Goal: Task Accomplishment & Management: Complete application form

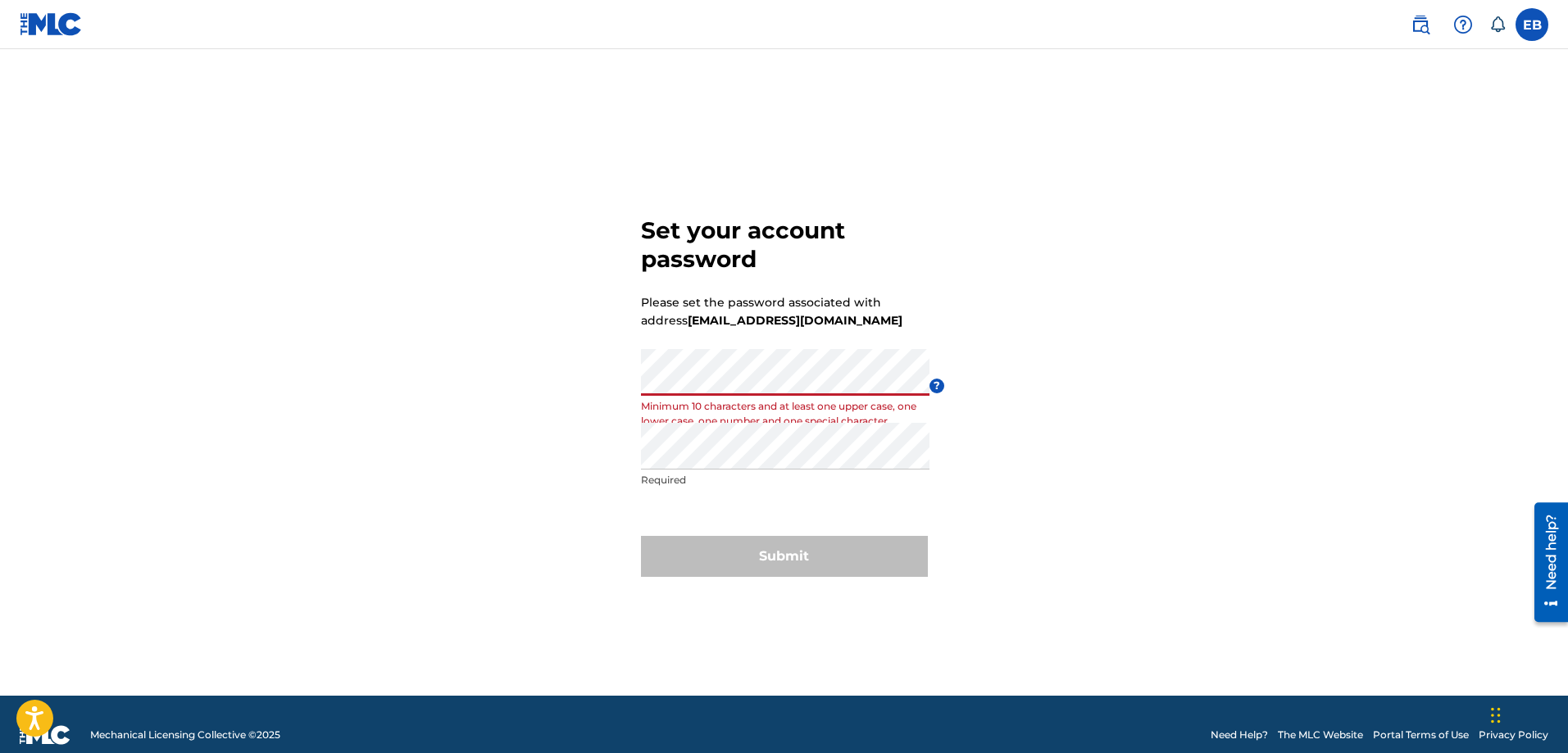
click at [523, 394] on div "Set your account password Please set the password associated with address [EMAI…" at bounding box center [785, 393] width 1148 height 606
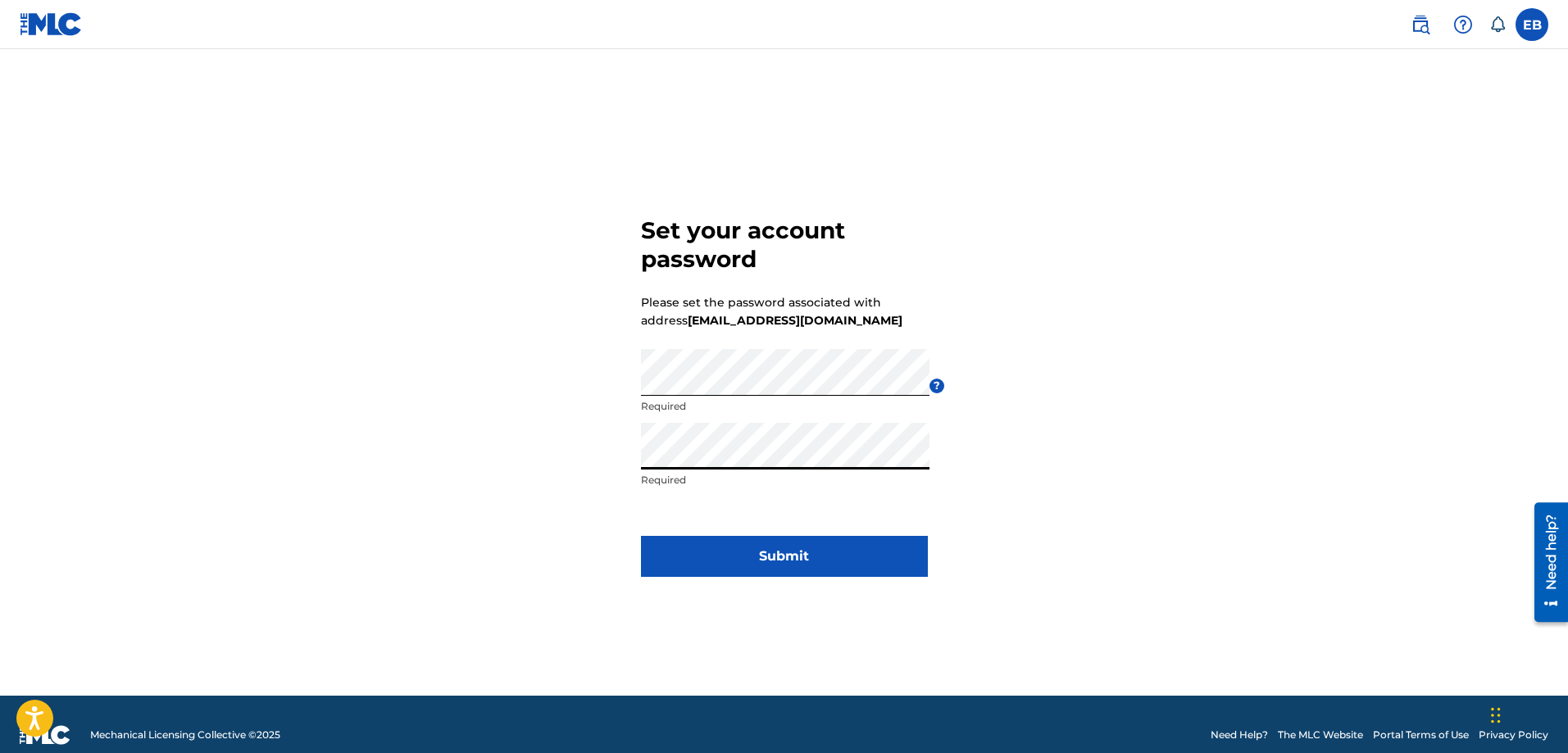
click at [713, 556] on button "Submit" at bounding box center [784, 556] width 287 height 41
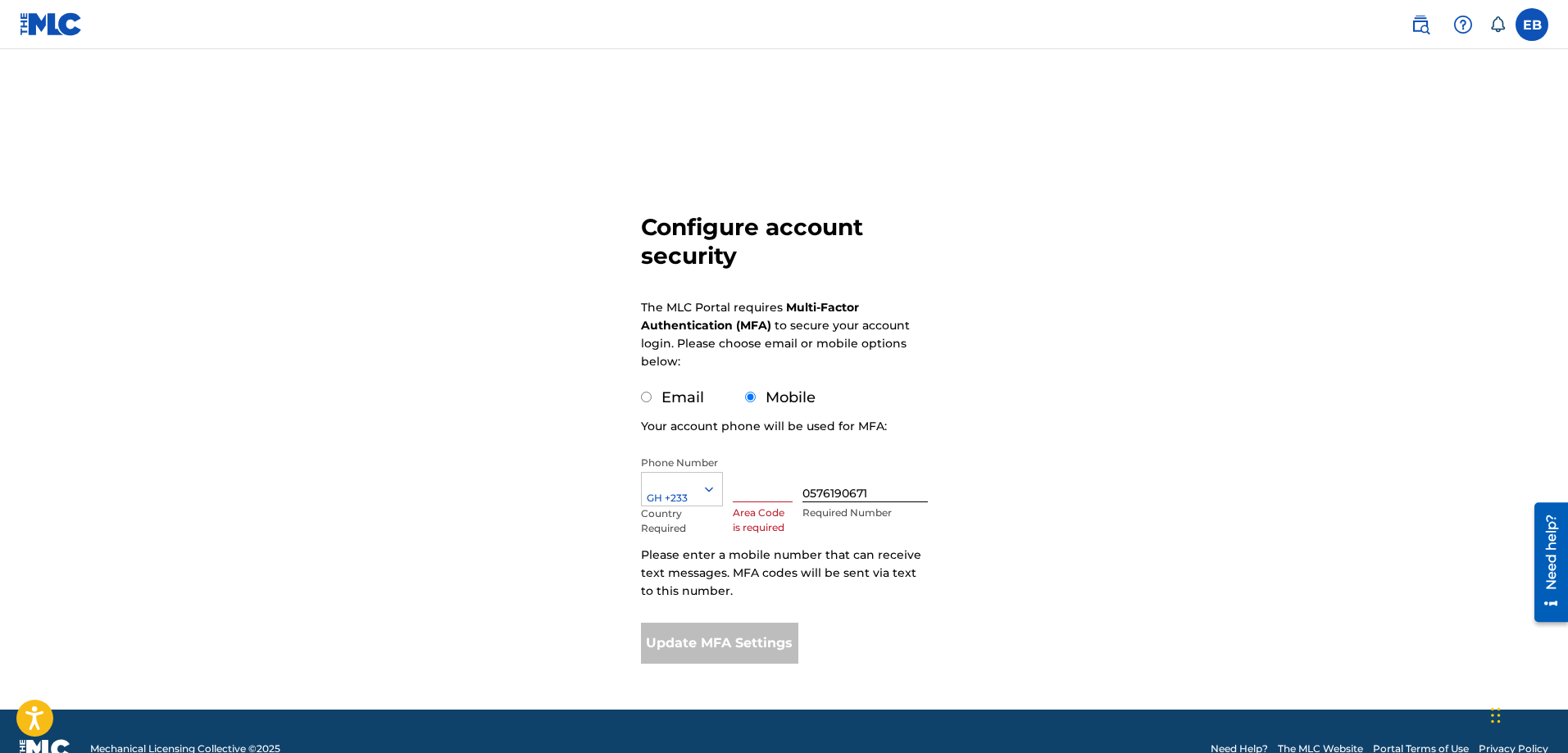
click at [760, 488] on input "text" at bounding box center [763, 479] width 60 height 47
type input "057"
type input "[GEOGRAPHIC_DATA]"
type input "0"
type input "+233"
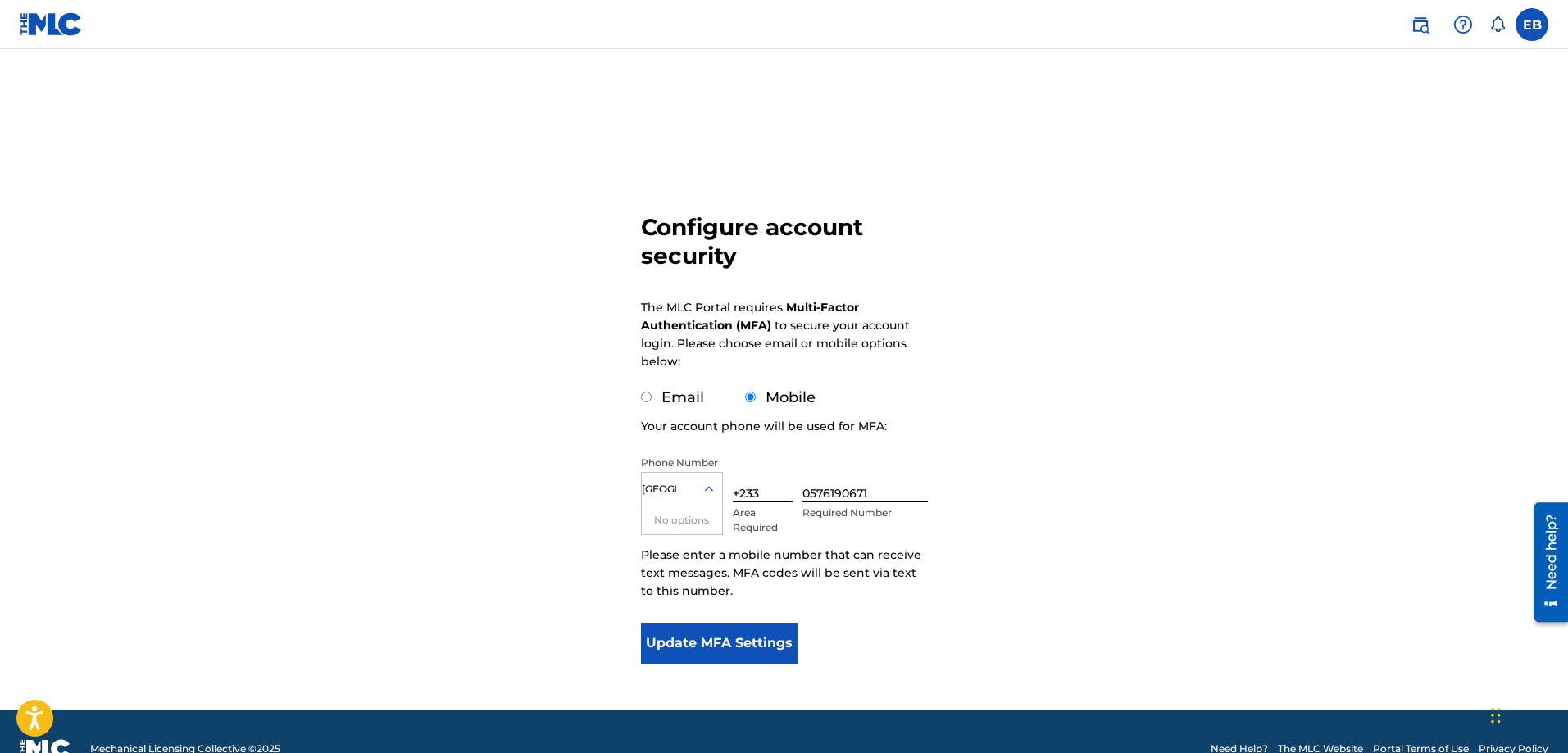
click at [720, 628] on button "Update MFA Settings" at bounding box center [720, 643] width 159 height 41
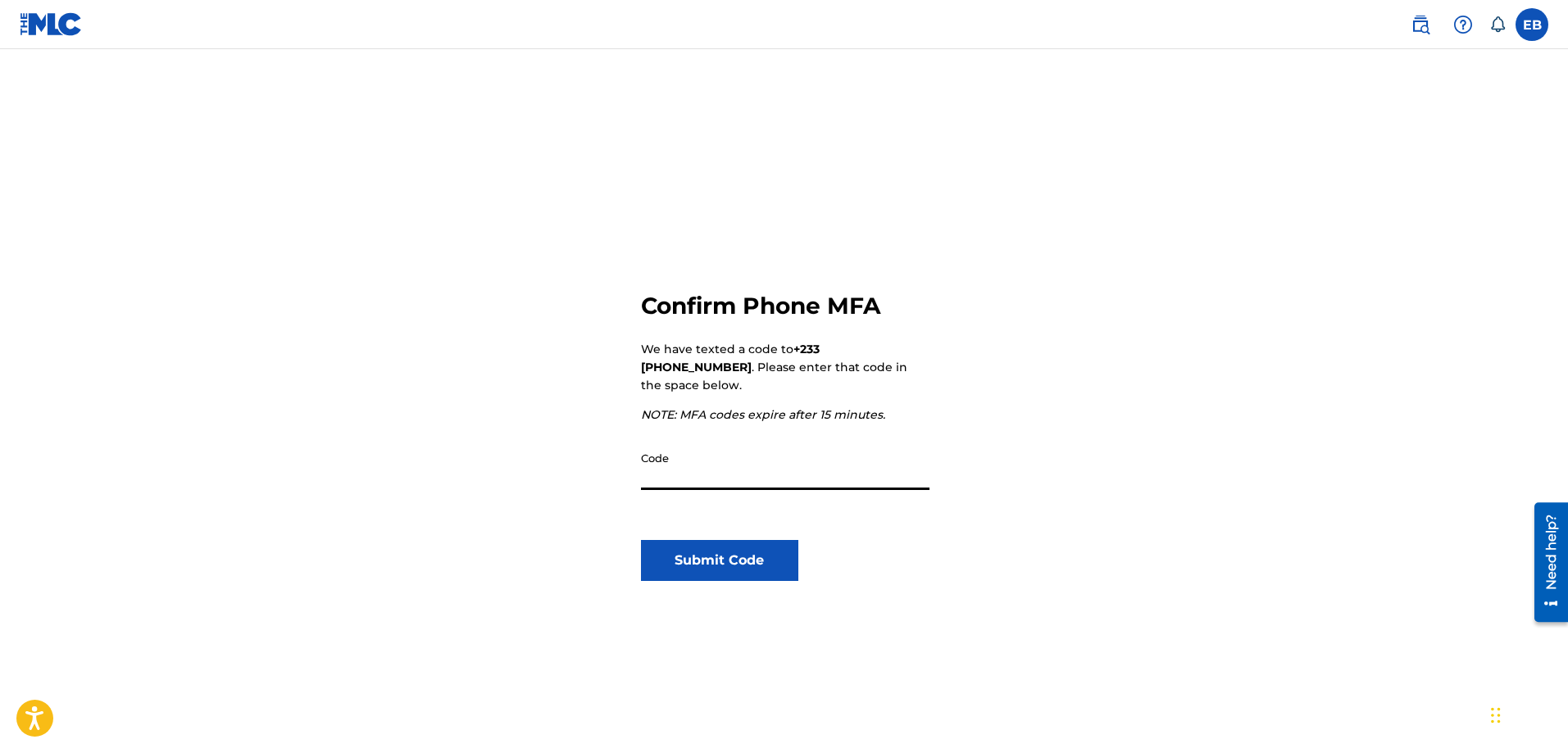
click at [654, 464] on input "Code" at bounding box center [785, 467] width 289 height 47
click at [564, 494] on div "Confirm Phone MFA We have texted a code to +233 (+233) 0576190671 . Please ente…" at bounding box center [785, 468] width 1148 height 755
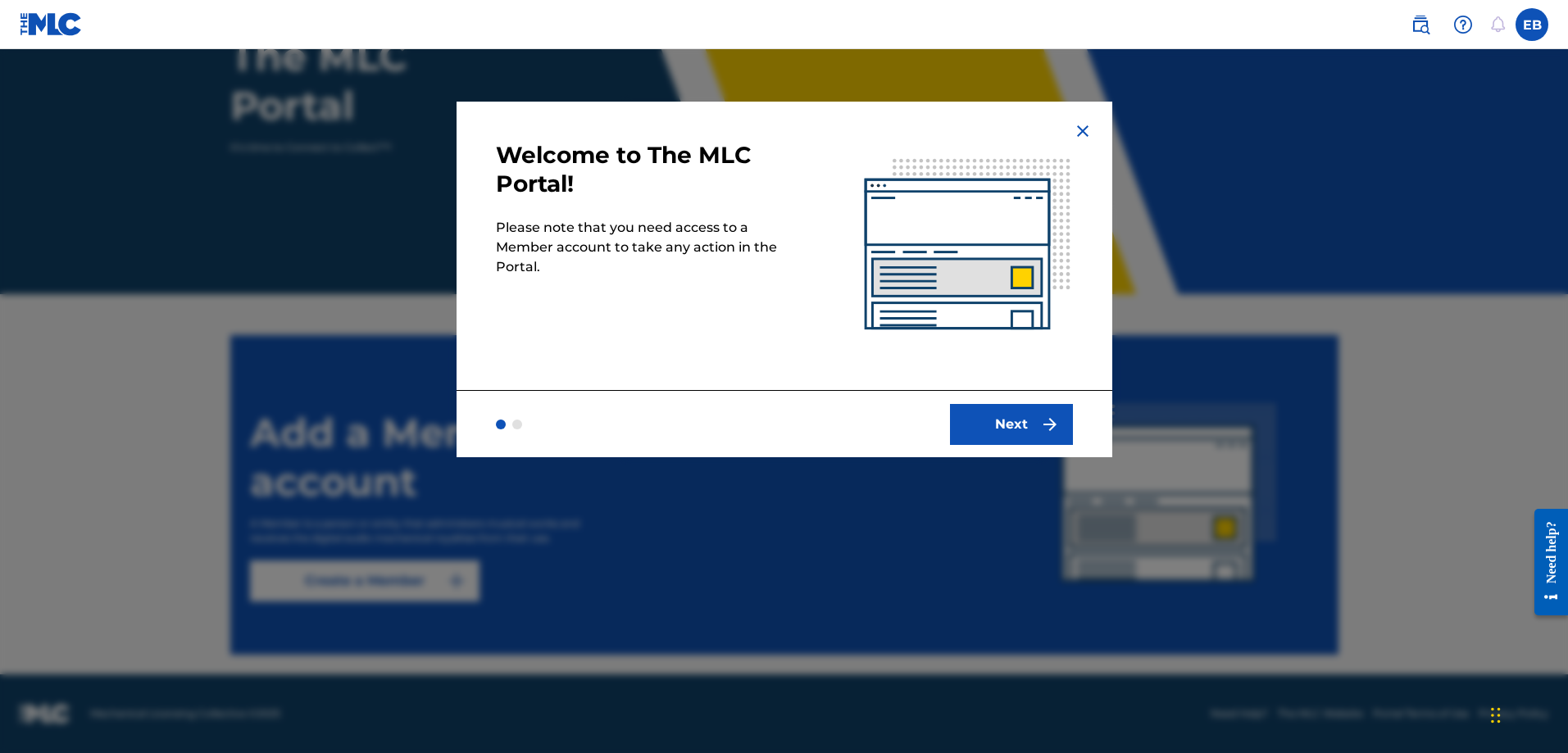
click at [1081, 137] on img at bounding box center [1083, 131] width 19 height 19
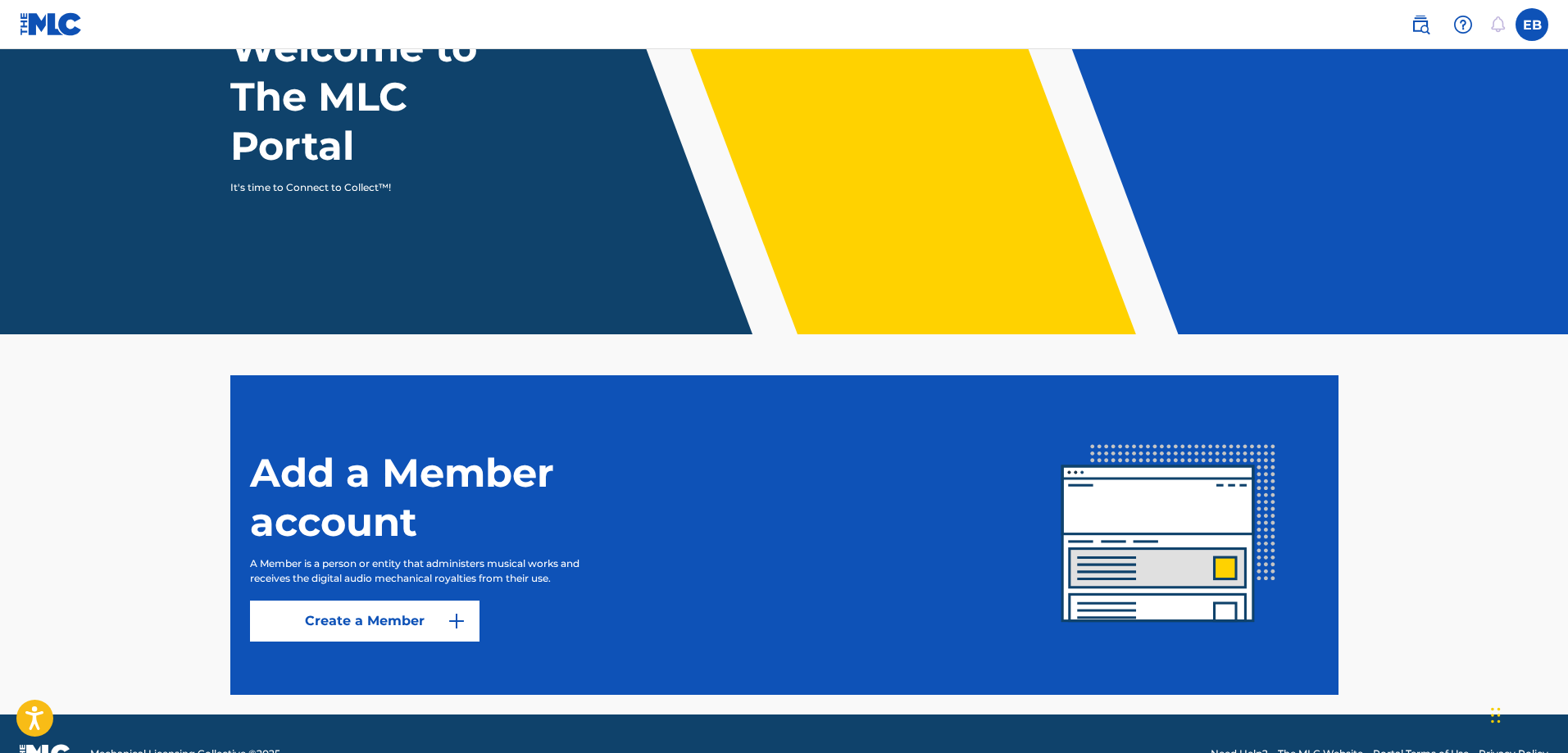
scroll to position [186, 0]
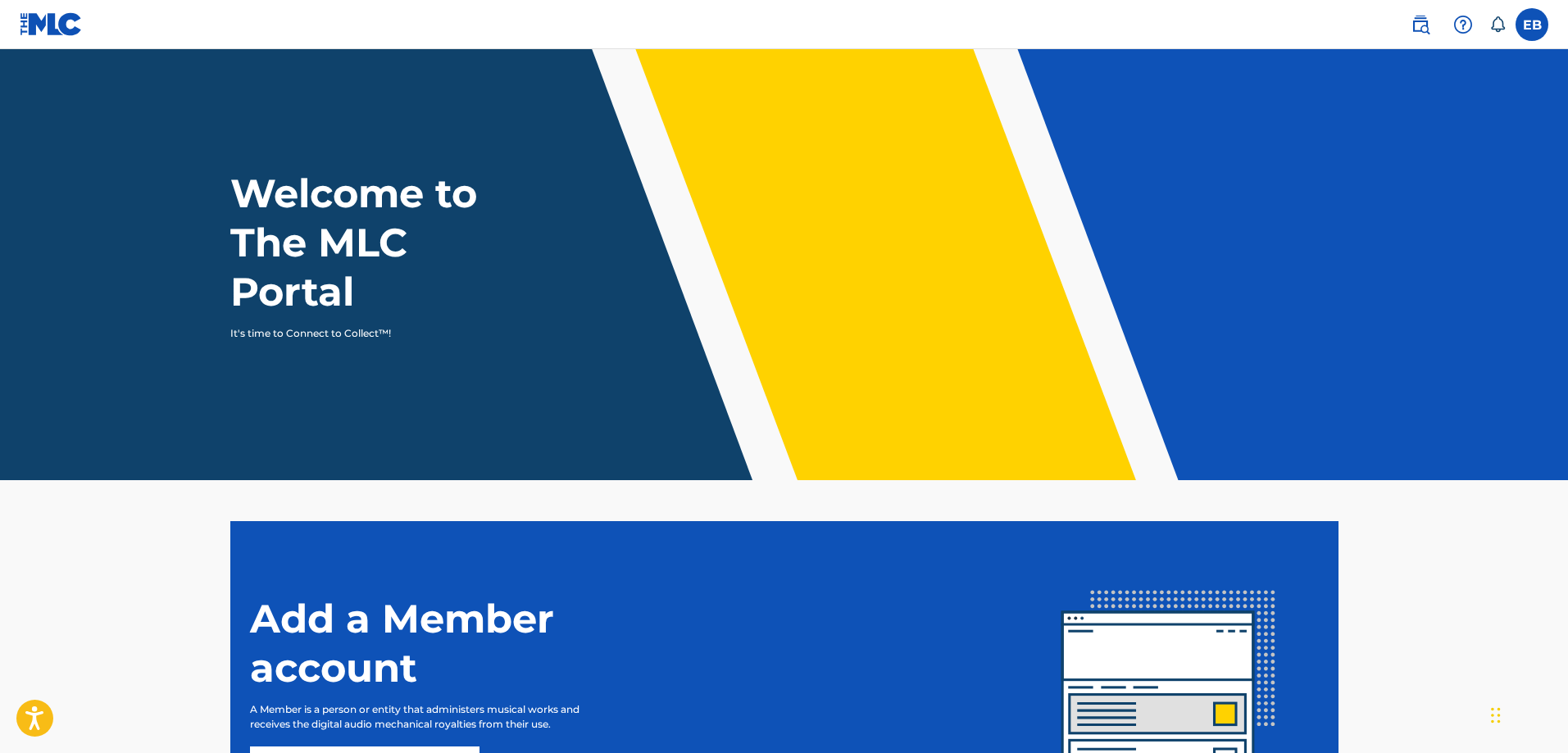
click at [1530, 23] on label at bounding box center [1532, 24] width 33 height 33
click at [1532, 24] on input "EB [PERSON_NAME] Amponsem [EMAIL_ADDRESS][DOMAIN_NAME] Notification Preferences…" at bounding box center [1532, 24] width 0 height 0
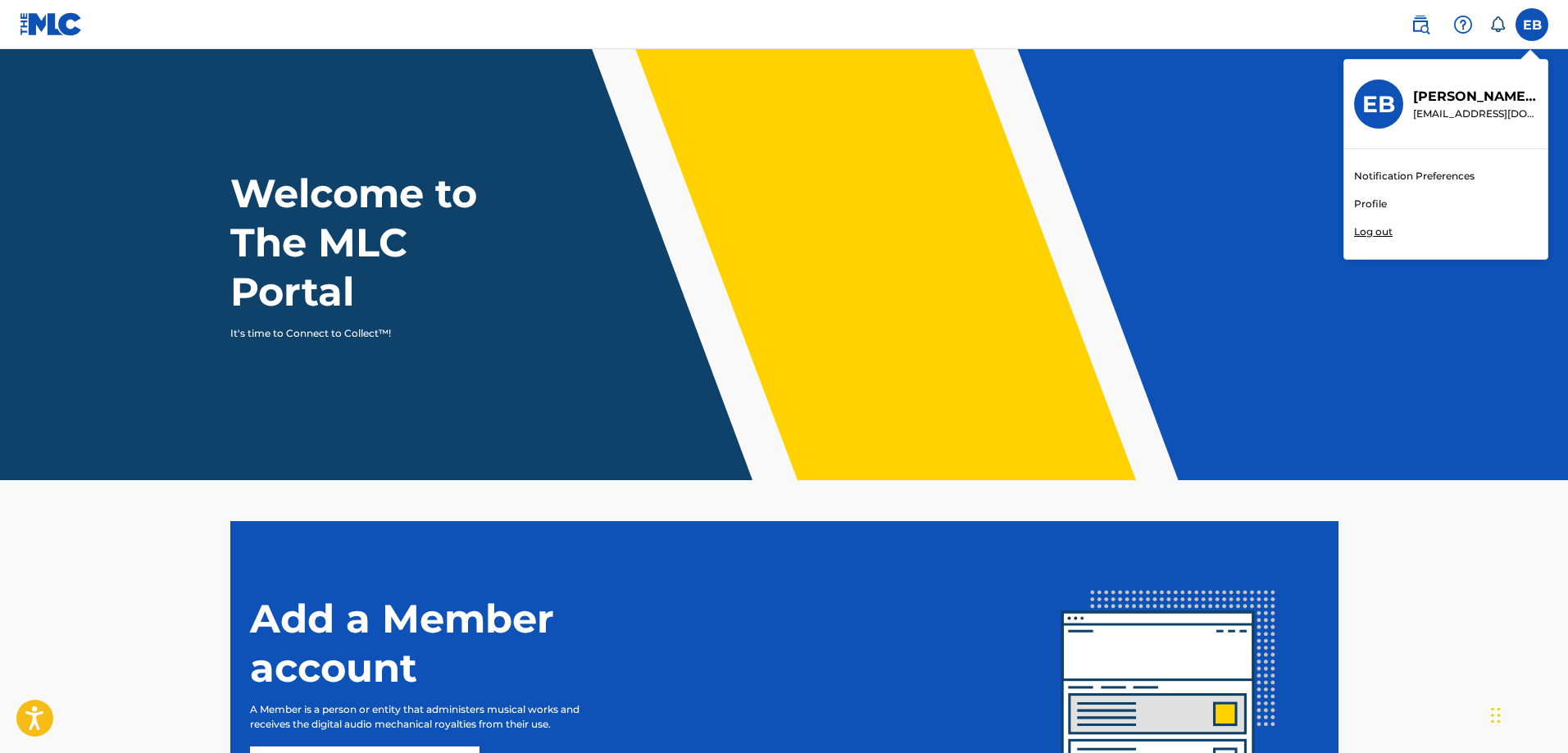
click at [1372, 203] on link "Profile" at bounding box center [1371, 203] width 33 height 15
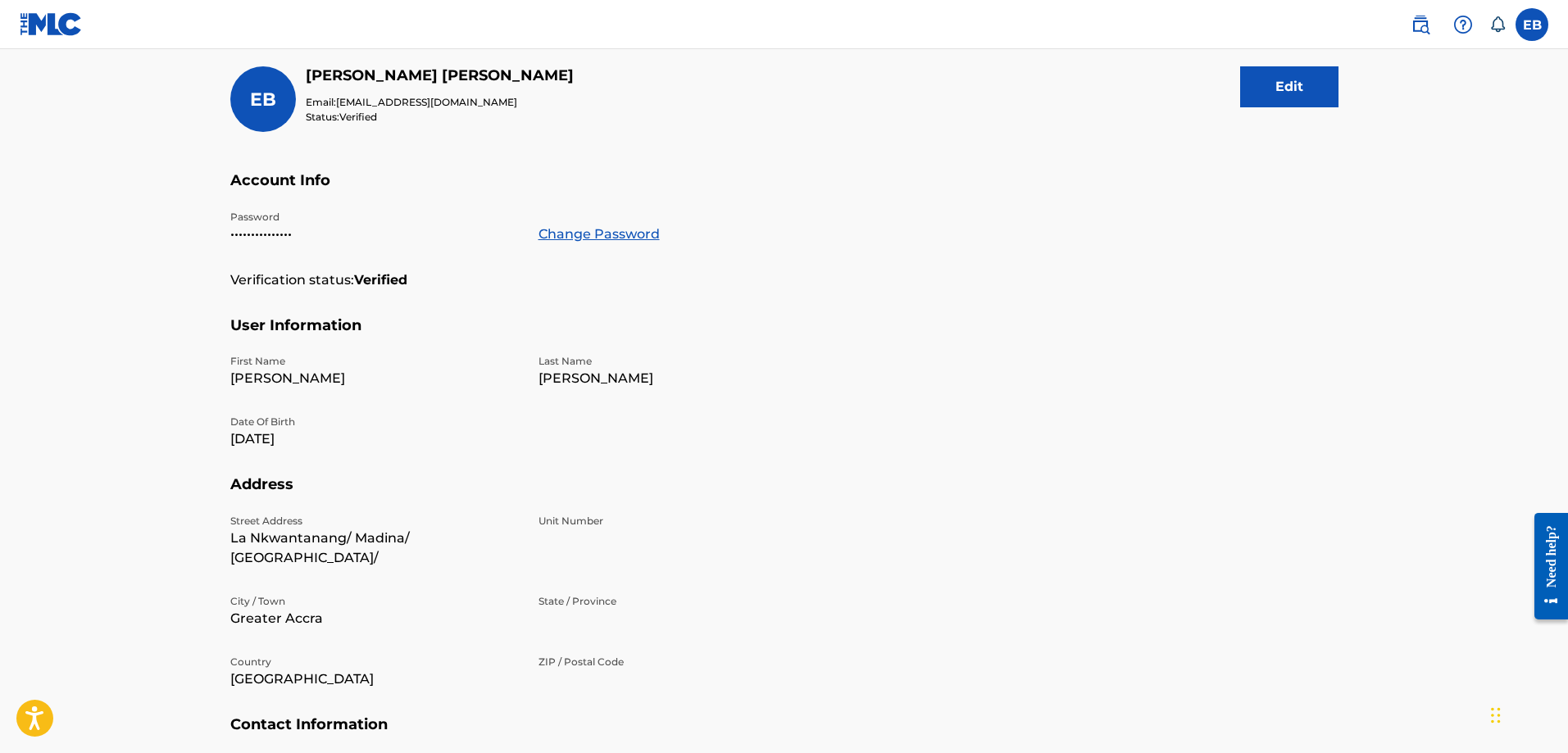
scroll to position [350, 0]
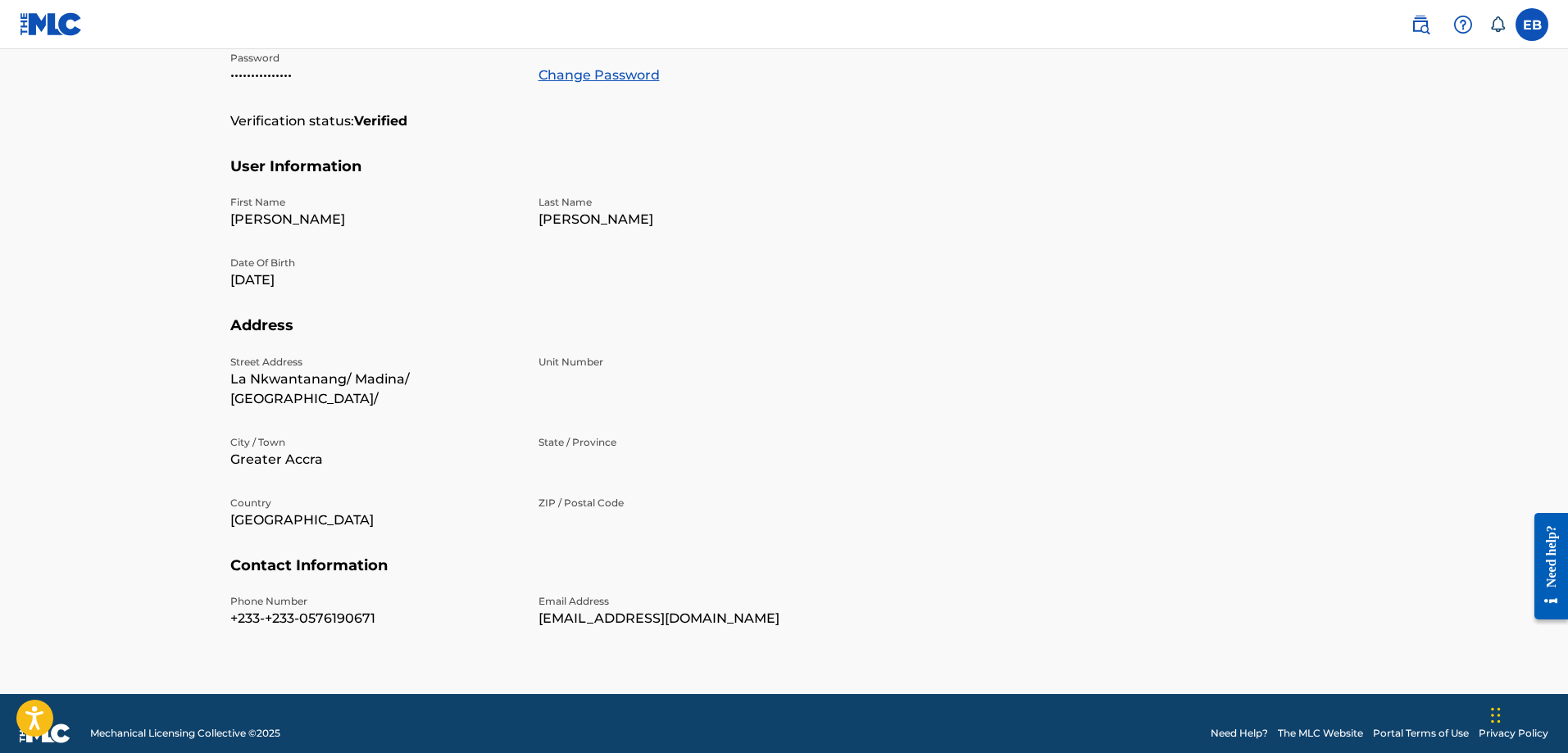
click at [289, 609] on p "+233-+233-0576190671" at bounding box center [374, 619] width 289 height 19
click at [265, 594] on p "Phone Number" at bounding box center [374, 601] width 289 height 15
click at [272, 531] on div "Street Address [GEOGRAPHIC_DATA]/ [GEOGRAPHIC_DATA]/ [GEOGRAPHIC_DATA]/ [GEOGRA…" at bounding box center [528, 455] width 596 height 201
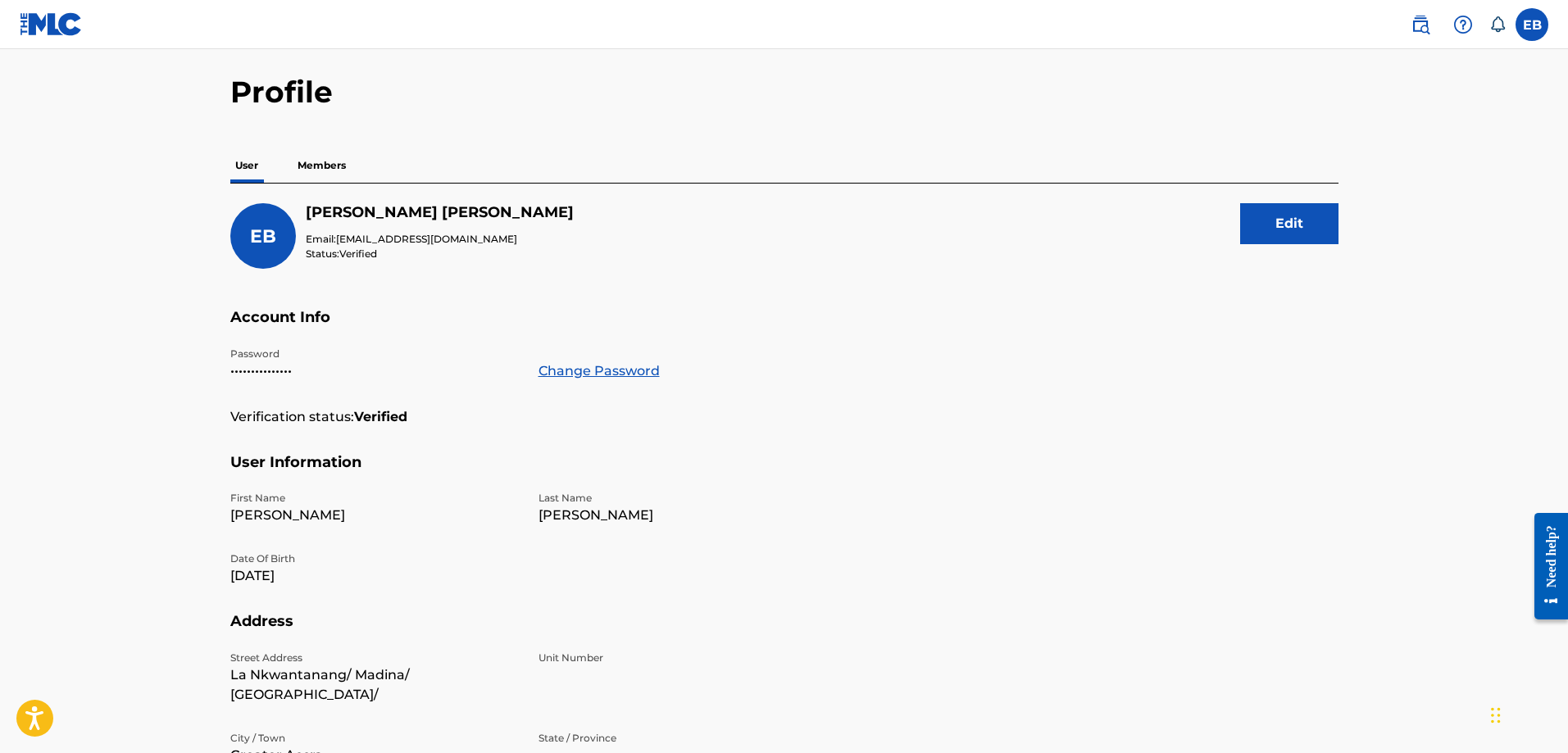
scroll to position [0, 0]
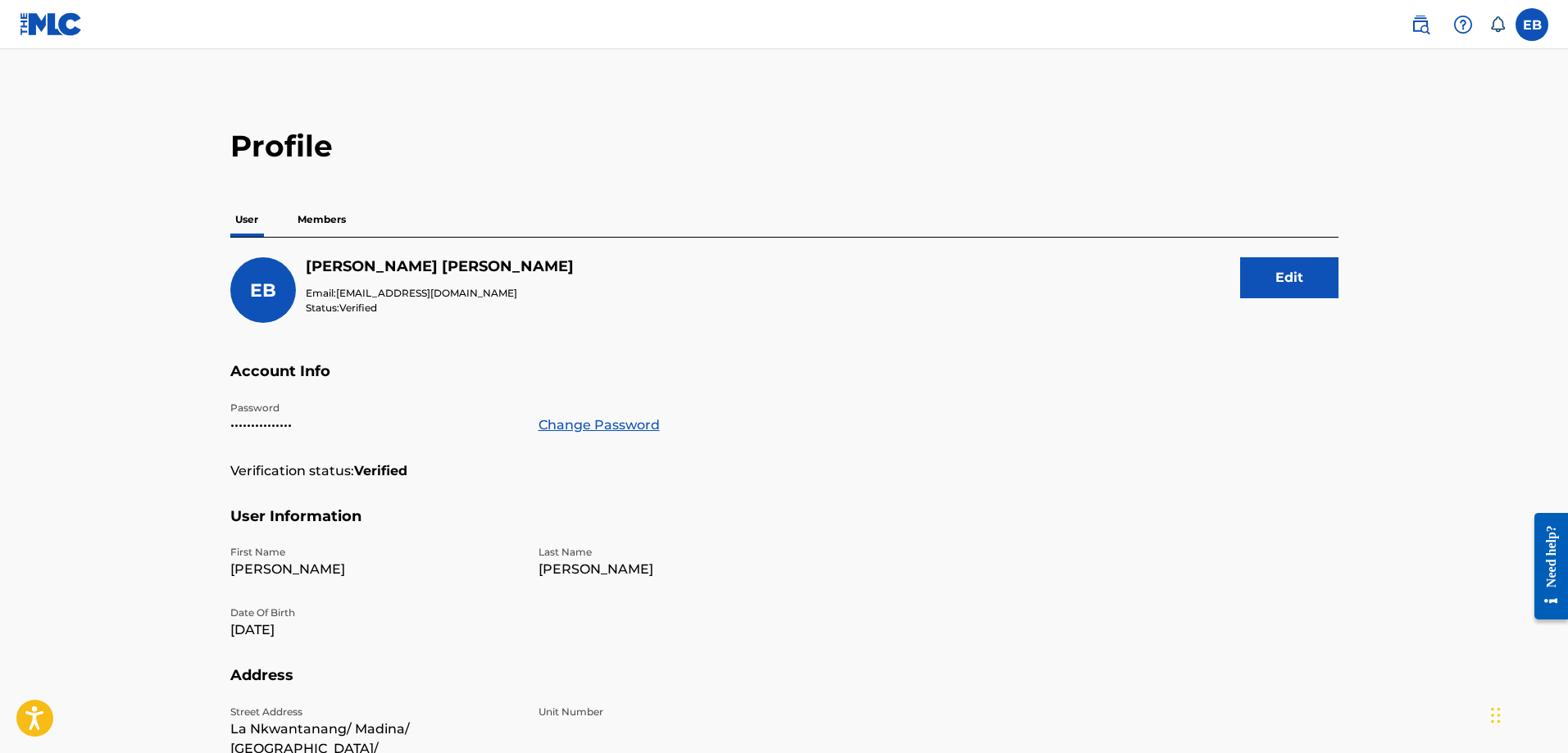
click at [1267, 280] on button "Edit" at bounding box center [1289, 278] width 98 height 41
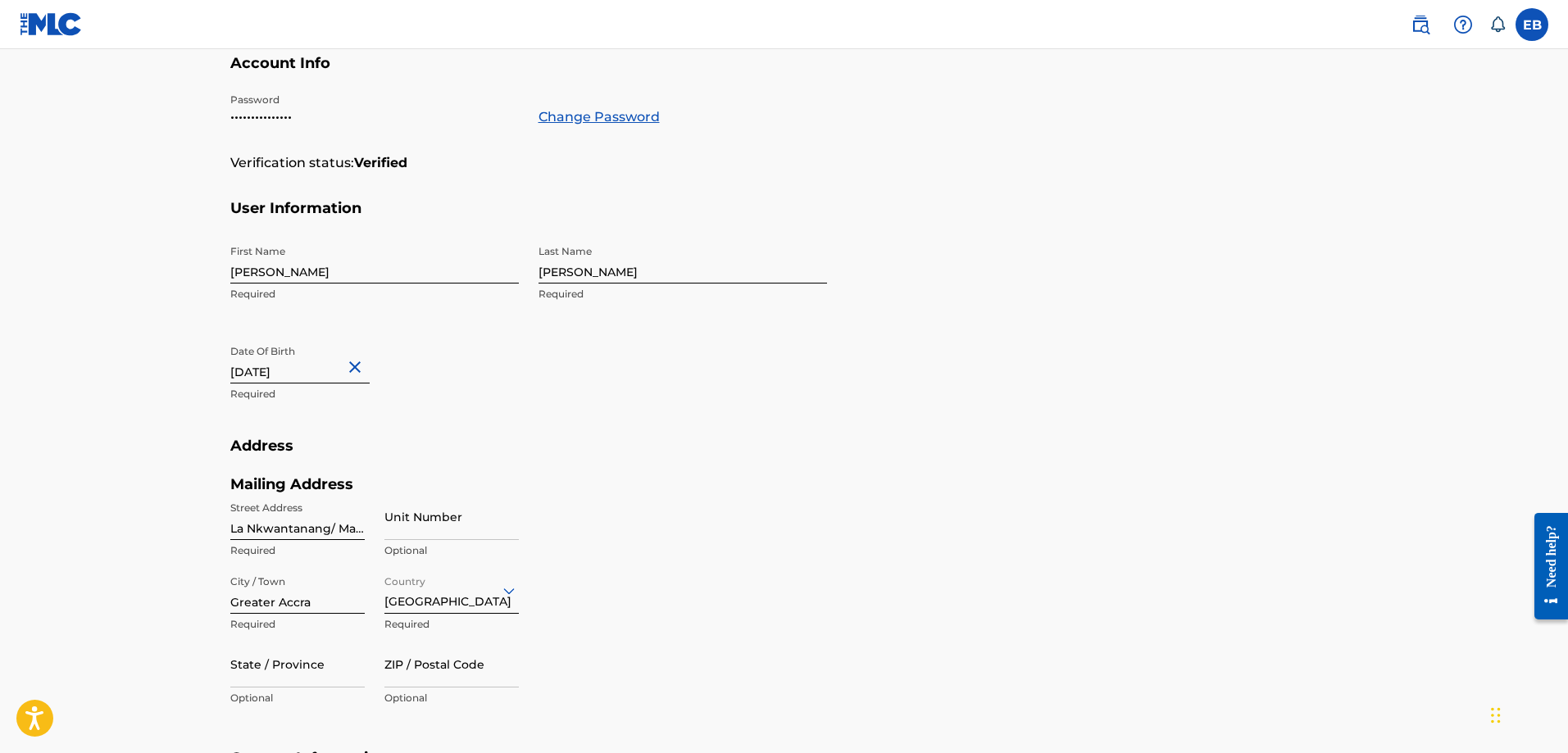
scroll to position [560, 0]
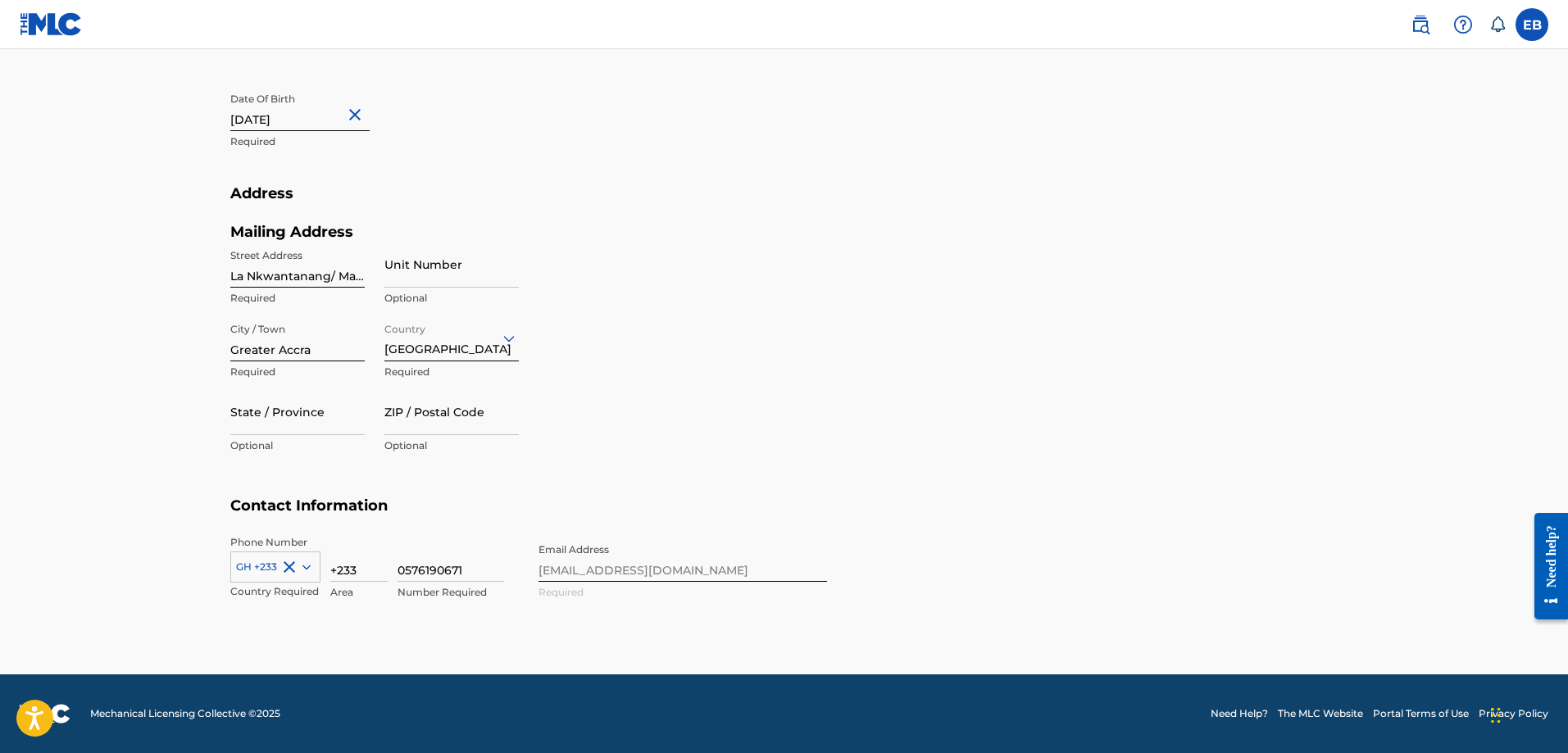
drag, startPoint x: 363, startPoint y: 570, endPoint x: 331, endPoint y: 573, distance: 32.1
click at [331, 573] on input "+233" at bounding box center [359, 558] width 57 height 47
click at [358, 568] on input at bounding box center [359, 558] width 57 height 47
click at [348, 568] on input at bounding box center [359, 558] width 57 height 47
click at [334, 566] on input "+233" at bounding box center [359, 558] width 57 height 47
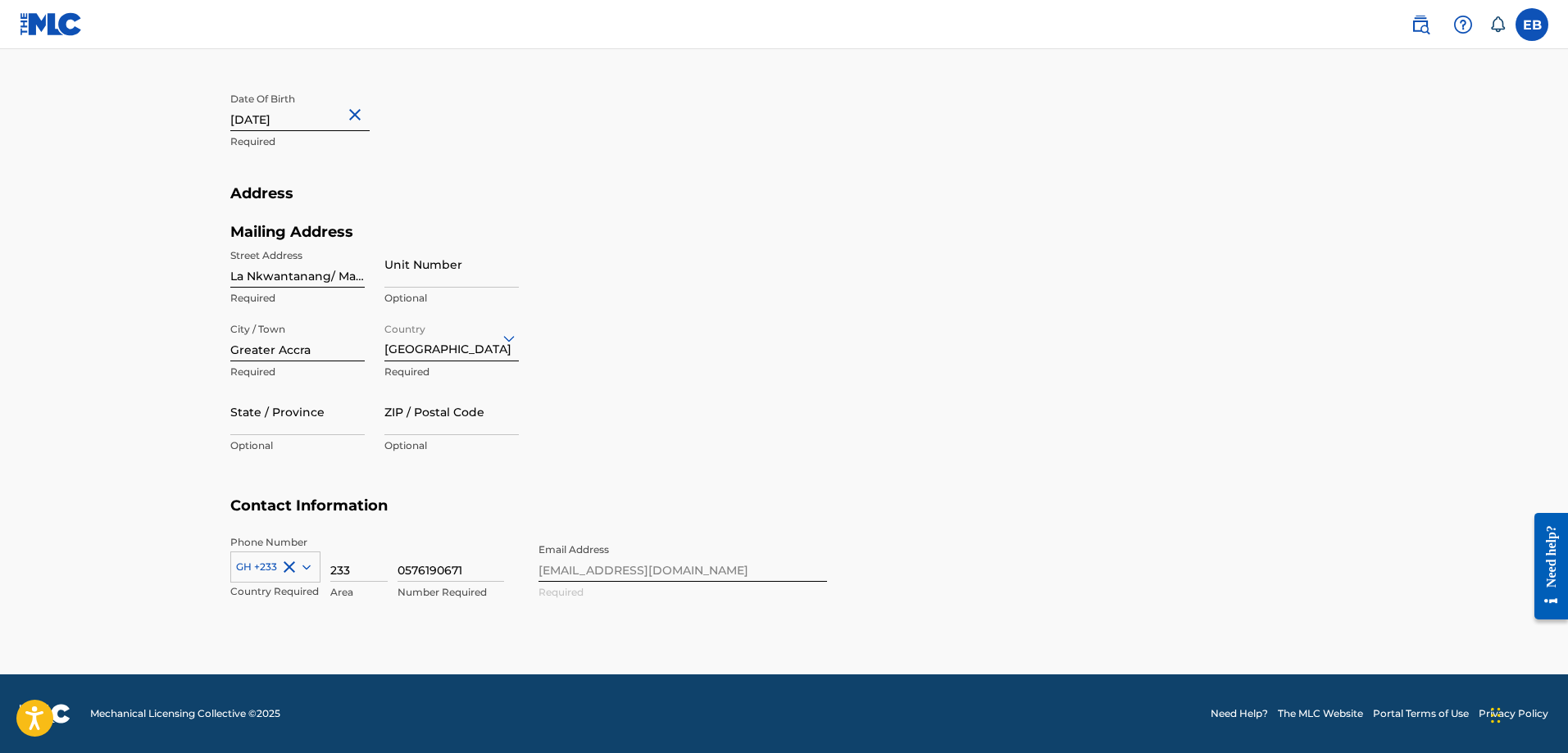
type input "233"
click at [470, 567] on input "0576190671" at bounding box center [451, 558] width 107 height 47
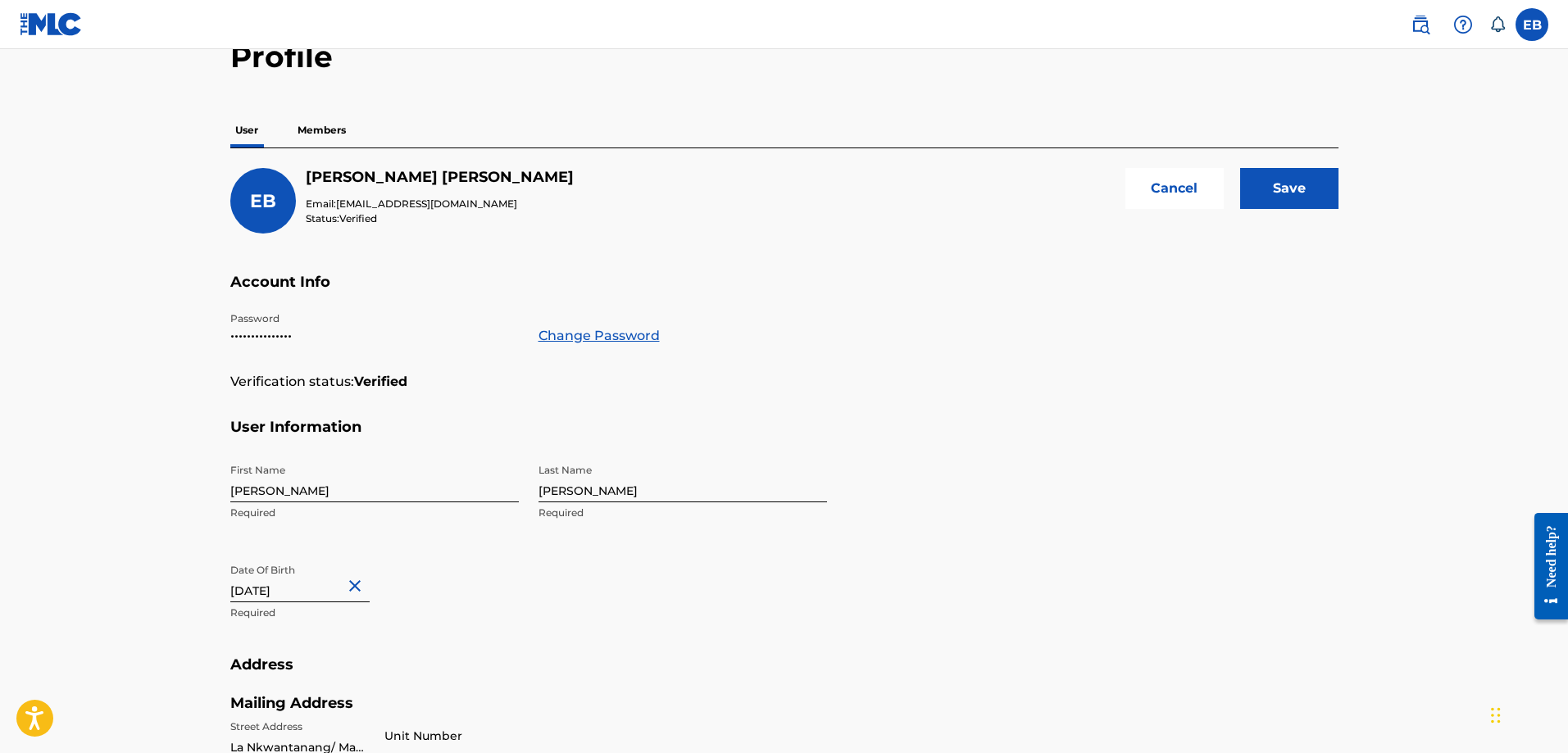
scroll to position [0, 0]
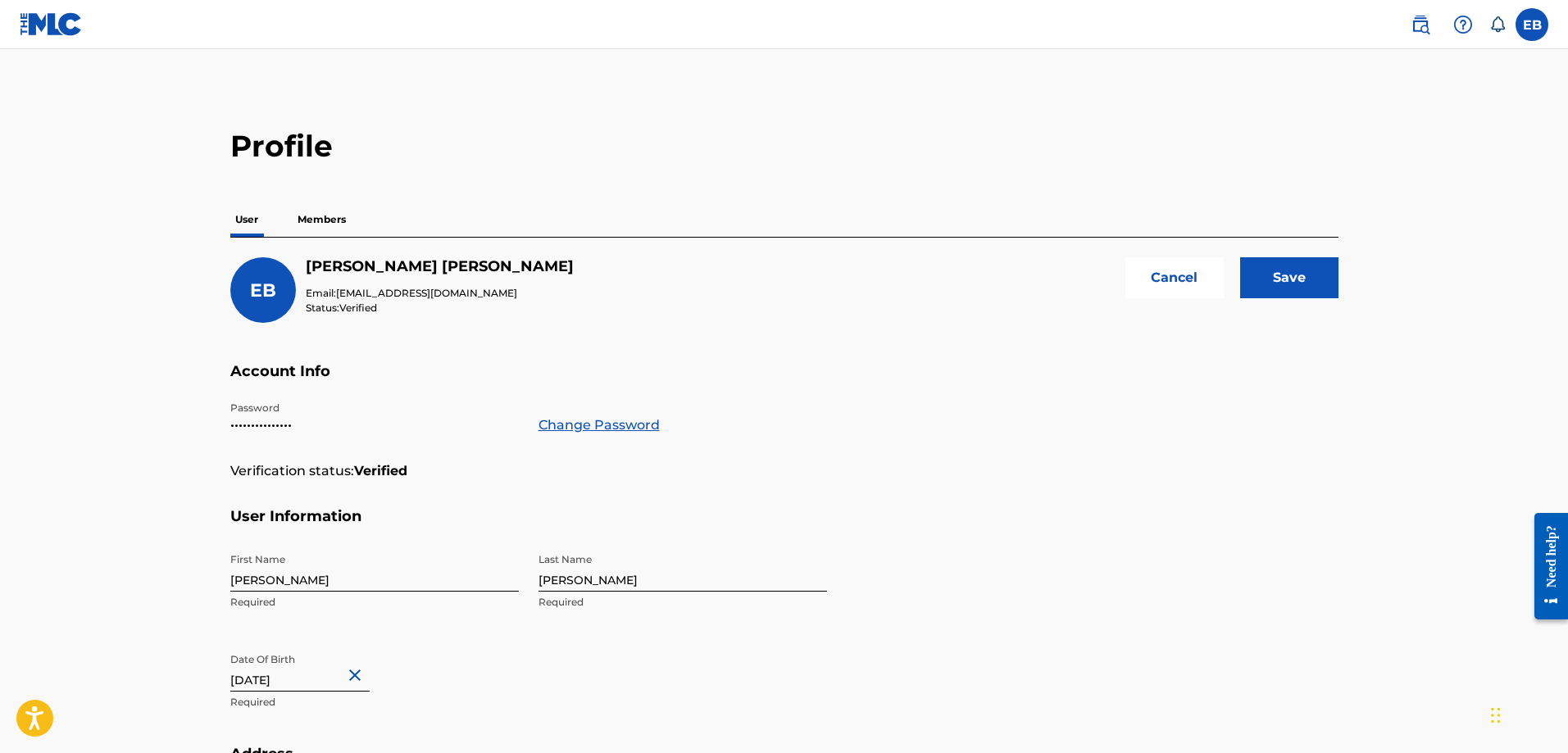
click at [1298, 278] on input "Save" at bounding box center [1289, 278] width 98 height 41
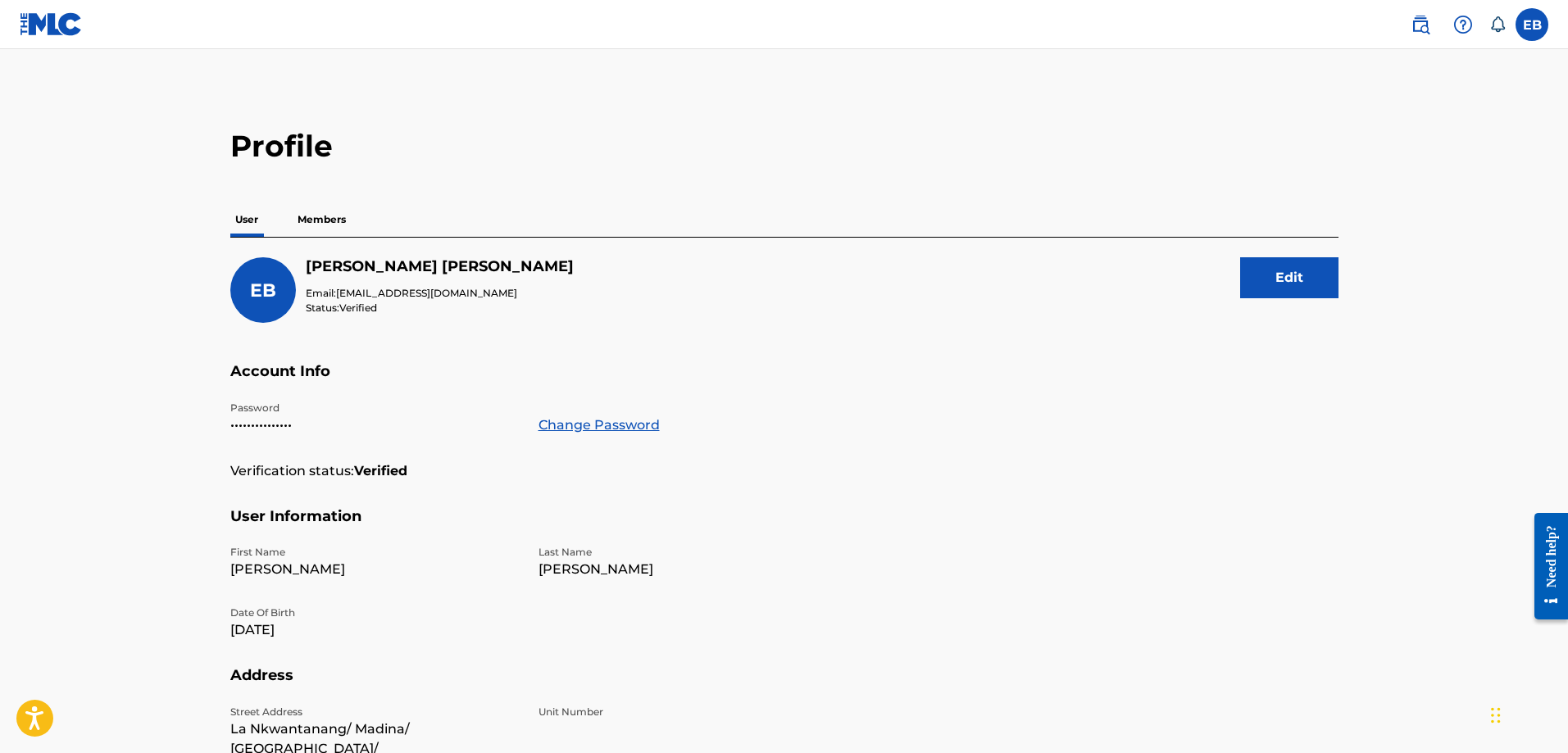
click at [312, 217] on p "Members" at bounding box center [322, 219] width 58 height 34
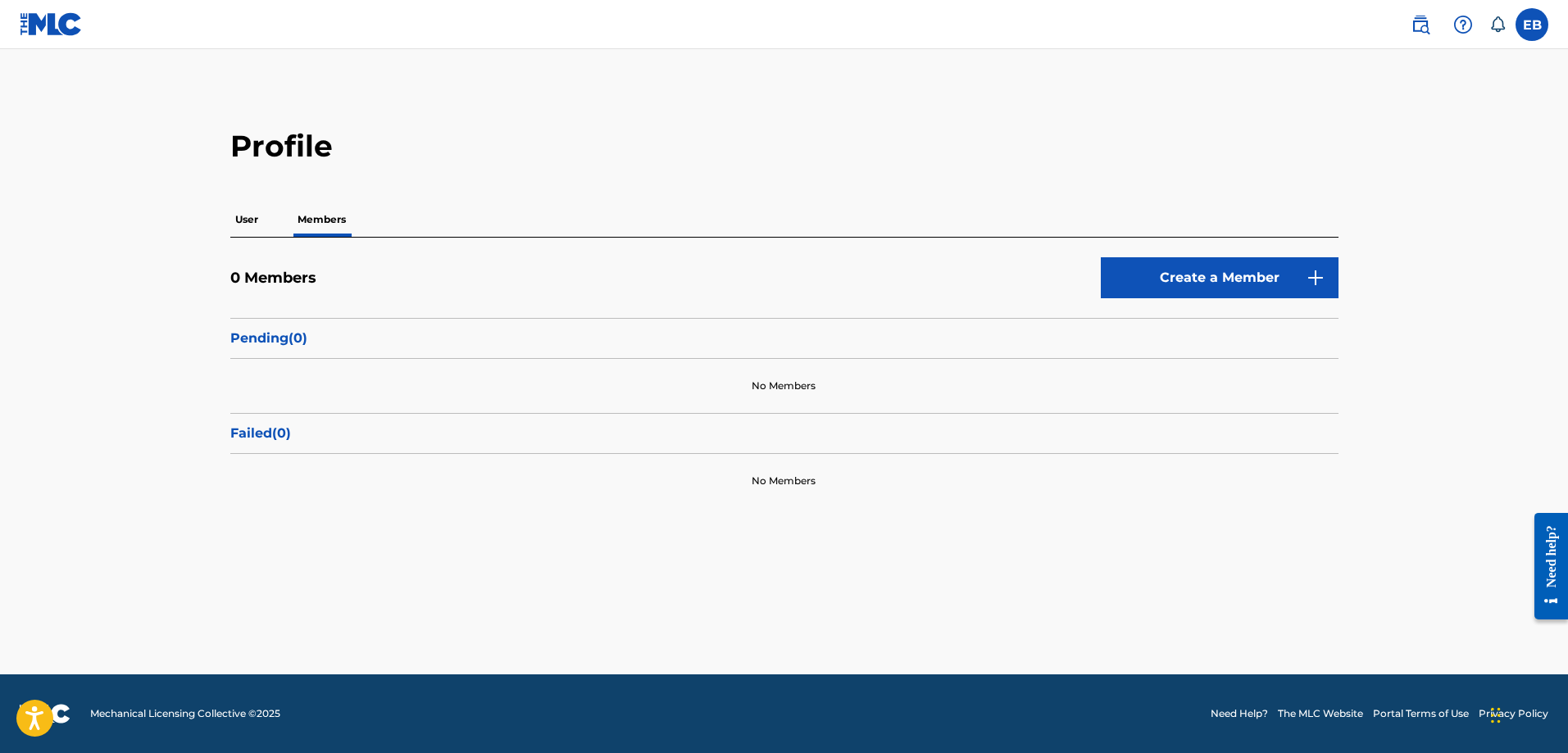
click at [1216, 269] on link "Create a Member" at bounding box center [1220, 278] width 237 height 41
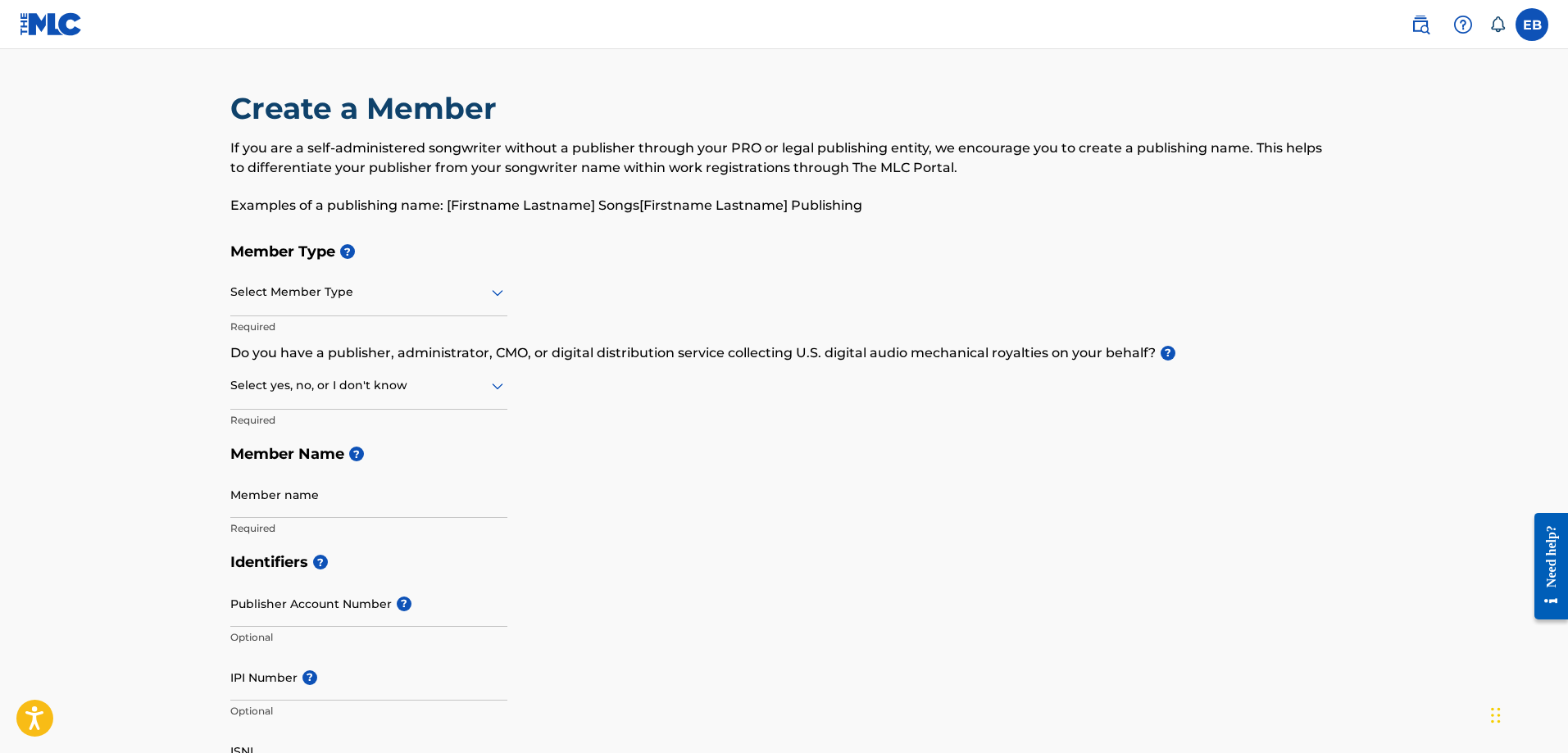
click at [301, 293] on div at bounding box center [369, 292] width 277 height 20
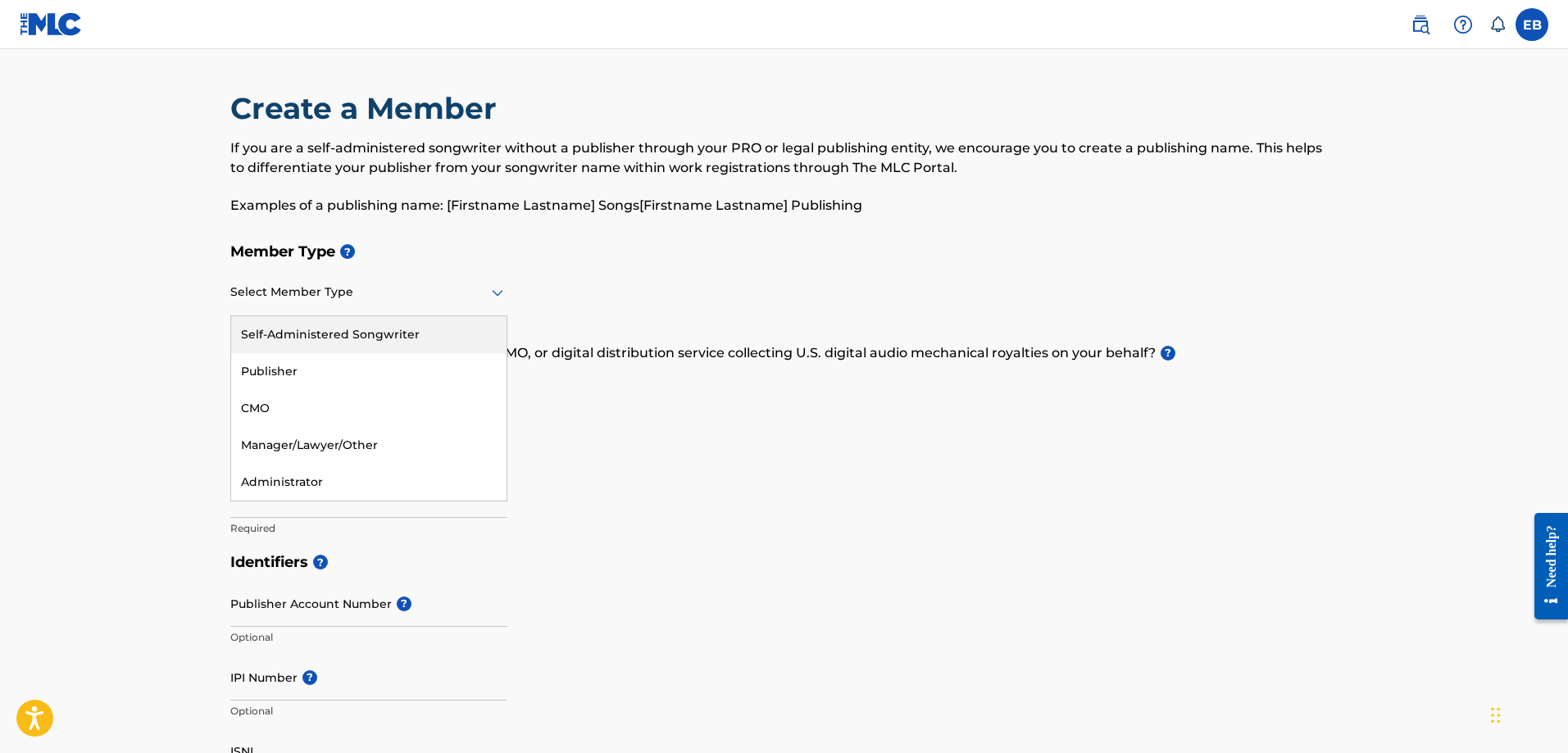
click at [601, 273] on div "Member Type ? 5 results available. Use Up and Down to choose options, press Ent…" at bounding box center [784, 389] width 1108 height 310
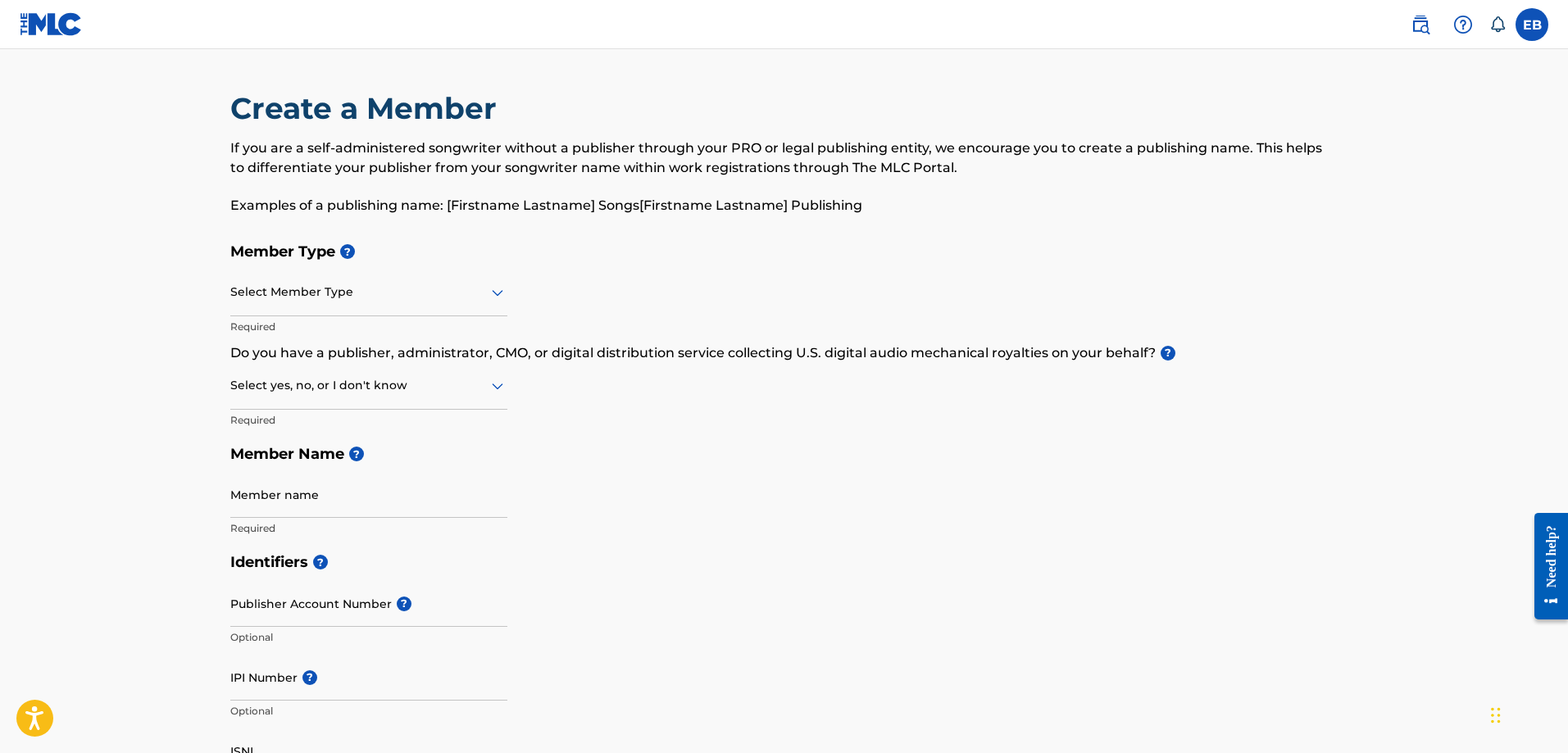
click at [462, 392] on div at bounding box center [369, 385] width 277 height 20
click at [298, 430] on div "Yes" at bounding box center [369, 428] width 275 height 37
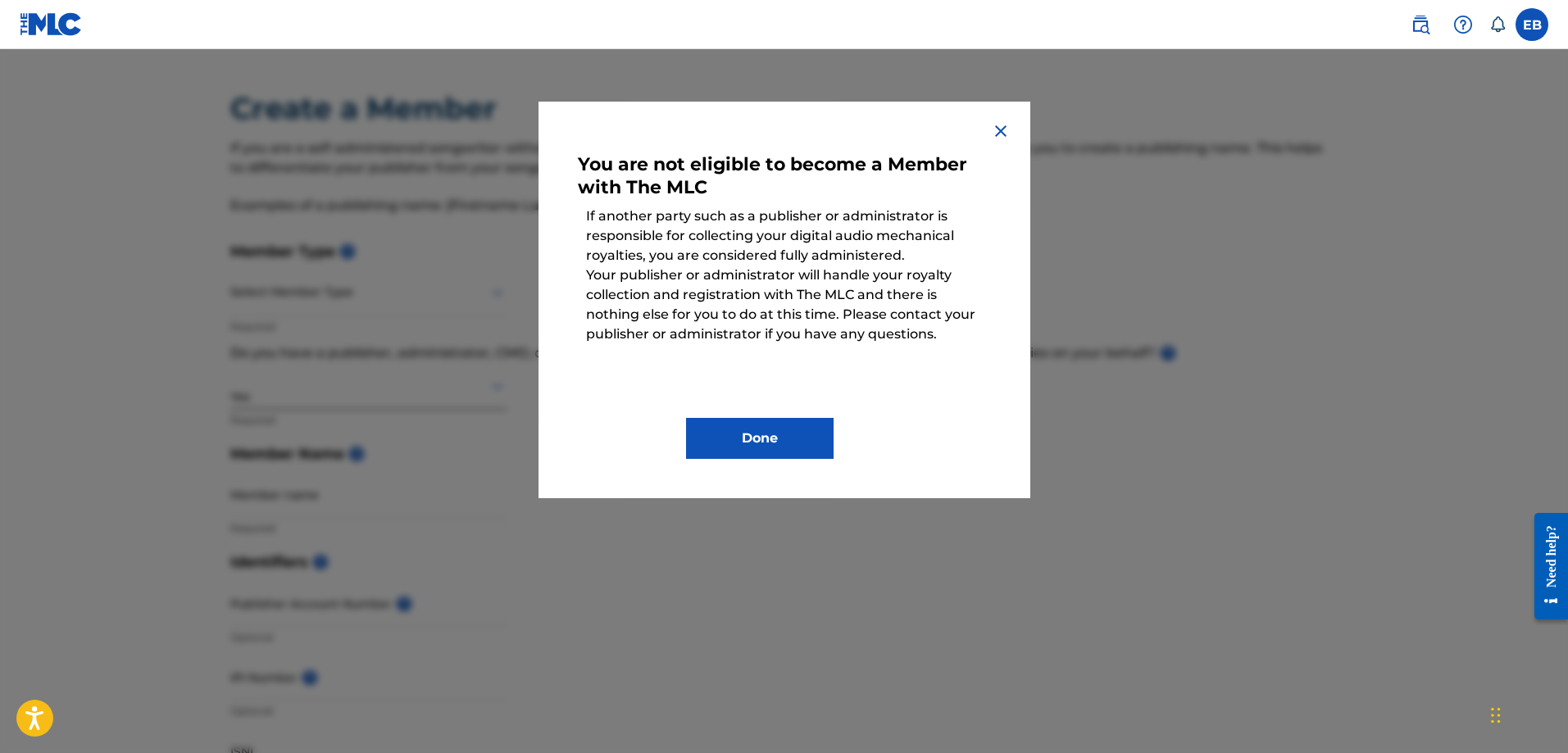
drag, startPoint x: 712, startPoint y: 428, endPoint x: 540, endPoint y: 426, distance: 172.0
click at [539, 426] on div "You are not eligible to become a Member with The MLC If another party such as a…" at bounding box center [785, 300] width 492 height 397
click at [996, 132] on img at bounding box center [1001, 131] width 19 height 19
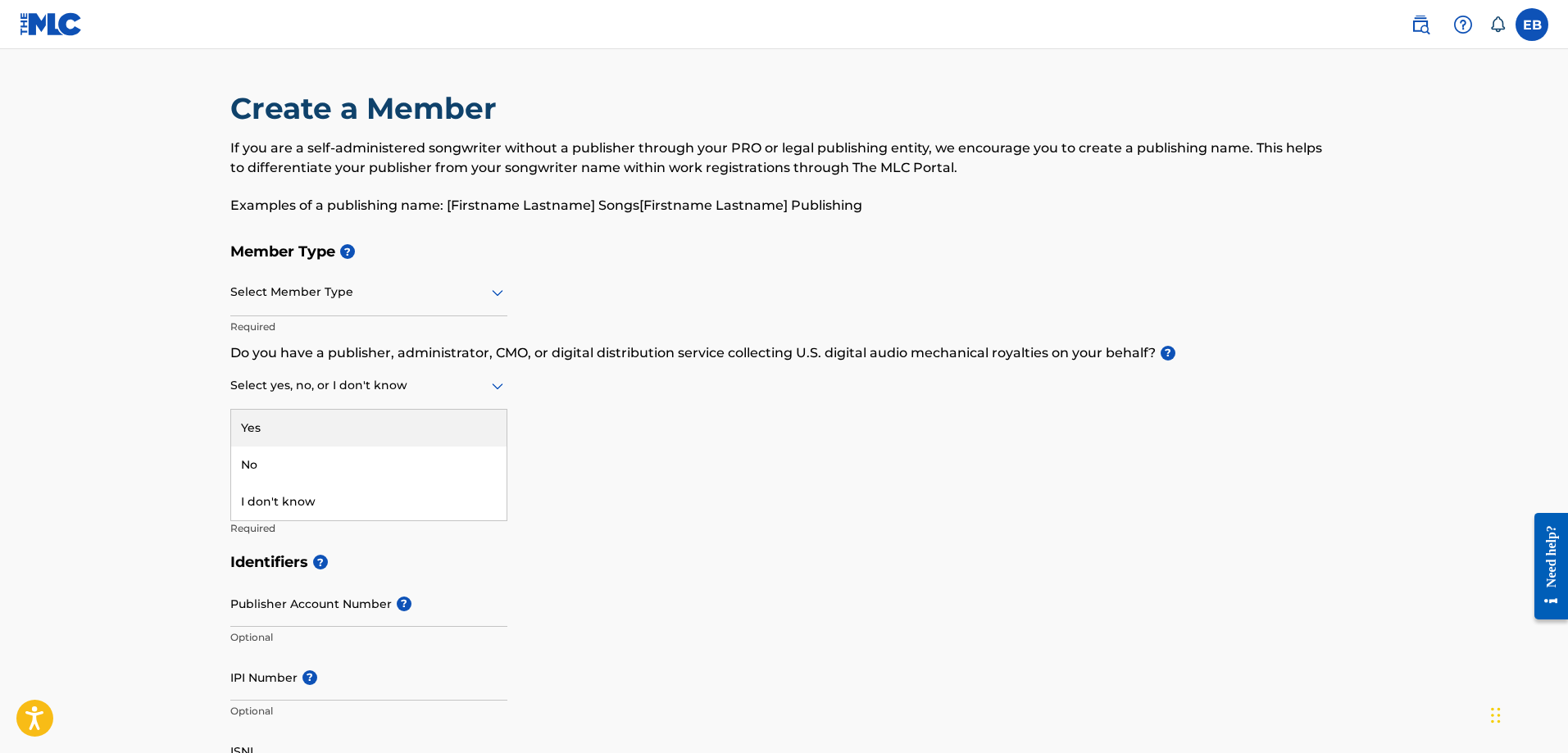
click at [300, 386] on div at bounding box center [369, 385] width 277 height 20
click at [777, 468] on h5 "Member Name ?" at bounding box center [784, 454] width 1108 height 35
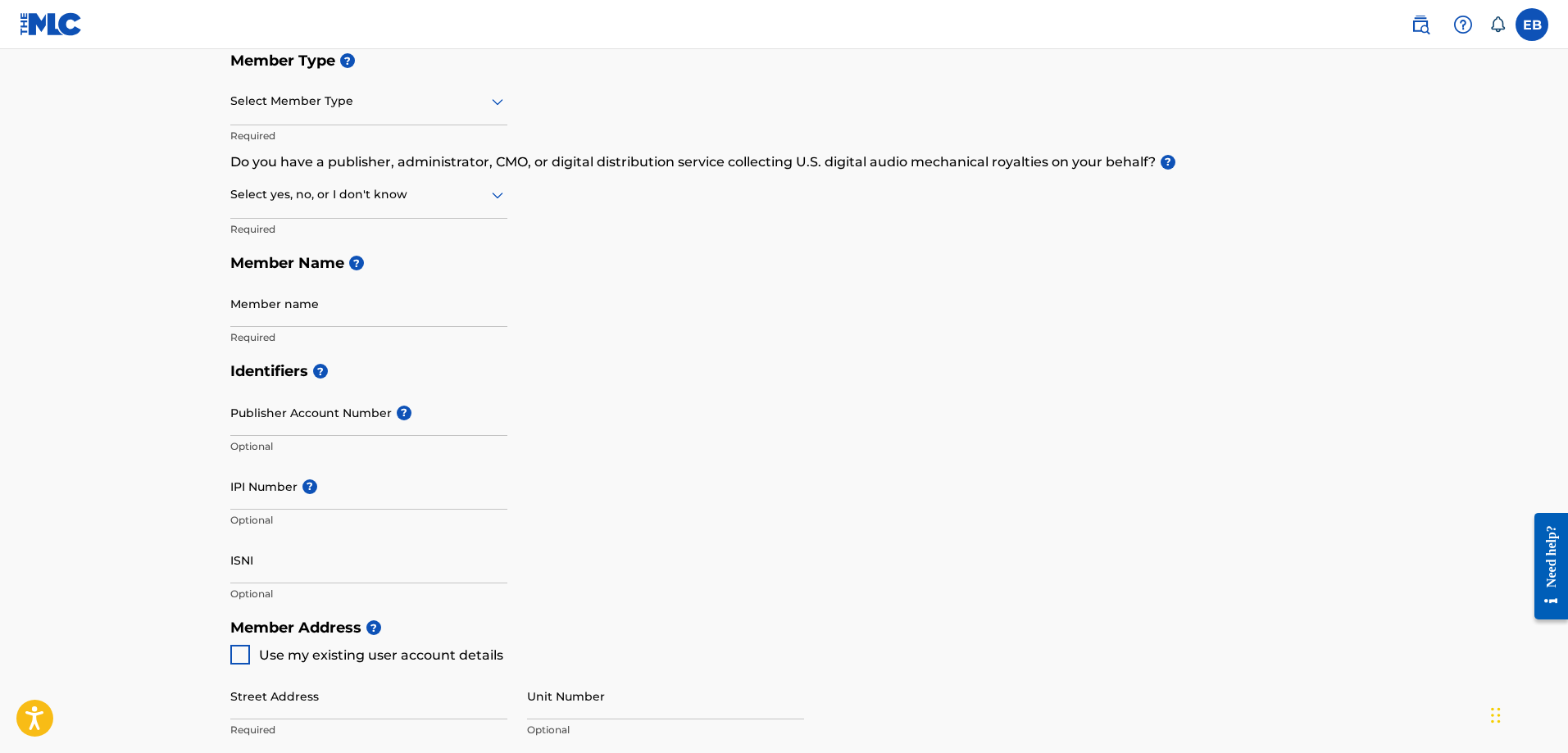
scroll to position [574, 0]
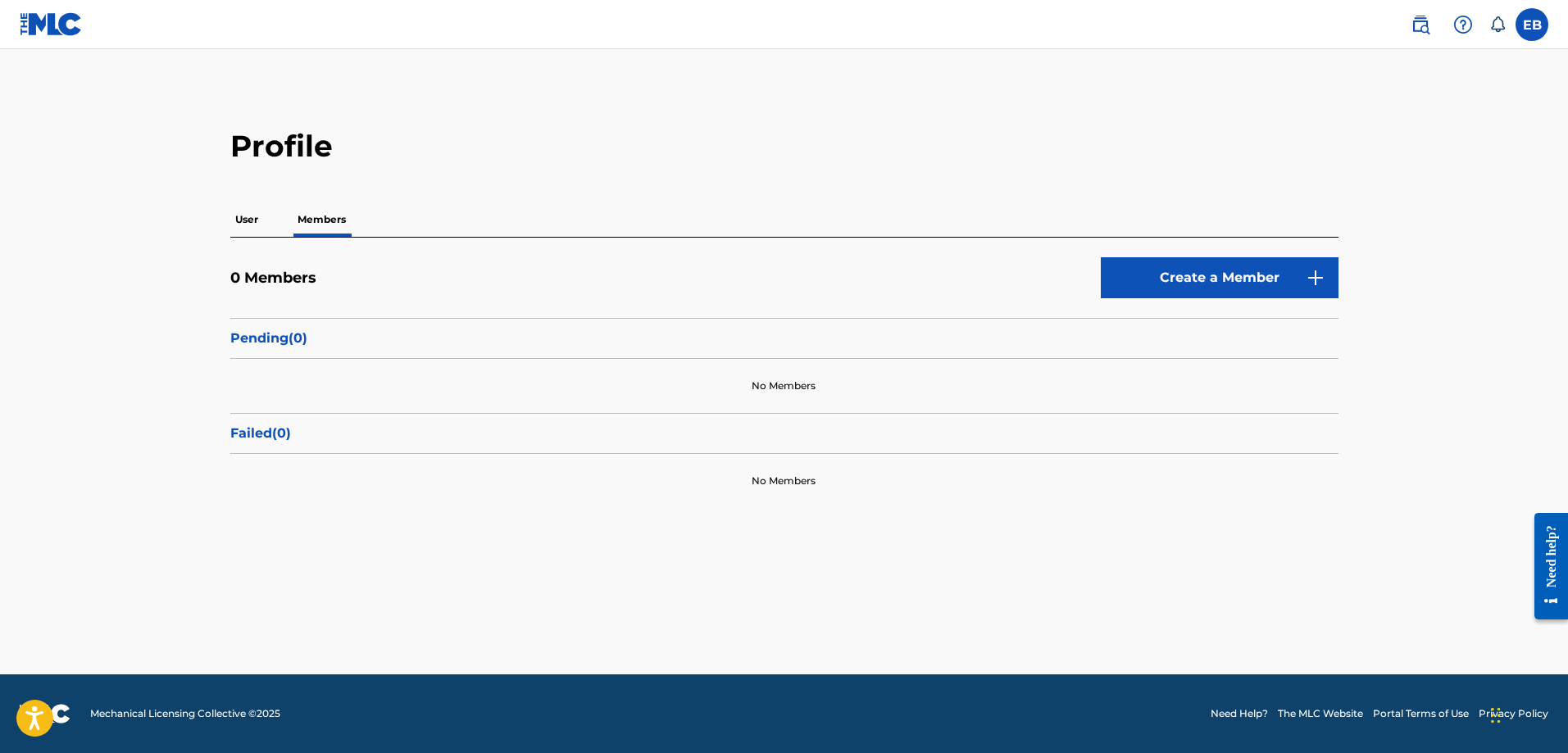
click at [237, 216] on p "User" at bounding box center [247, 219] width 33 height 34
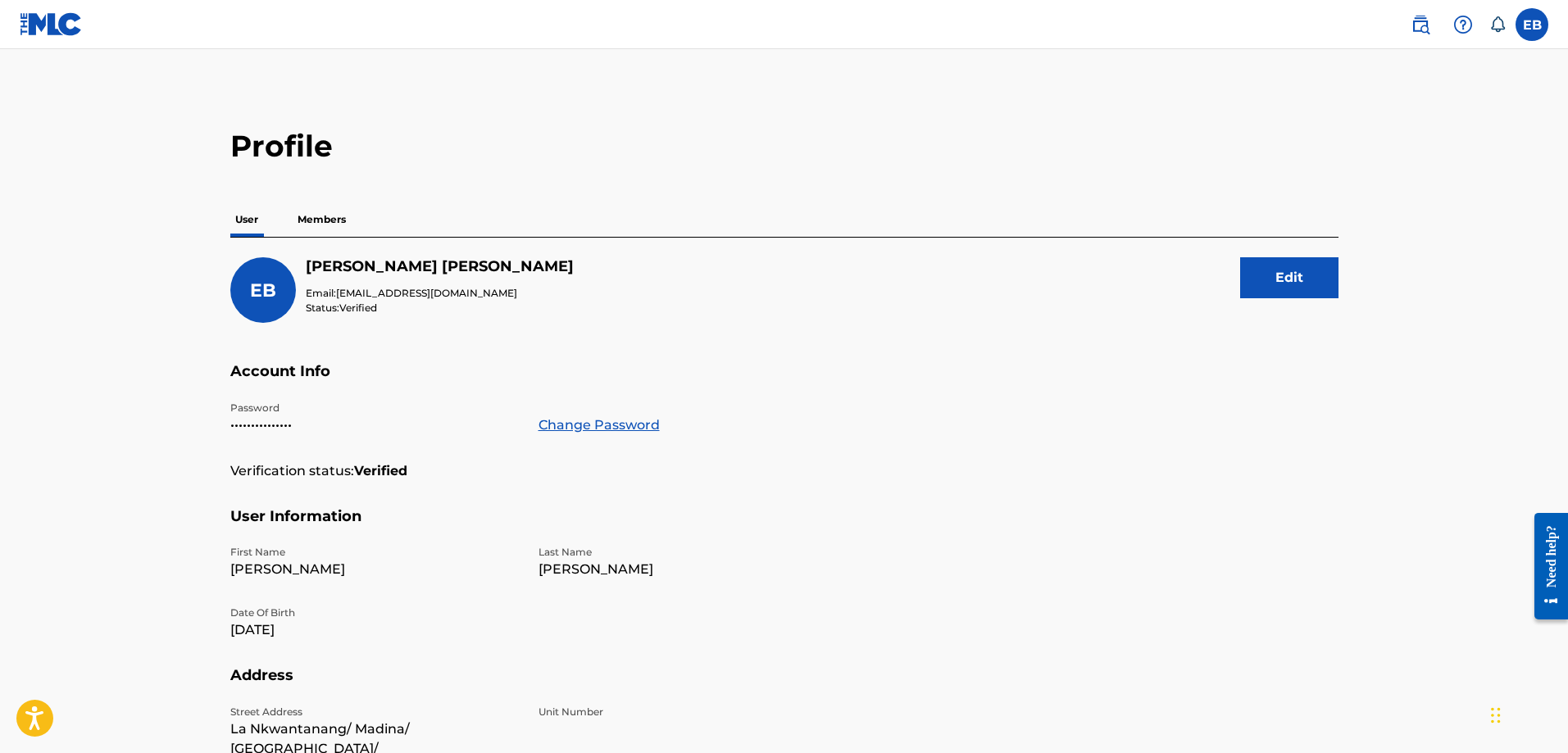
click at [1521, 28] on label at bounding box center [1532, 24] width 33 height 33
click at [1532, 24] on input "EB [PERSON_NAME] Amponsem [EMAIL_ADDRESS][DOMAIN_NAME] Notification Preferences…" at bounding box center [1532, 24] width 0 height 0
click at [1377, 200] on link "Profile" at bounding box center [1371, 203] width 33 height 15
click at [1413, 24] on img at bounding box center [1420, 24] width 19 height 19
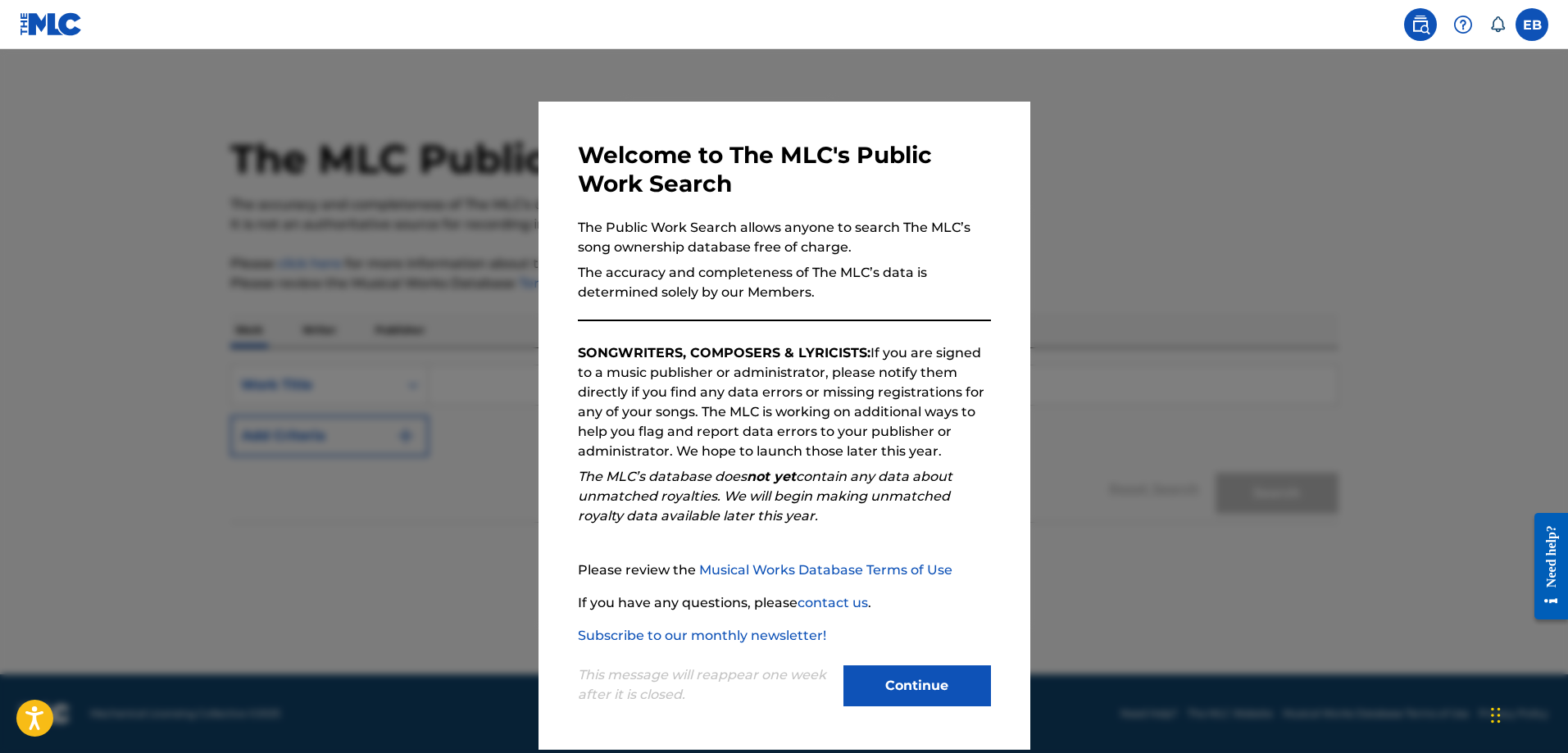
click at [901, 682] on button "Continue" at bounding box center [917, 686] width 148 height 41
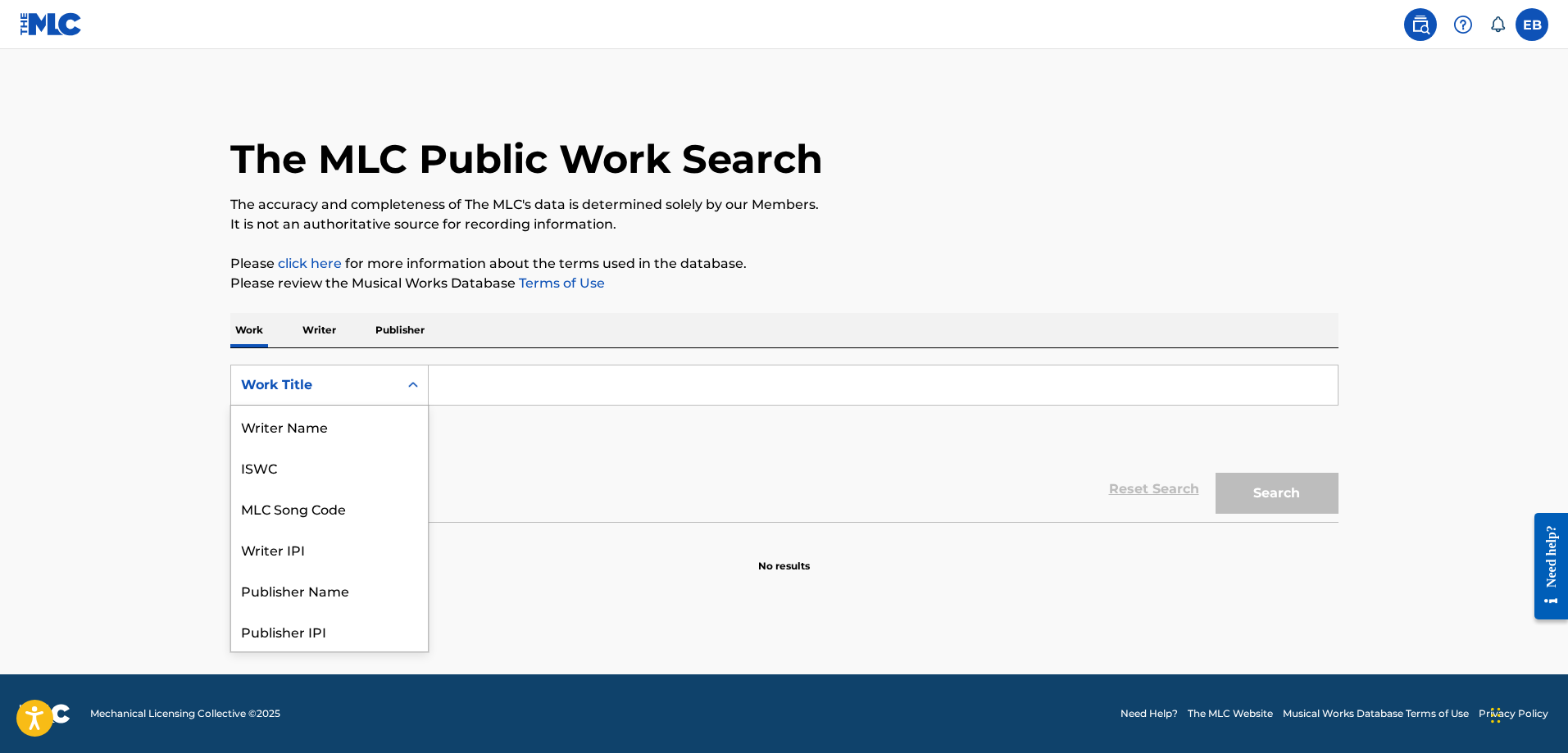
click at [356, 394] on div "Work Title" at bounding box center [315, 385] width 148 height 19
click at [332, 547] on div "Publisher IPI" at bounding box center [330, 549] width 196 height 41
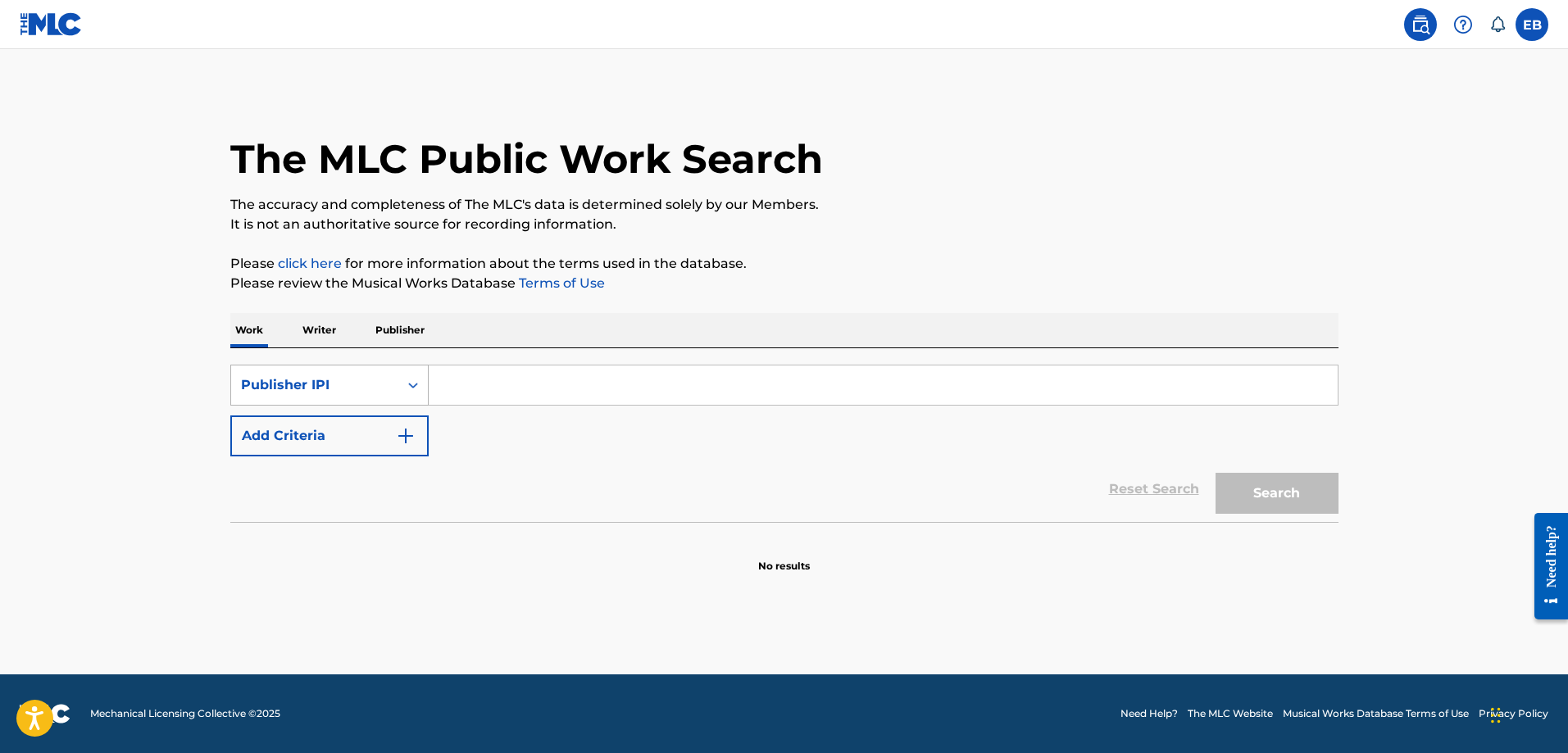
click at [364, 386] on div "Publisher IPI" at bounding box center [315, 385] width 148 height 19
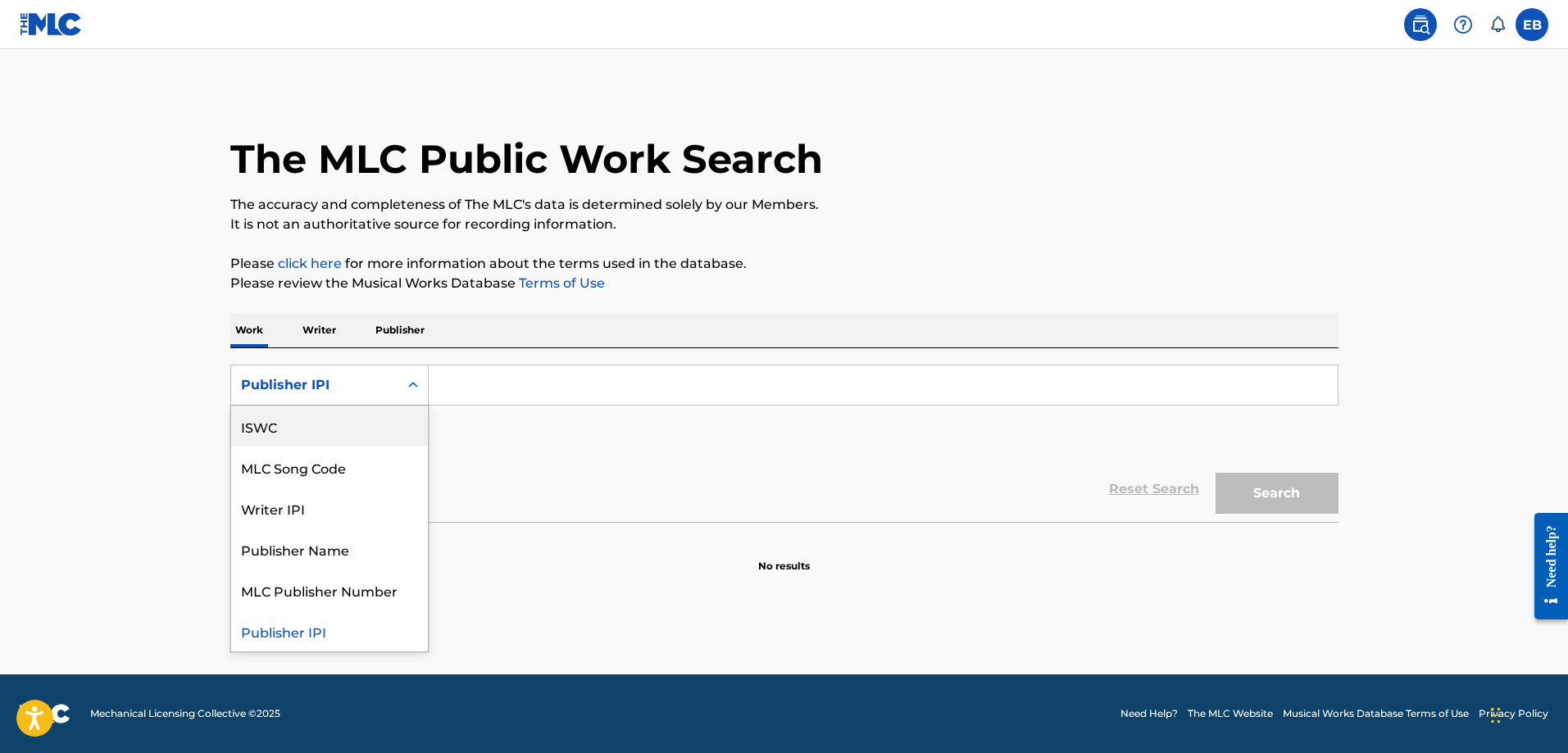
click at [612, 452] on div "SearchWithCriteriaadc32fec-59a2-43b7-ba21-1a58c4d43f74 8 results available. Use…" at bounding box center [784, 411] width 1108 height 91
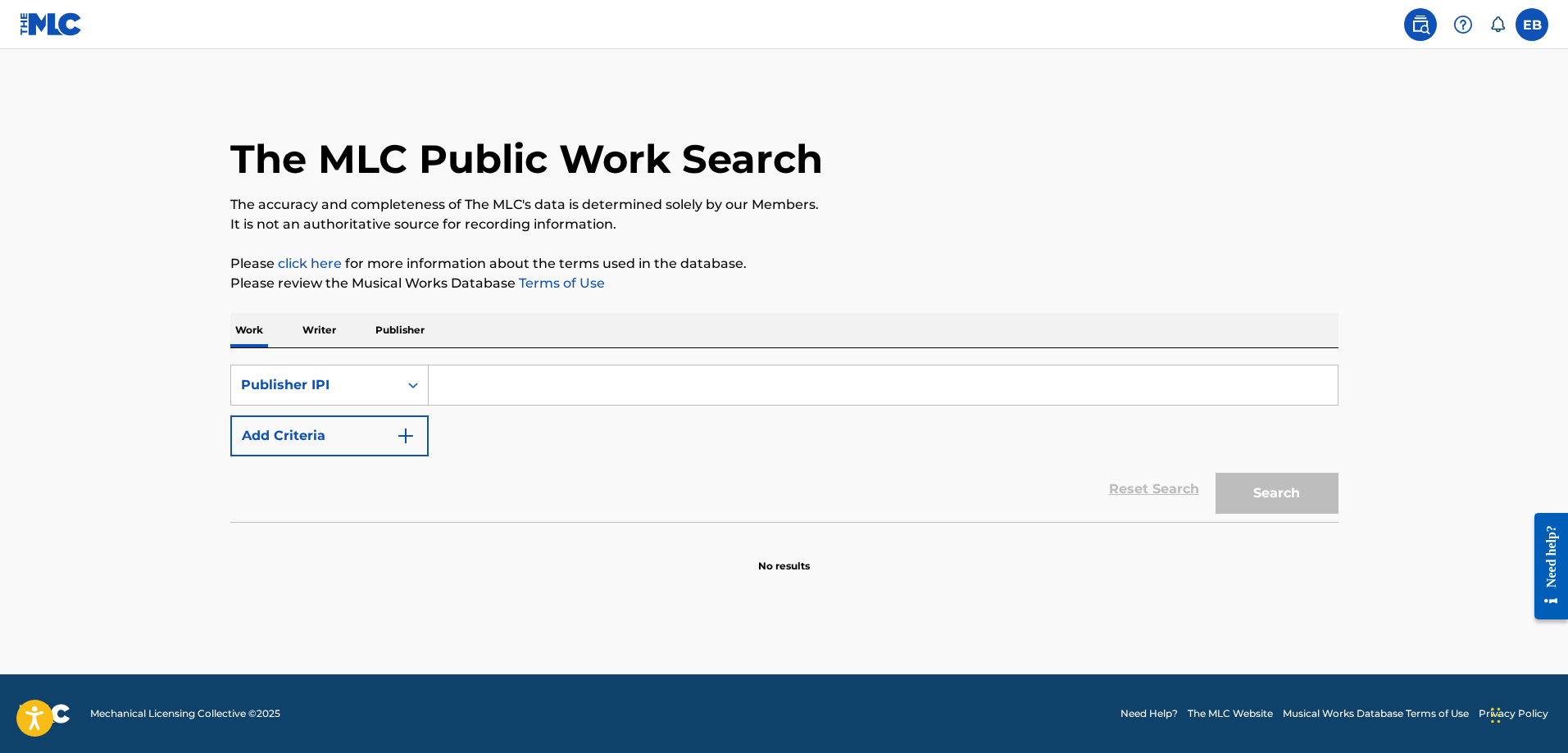
click at [519, 385] on input "Search Form" at bounding box center [883, 385] width 909 height 39
click at [327, 389] on div "Publisher IPI" at bounding box center [315, 385] width 148 height 19
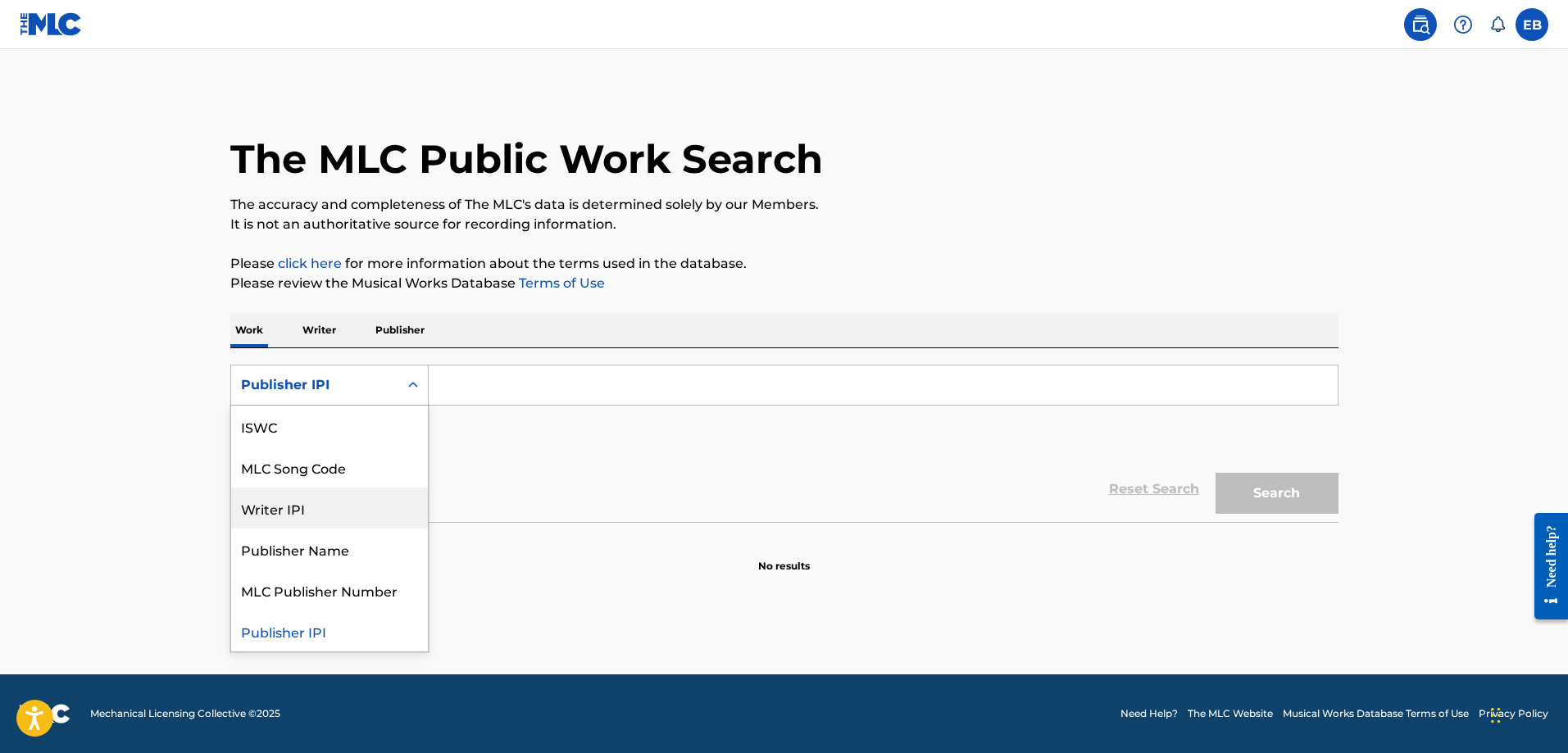
click at [317, 509] on div "Writer IPI" at bounding box center [330, 508] width 196 height 41
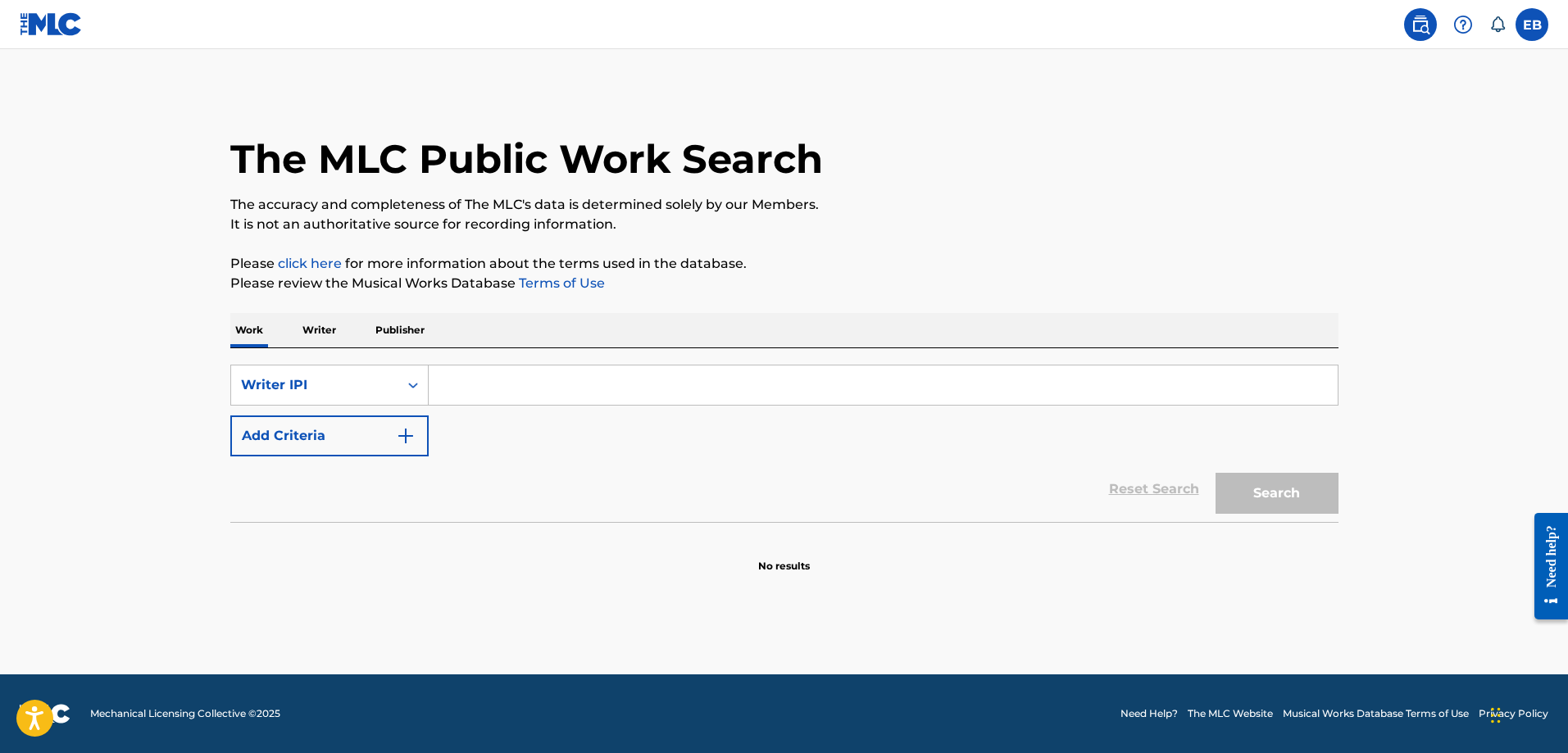
click at [481, 383] on input "Search Form" at bounding box center [883, 385] width 909 height 39
click at [296, 337] on div "Work Writer Publisher" at bounding box center [784, 330] width 1108 height 34
click at [314, 329] on p "Writer" at bounding box center [319, 330] width 44 height 34
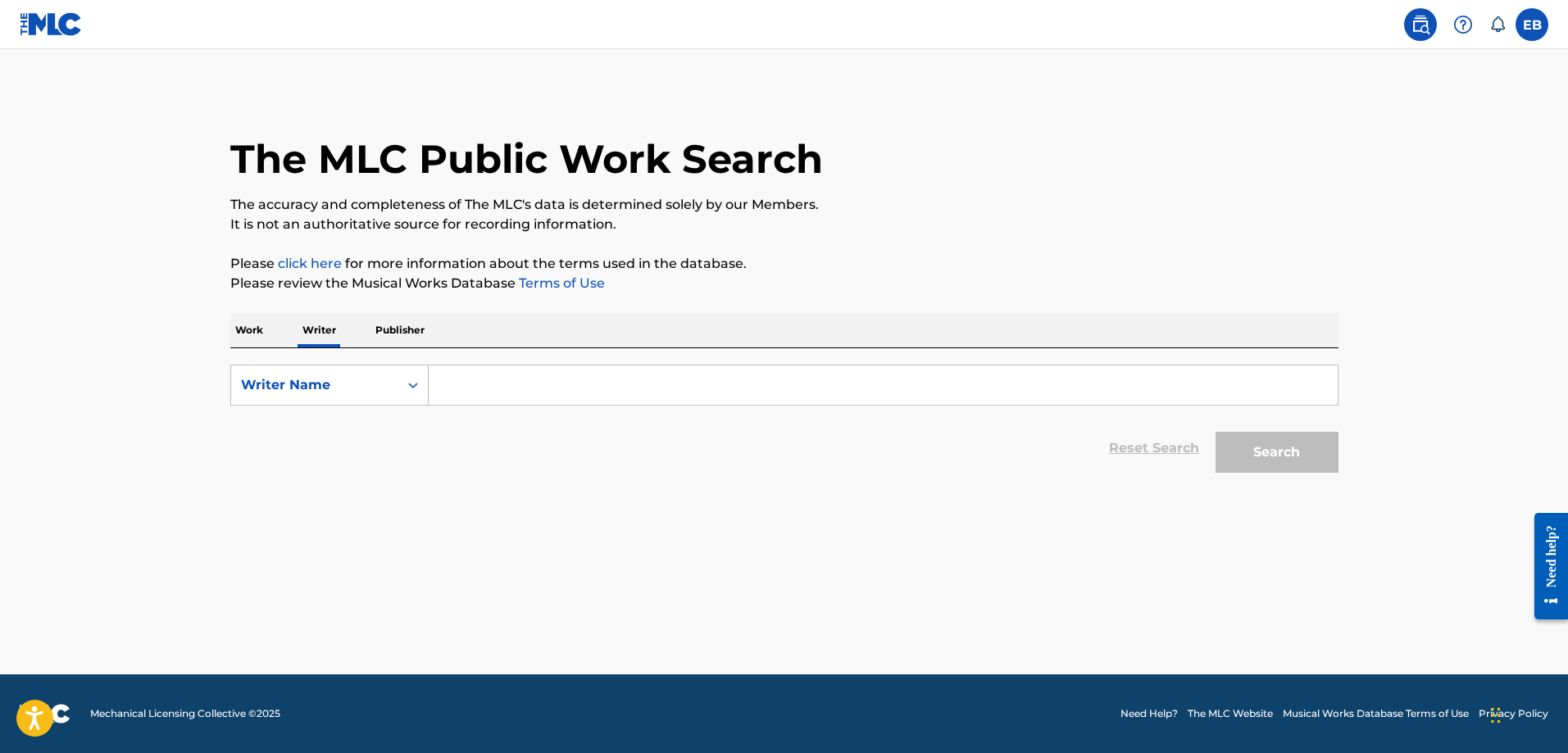
click at [378, 329] on p "Publisher" at bounding box center [400, 330] width 59 height 34
click at [382, 400] on div "Publisher Name" at bounding box center [315, 385] width 167 height 31
click at [499, 464] on div "Reset Search Search" at bounding box center [784, 448] width 1108 height 65
click at [1541, 27] on label at bounding box center [1532, 24] width 33 height 33
click at [1532, 24] on input "EB [PERSON_NAME] Amponsem [EMAIL_ADDRESS][DOMAIN_NAME] Notification Preferences…" at bounding box center [1532, 24] width 0 height 0
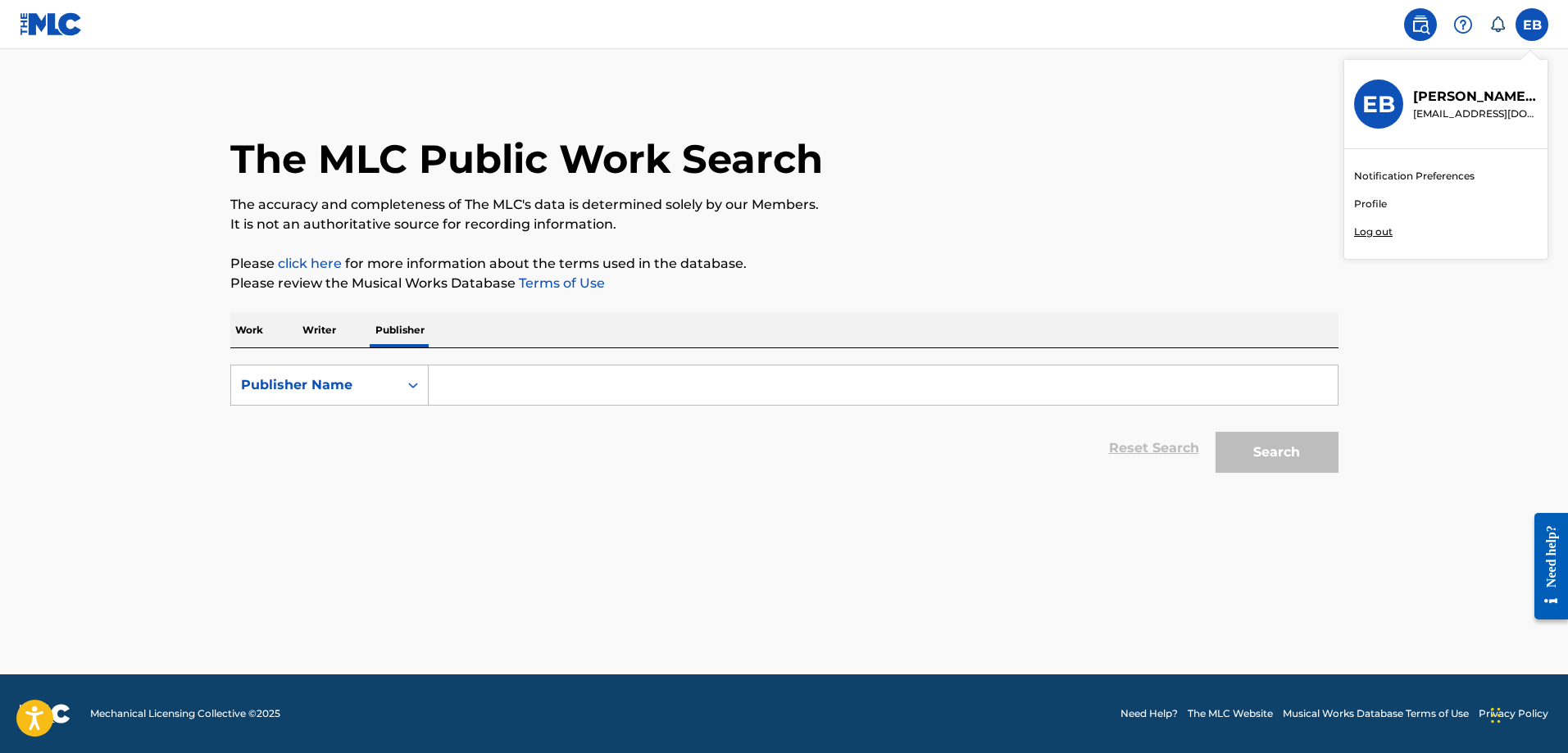
click at [1364, 201] on link "Profile" at bounding box center [1371, 203] width 33 height 15
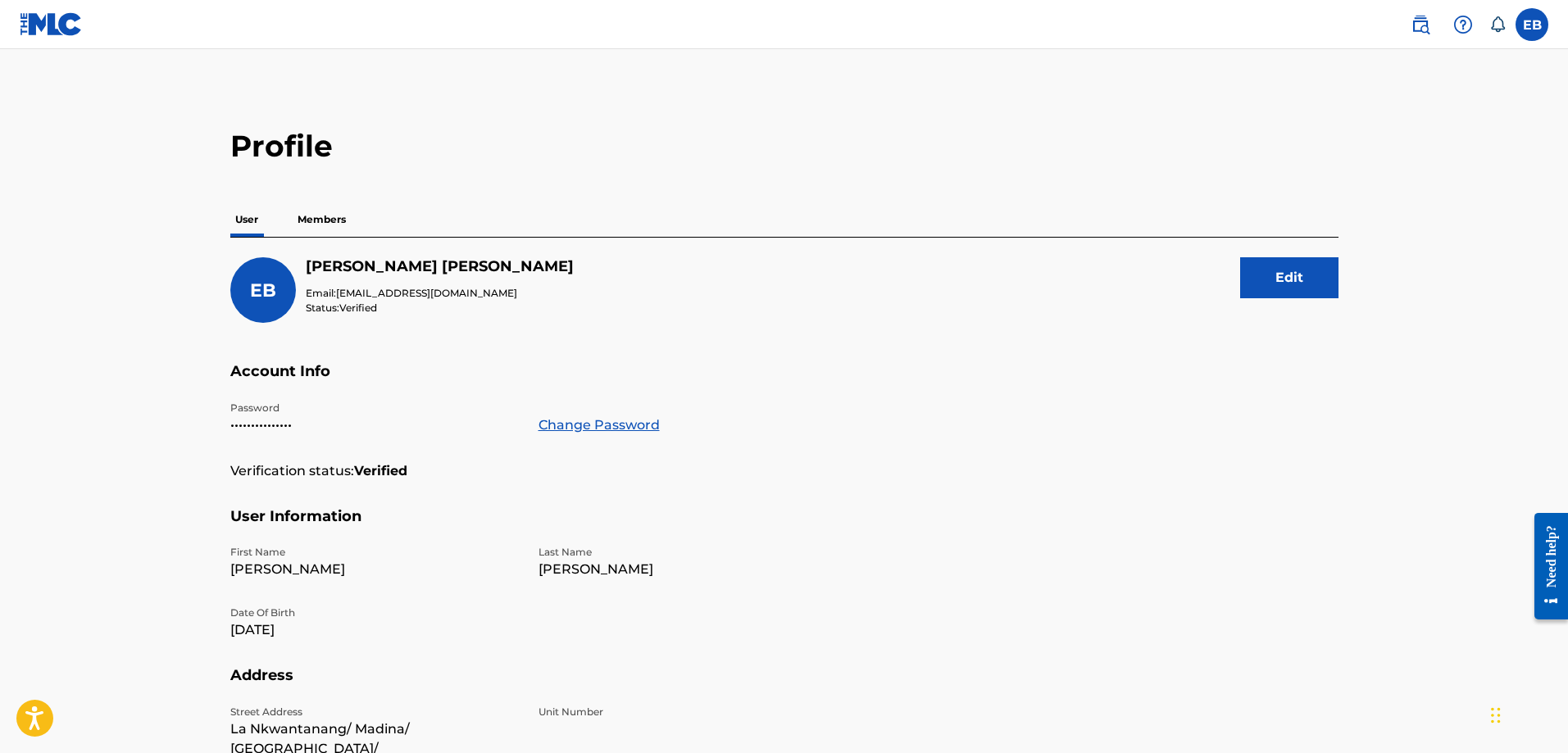
click at [296, 222] on p "Members" at bounding box center [322, 219] width 58 height 34
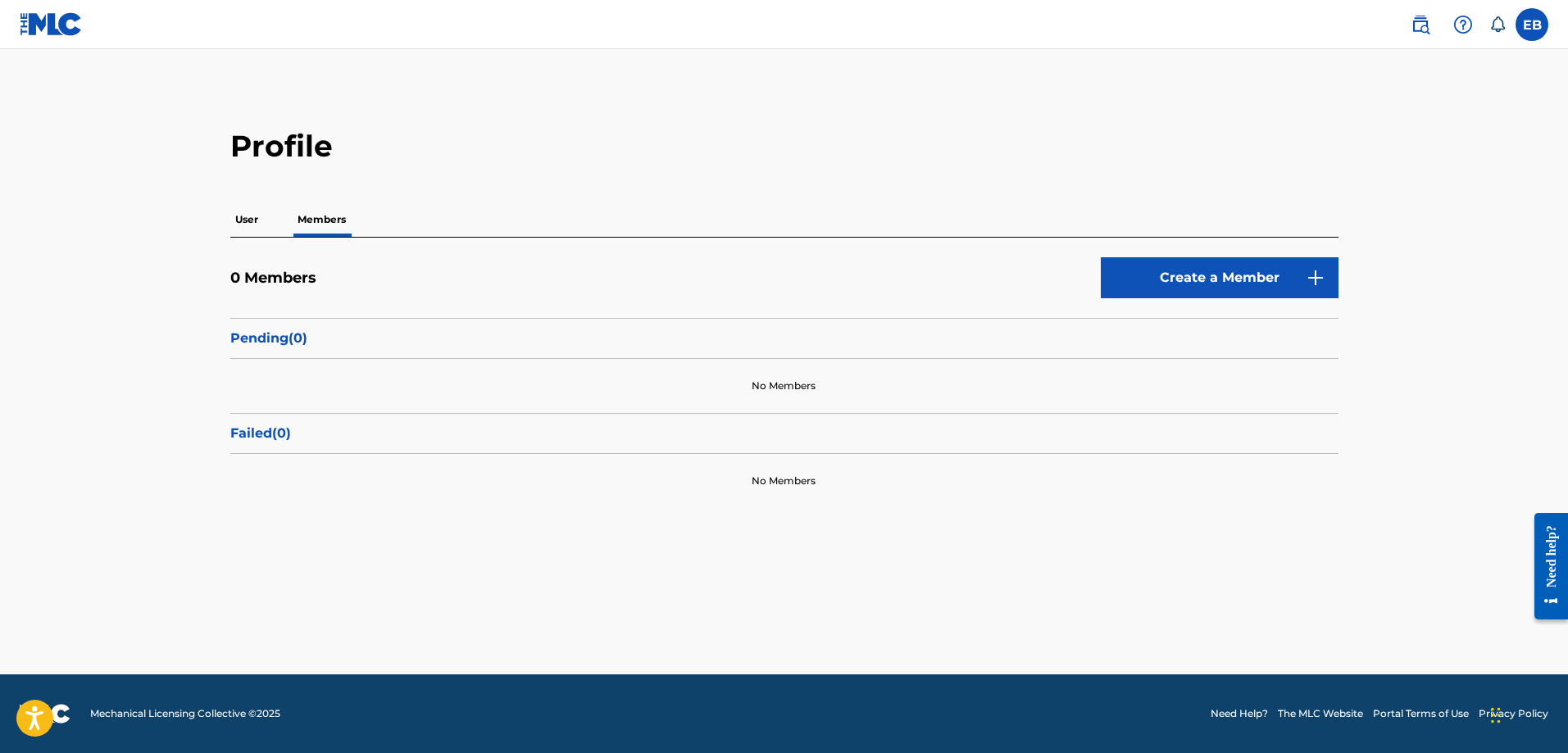
click at [1160, 276] on link "Create a Member" at bounding box center [1220, 278] width 237 height 41
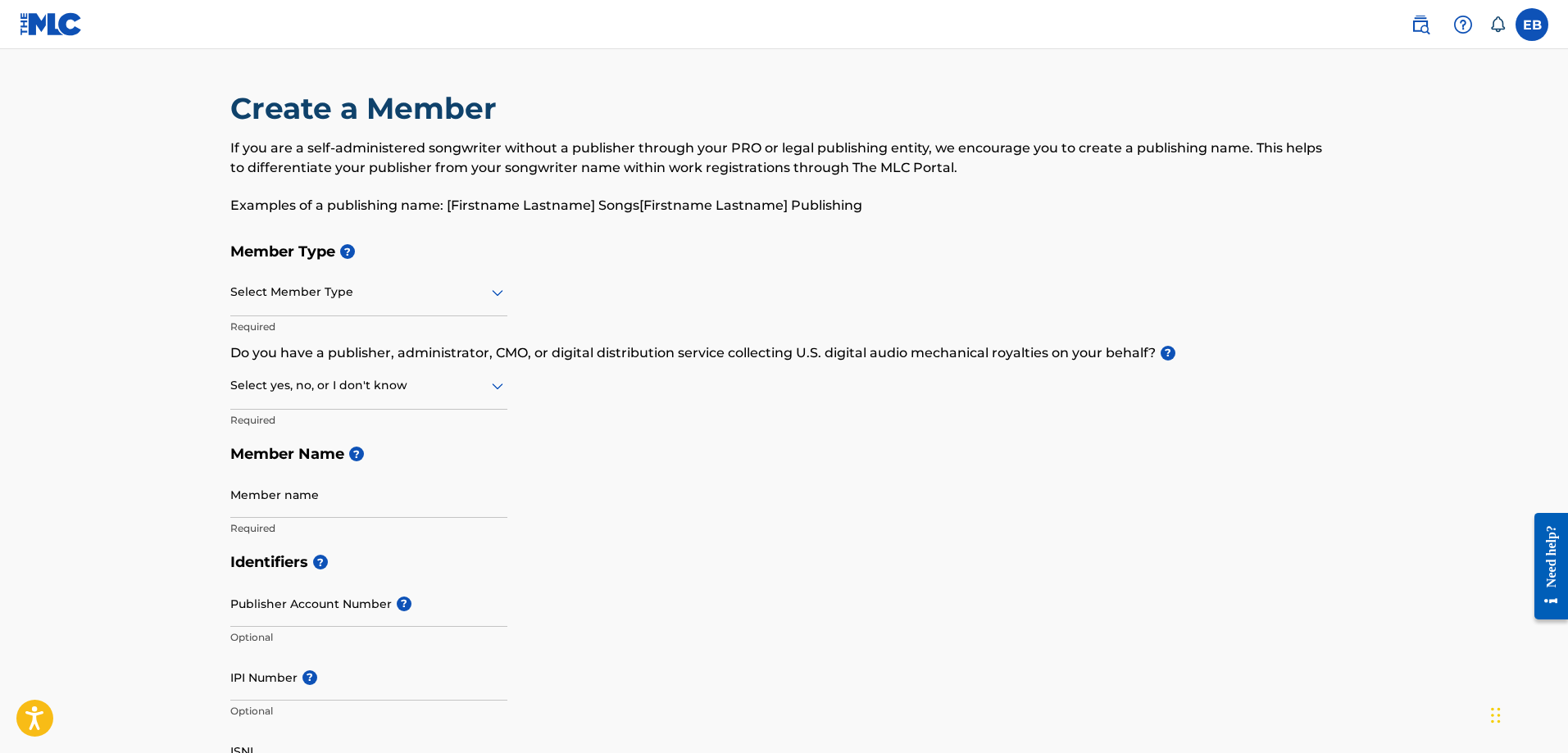
click at [331, 292] on div at bounding box center [369, 292] width 277 height 20
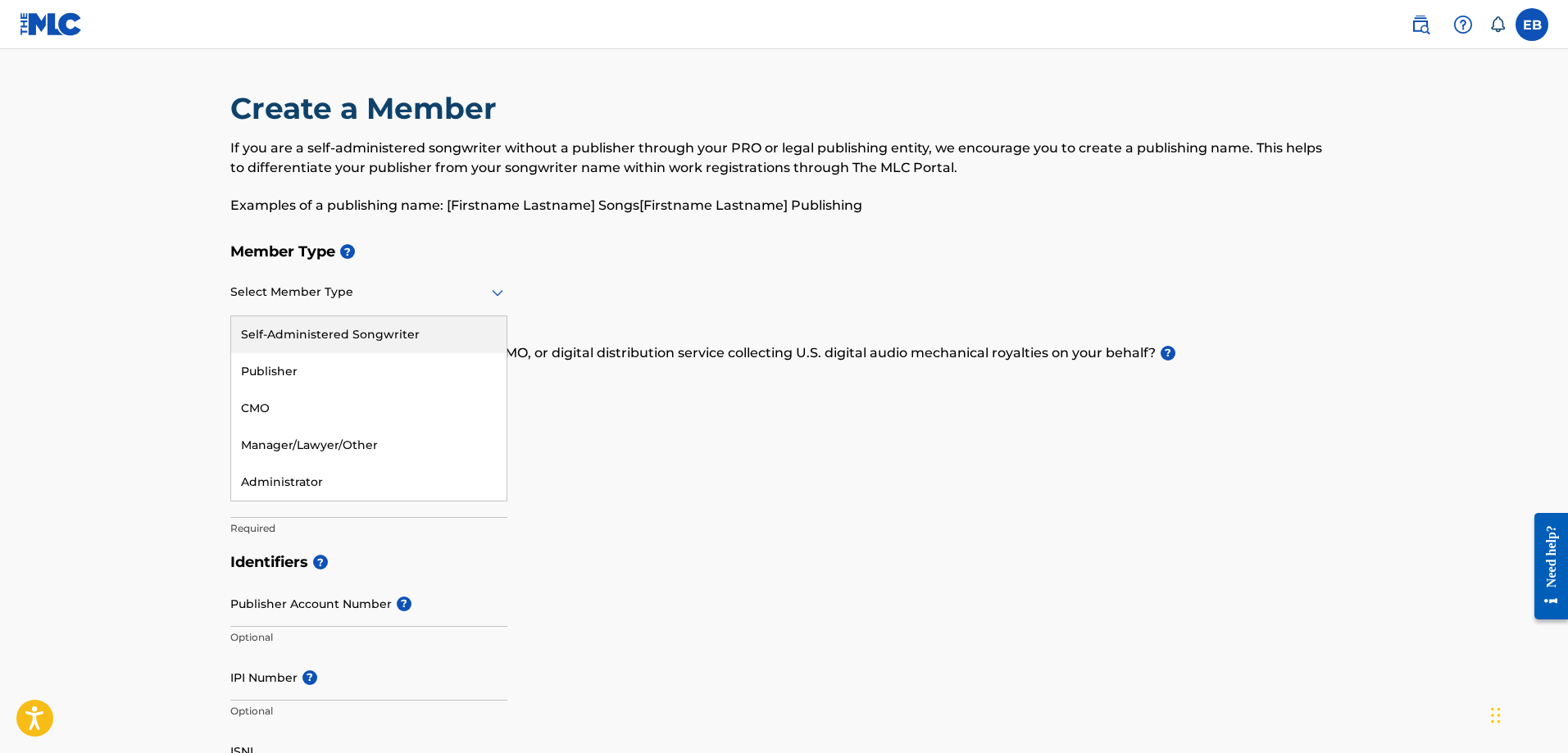
click at [309, 332] on div "Self-Administered Songwriter" at bounding box center [369, 335] width 275 height 37
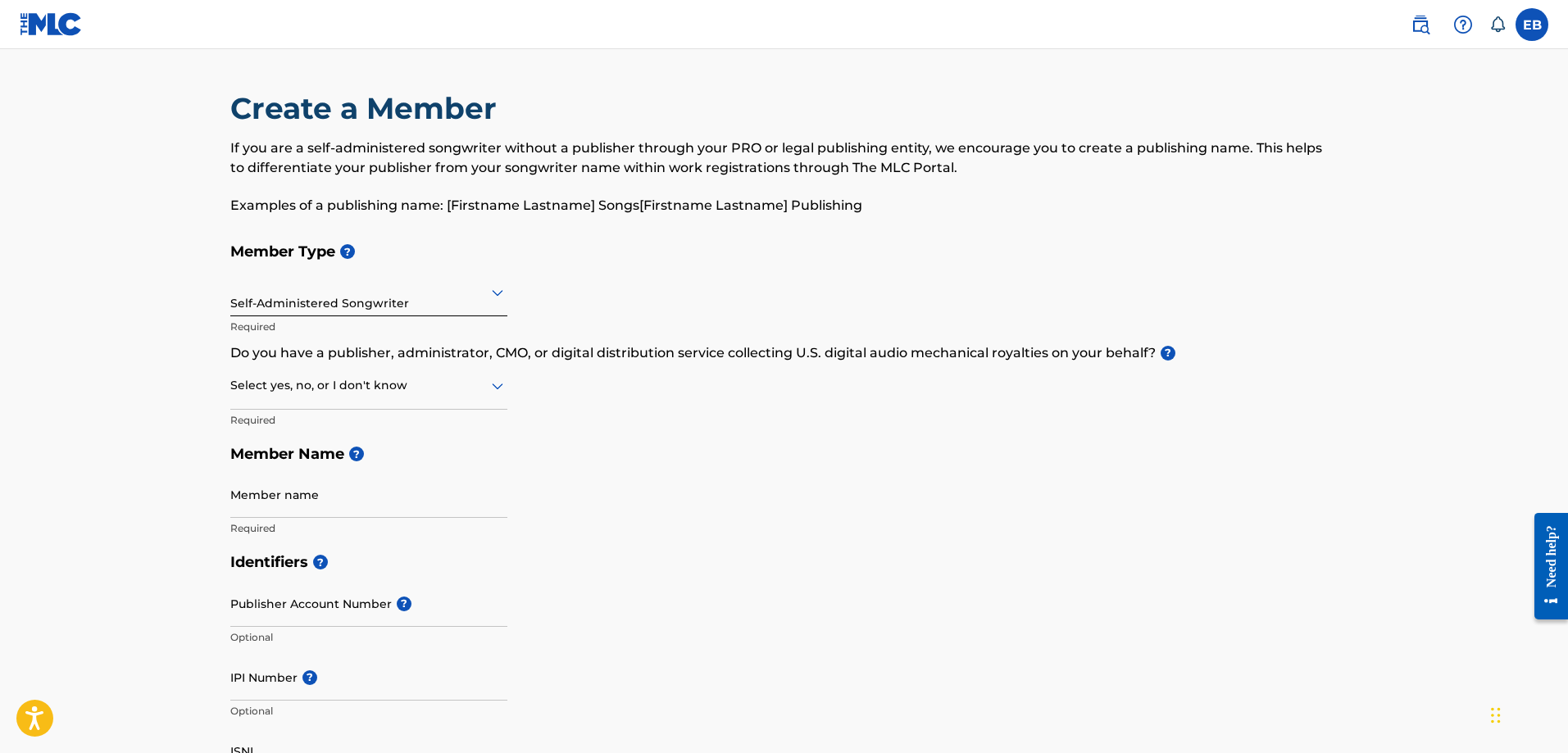
scroll to position [191, 0]
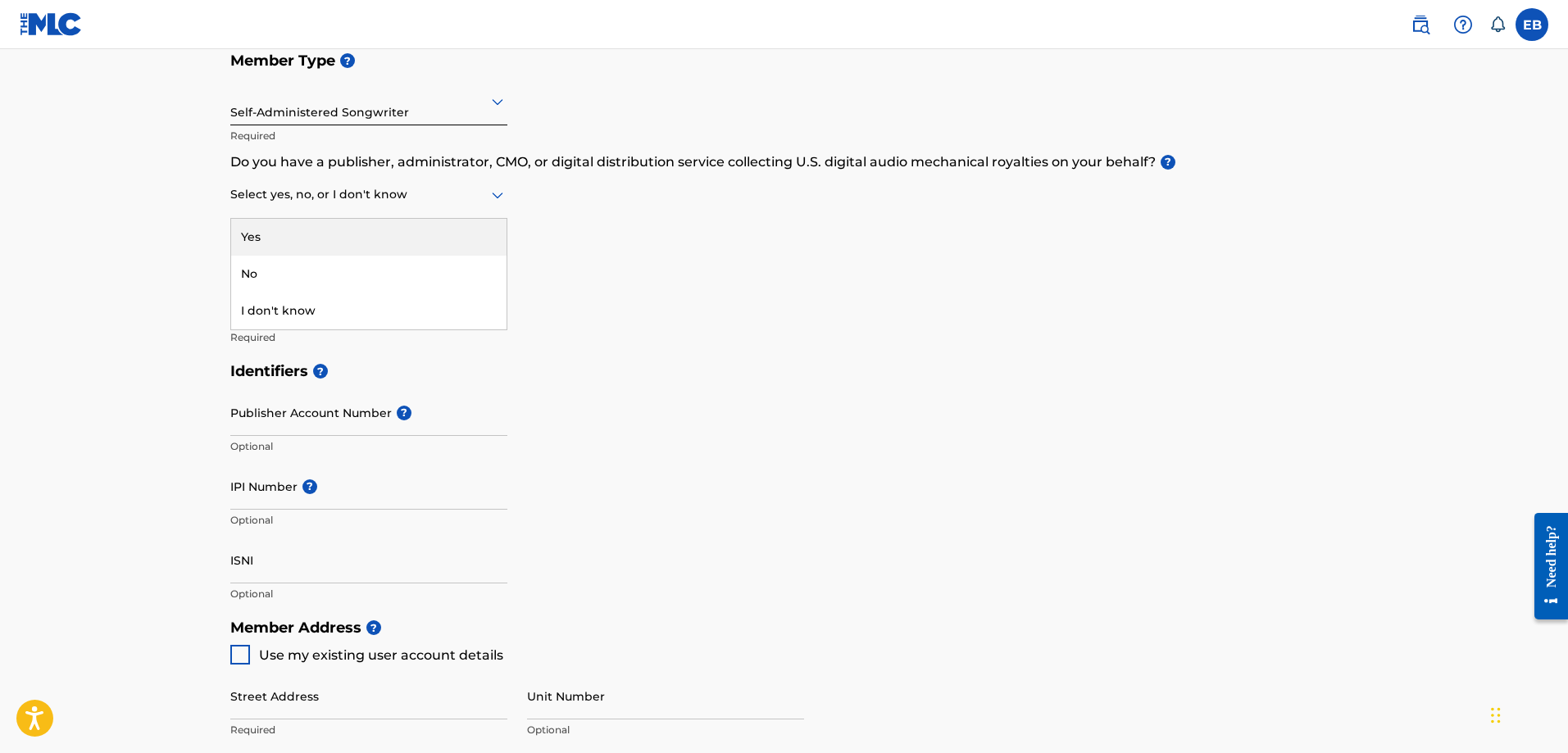
click at [273, 194] on div at bounding box center [369, 195] width 277 height 20
click at [267, 272] on div "No" at bounding box center [369, 274] width 275 height 37
click at [300, 315] on input "Member name" at bounding box center [369, 304] width 277 height 47
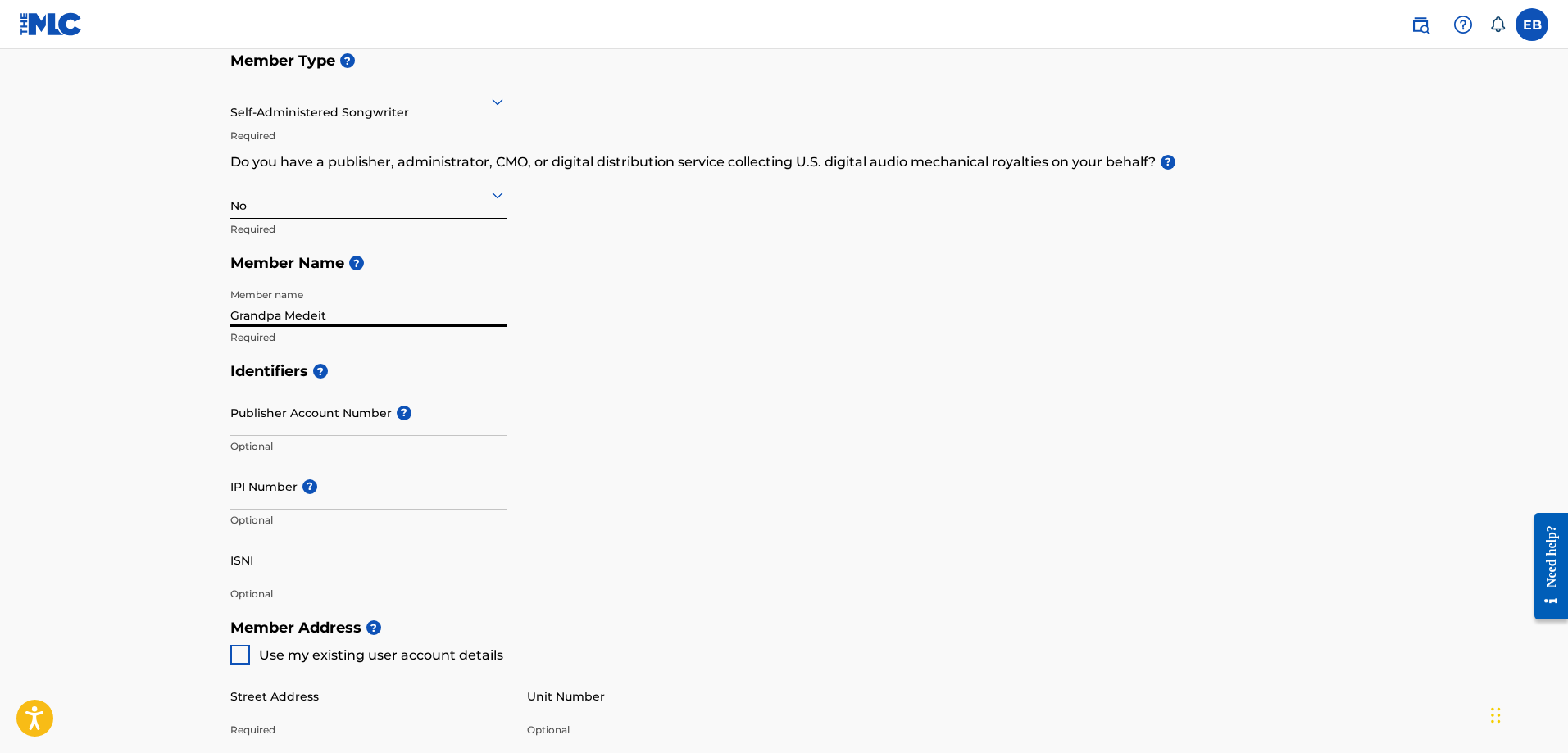
type input "Grandpa Medeit"
click at [330, 416] on input "Publisher Account Number ?" at bounding box center [369, 412] width 277 height 47
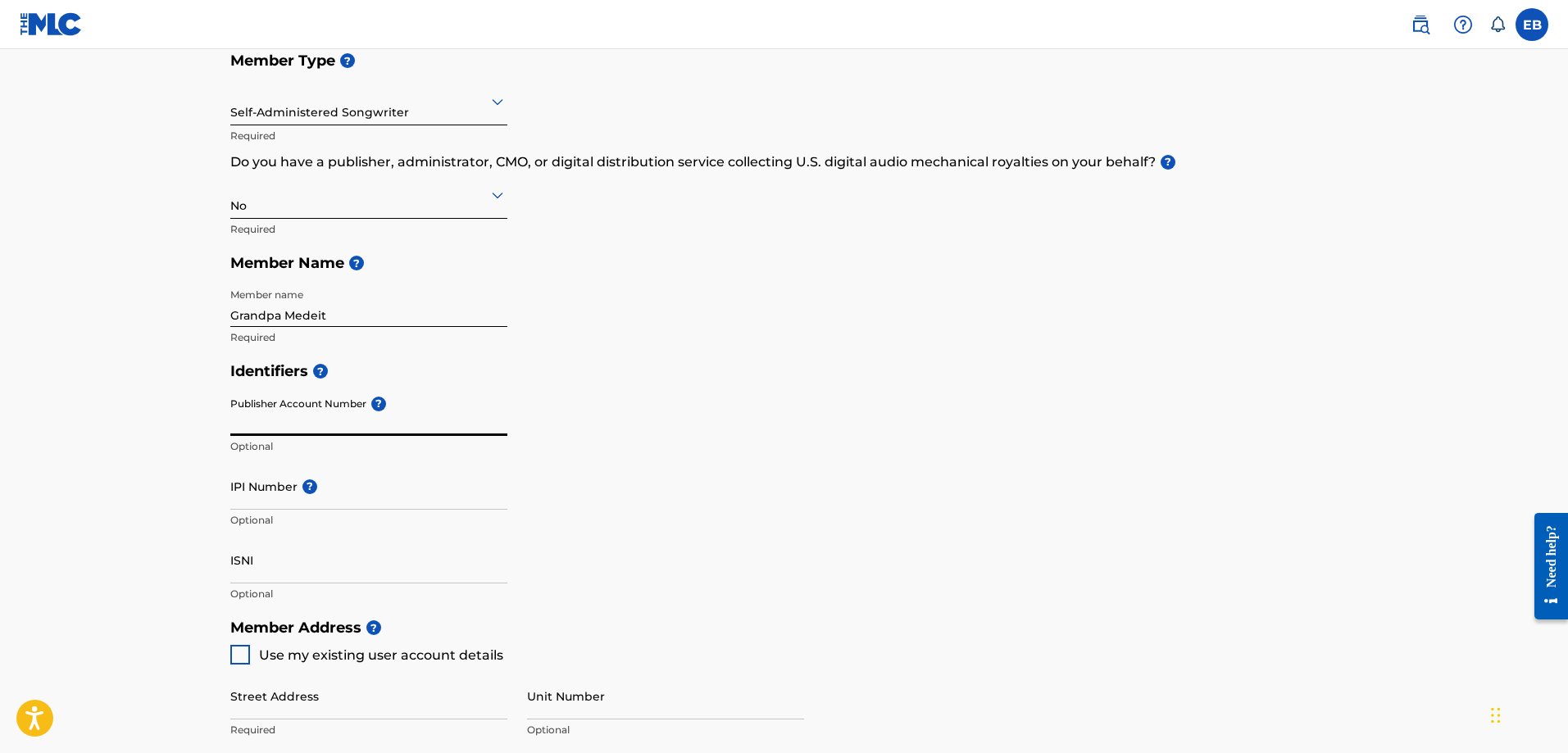
click at [266, 498] on input "IPI Number ?" at bounding box center [369, 486] width 277 height 47
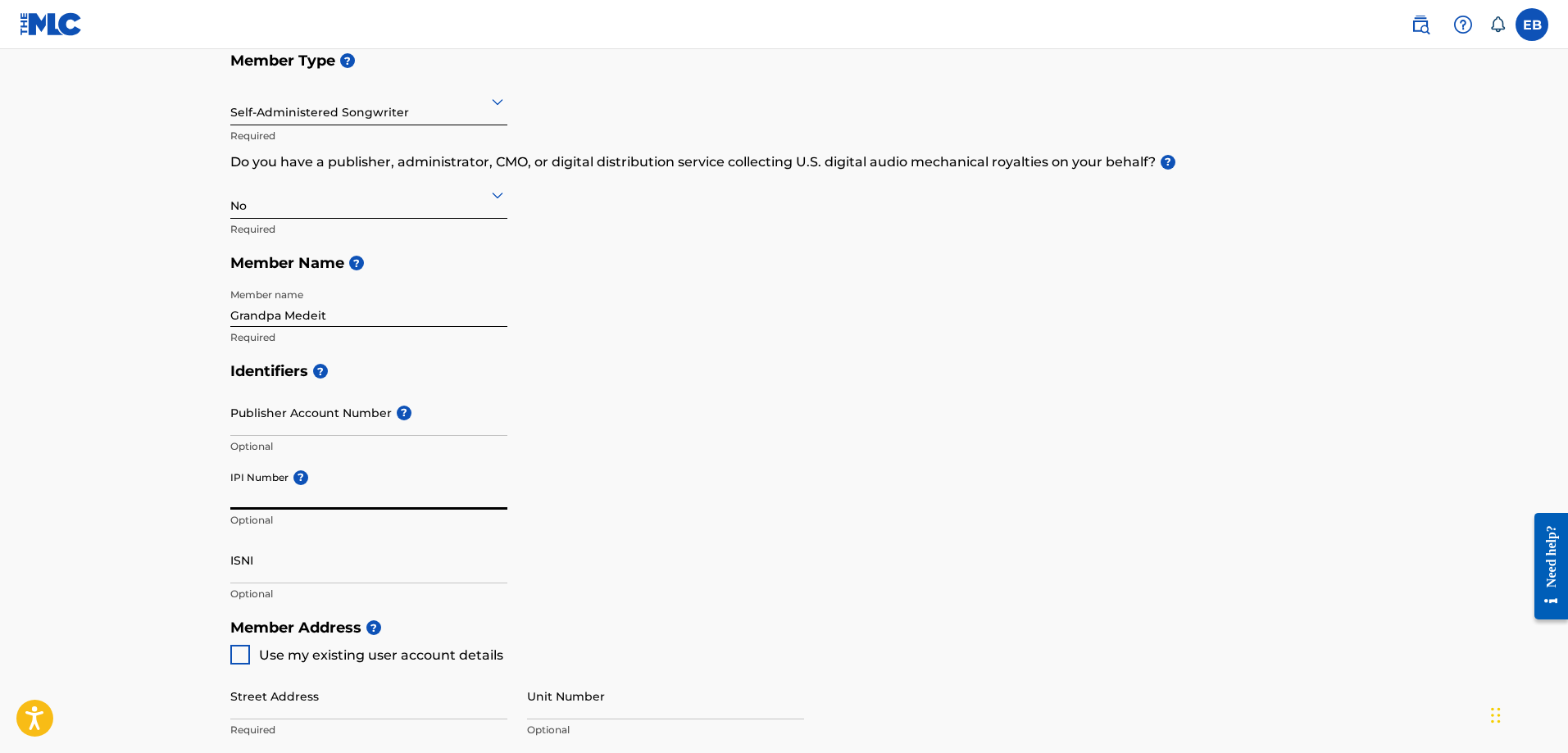
paste input "01310146316"
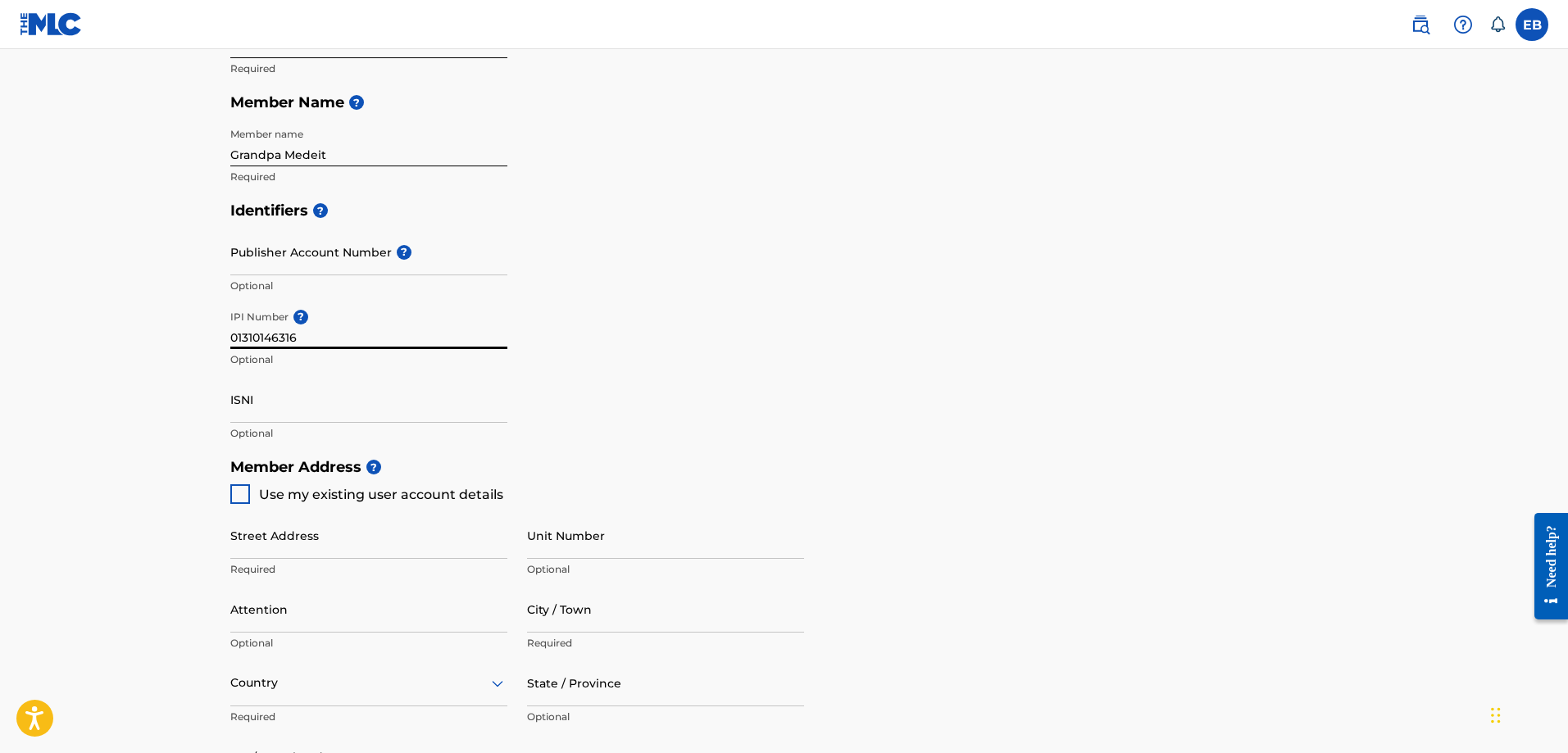
scroll to position [382, 0]
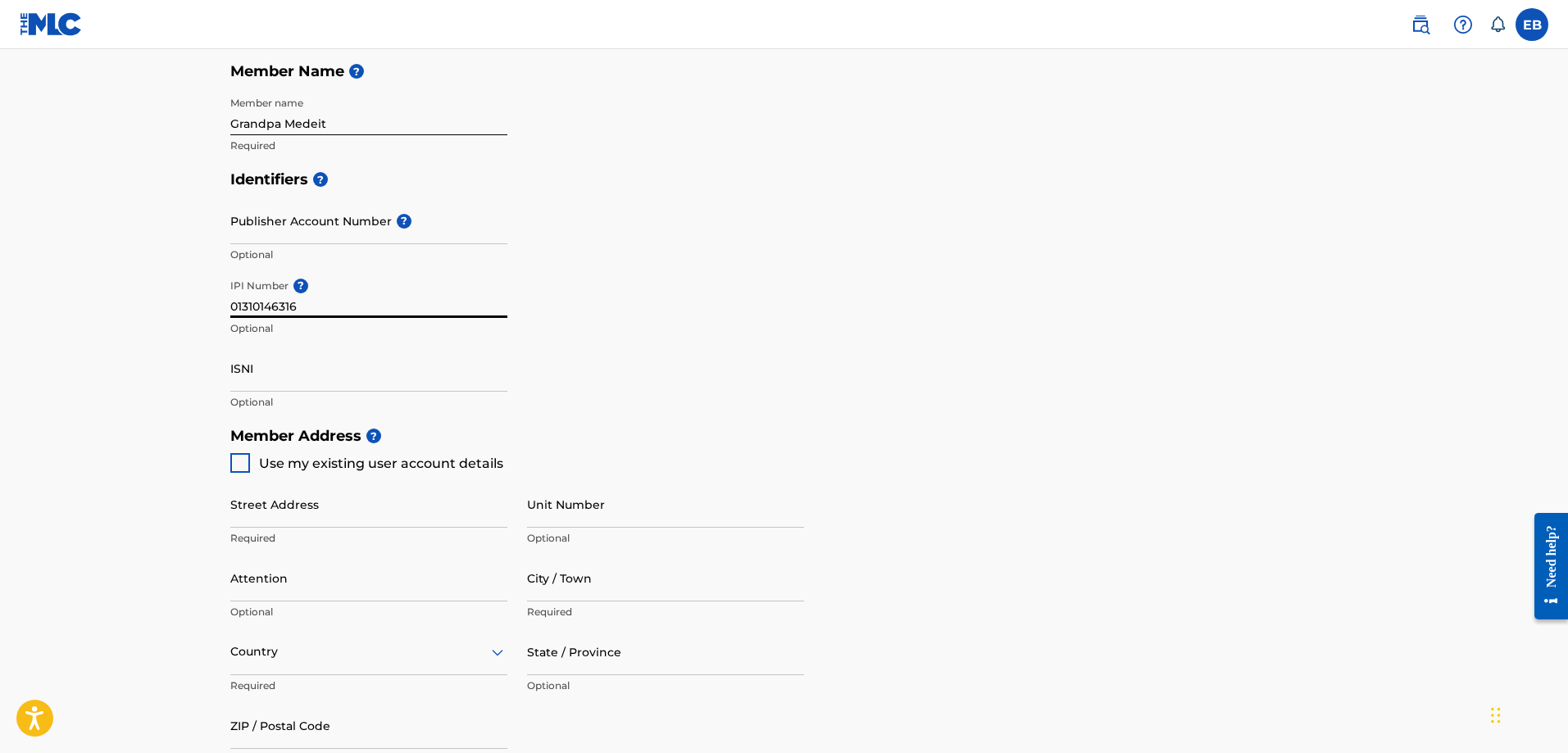
type input "01310146316"
click at [284, 378] on input "ISNI" at bounding box center [369, 369] width 277 height 47
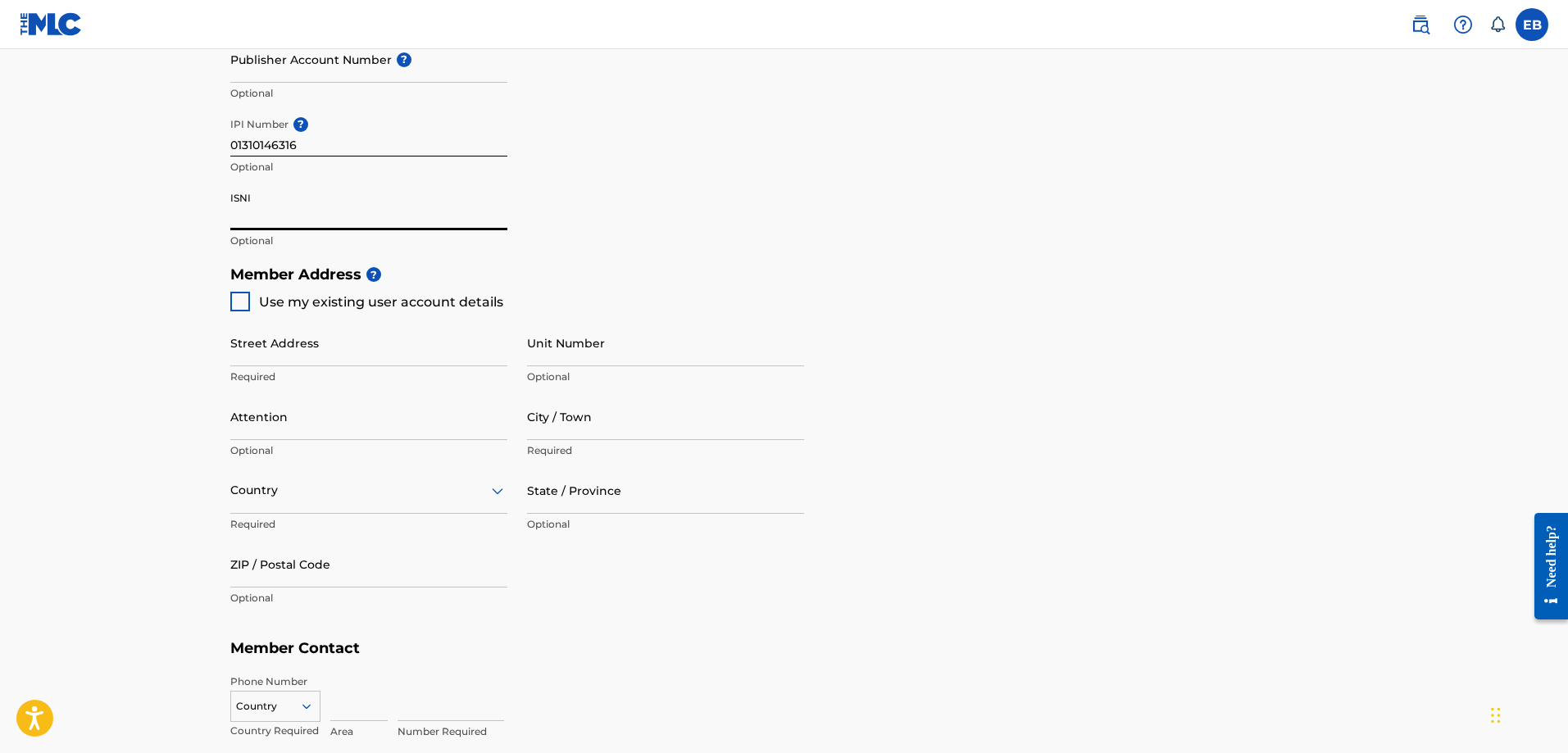
scroll to position [574, 0]
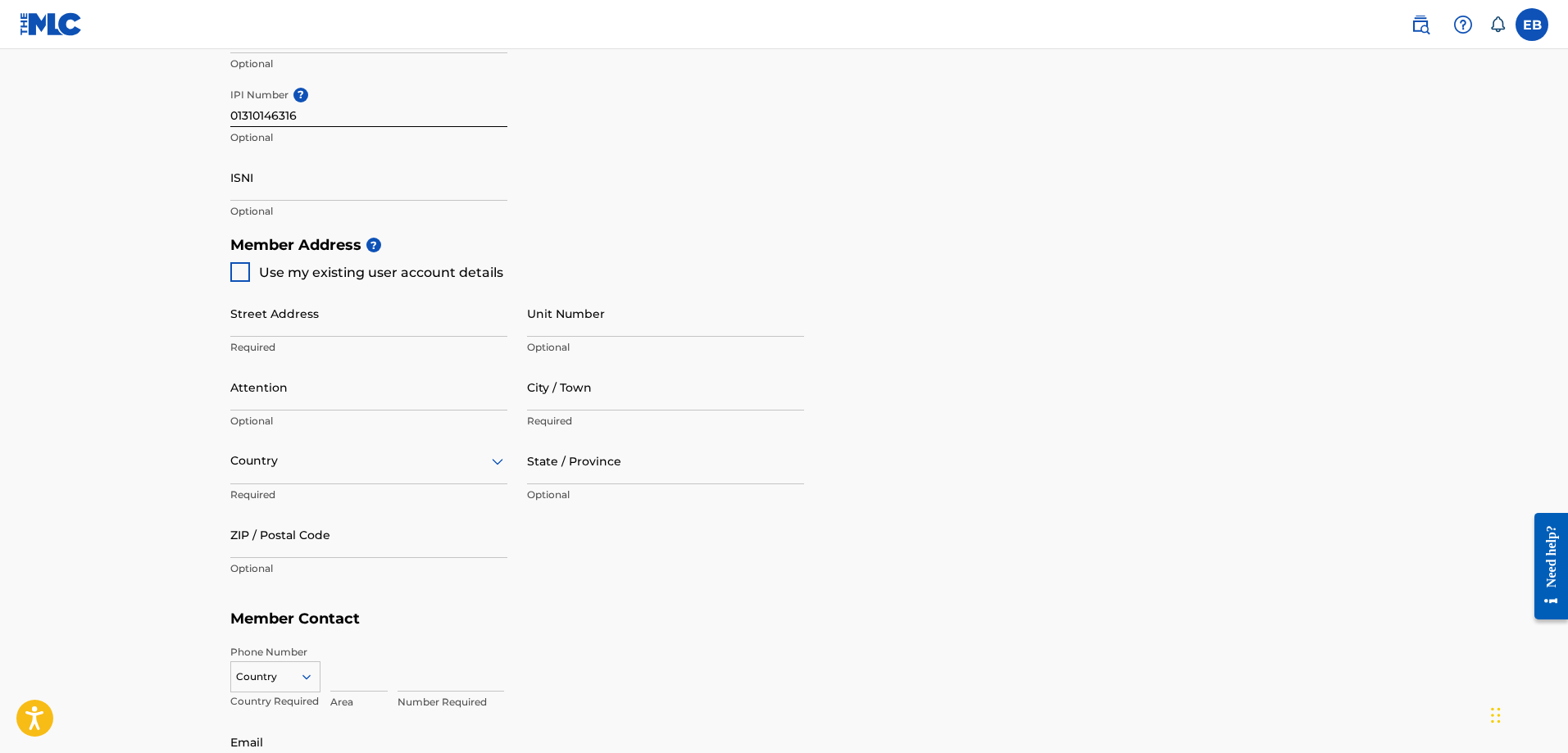
click at [242, 272] on div at bounding box center [240, 272] width 19 height 19
type input "La Nkwantanang/ Madina/ [GEOGRAPHIC_DATA]/"
type input "Greater Accra"
type input "233"
type input "0576190671"
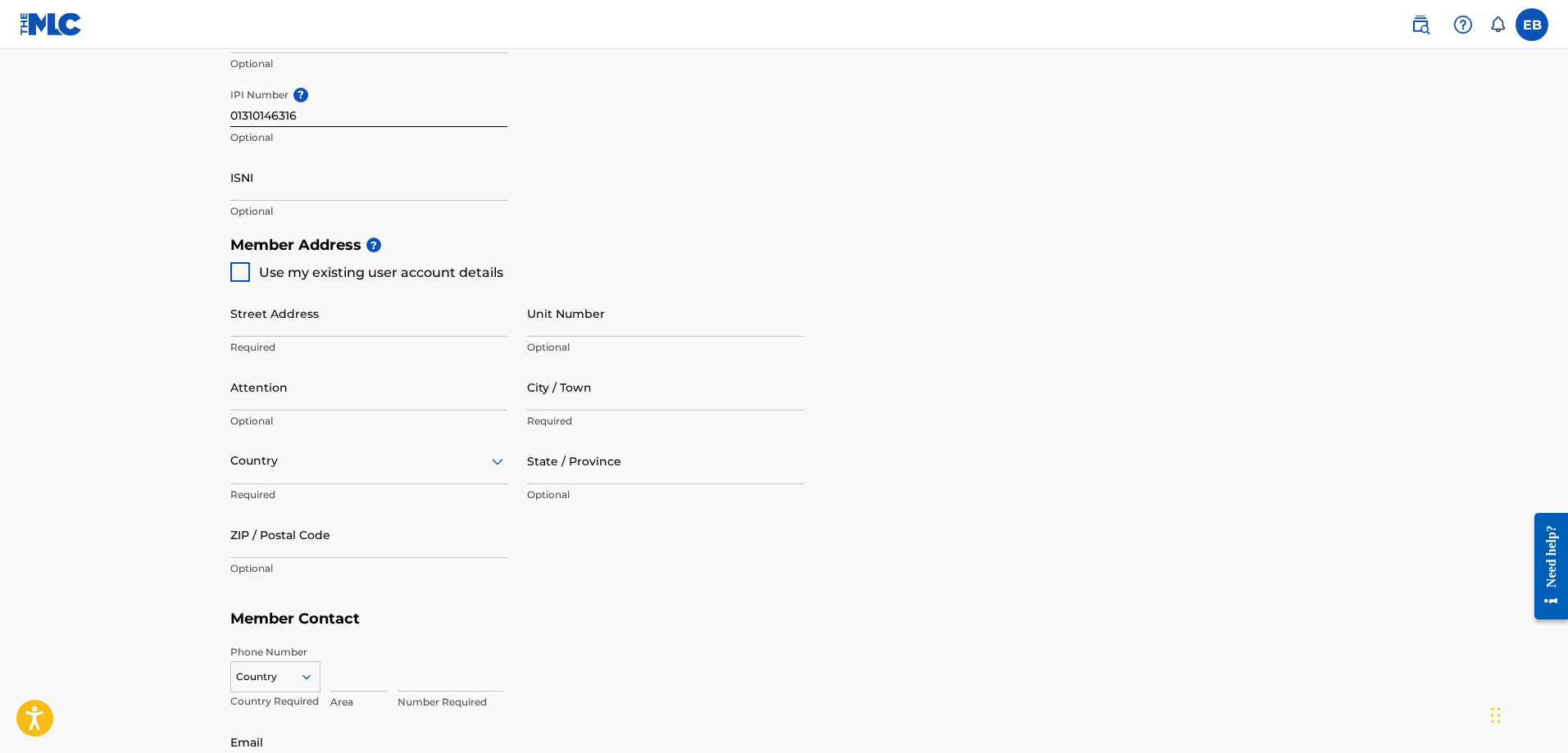
type input "[EMAIL_ADDRESS][DOMAIN_NAME]"
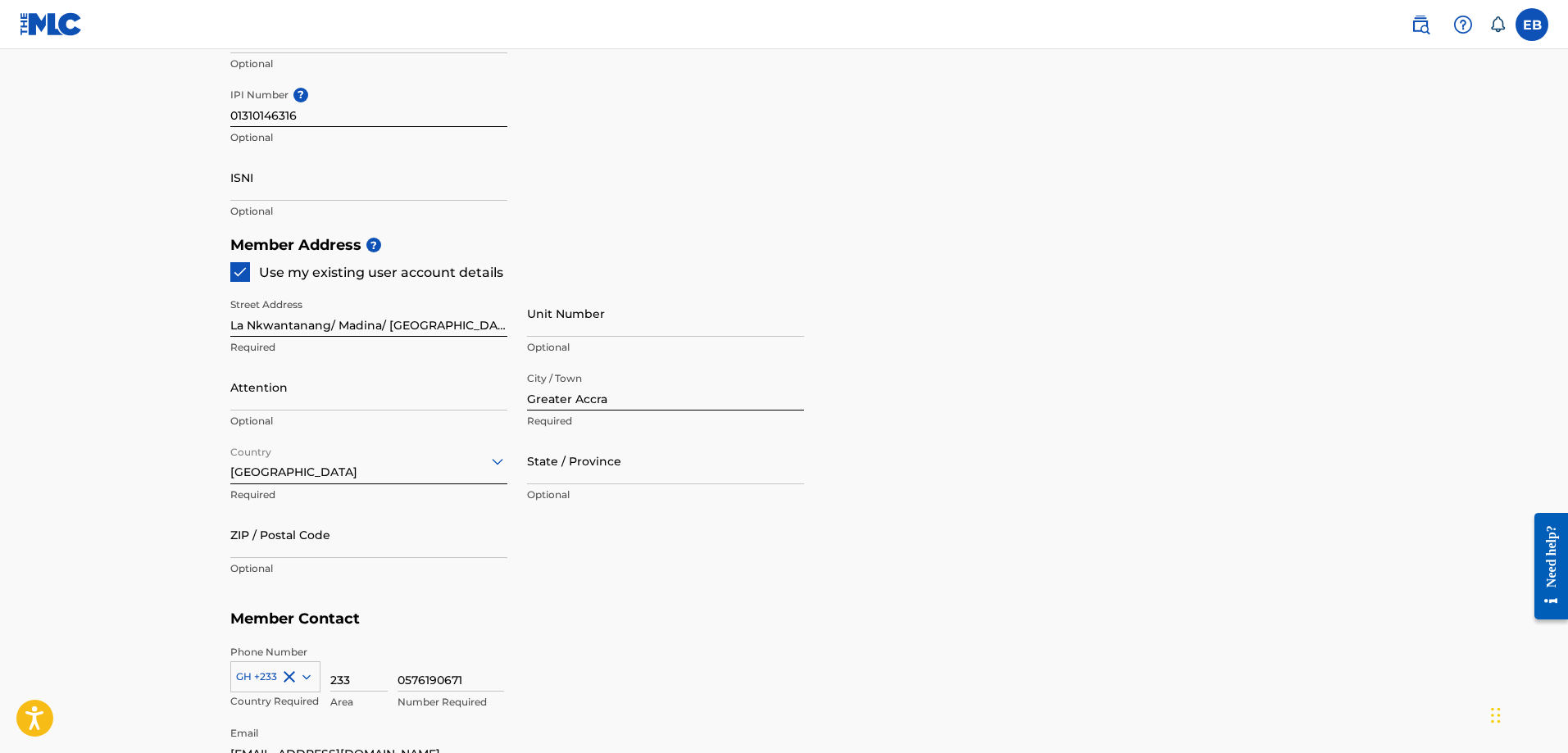
scroll to position [765, 0]
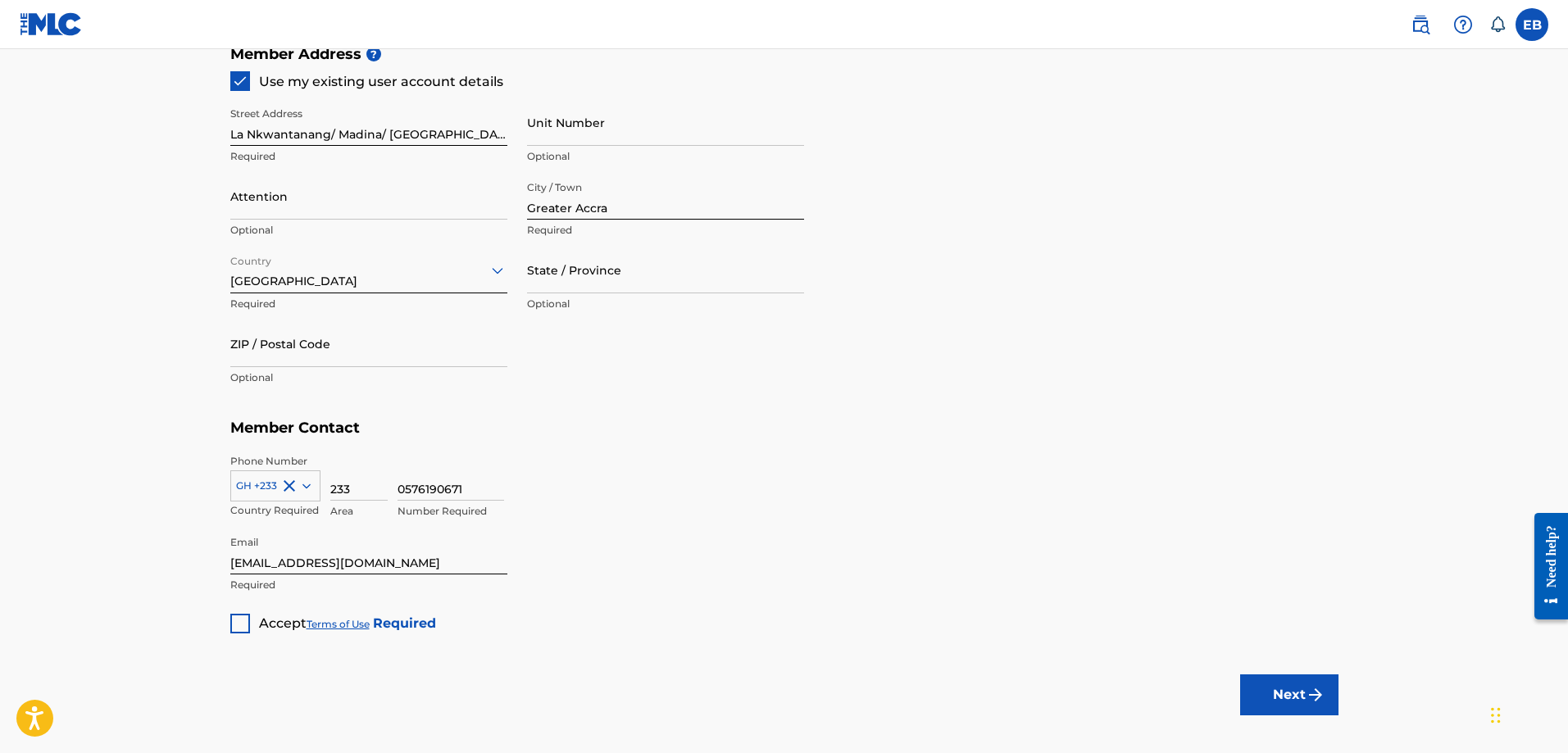
click at [315, 350] on input "ZIP / Postal Code" at bounding box center [369, 343] width 277 height 47
type input "Gmo-095"
click at [243, 627] on div at bounding box center [240, 624] width 19 height 19
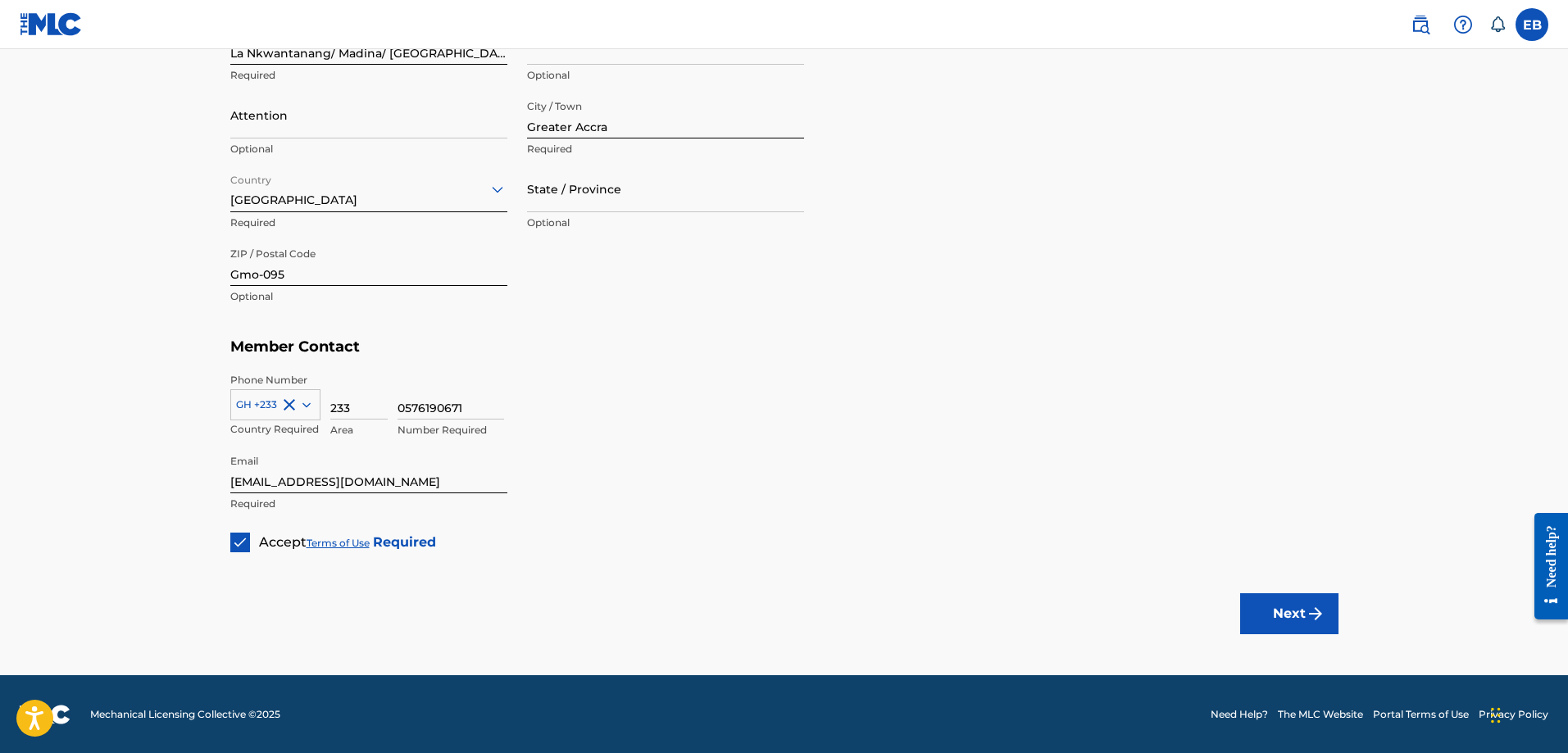
scroll to position [846, 0]
click at [1264, 620] on button "Next" at bounding box center [1289, 613] width 98 height 41
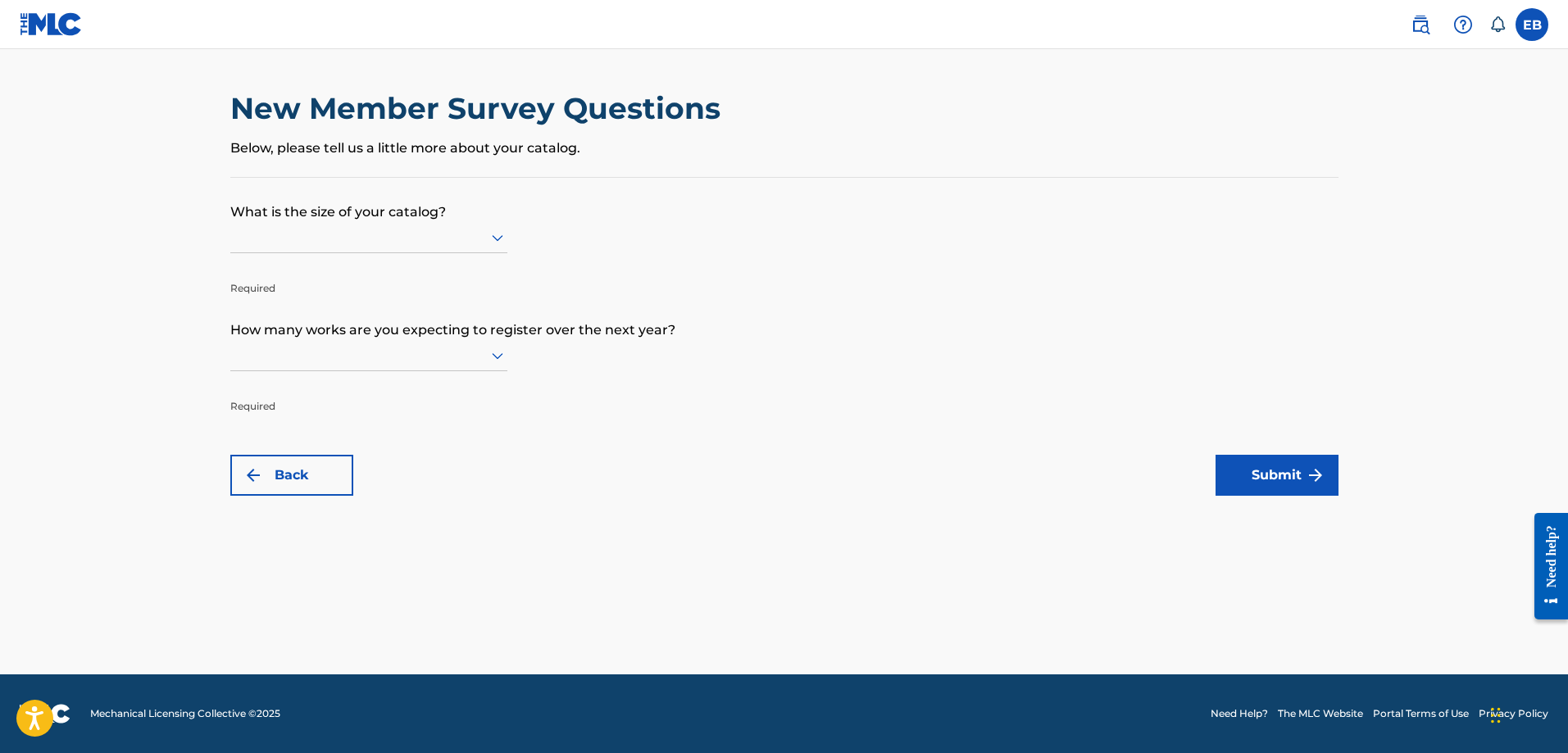
click at [401, 242] on div at bounding box center [369, 236] width 277 height 20
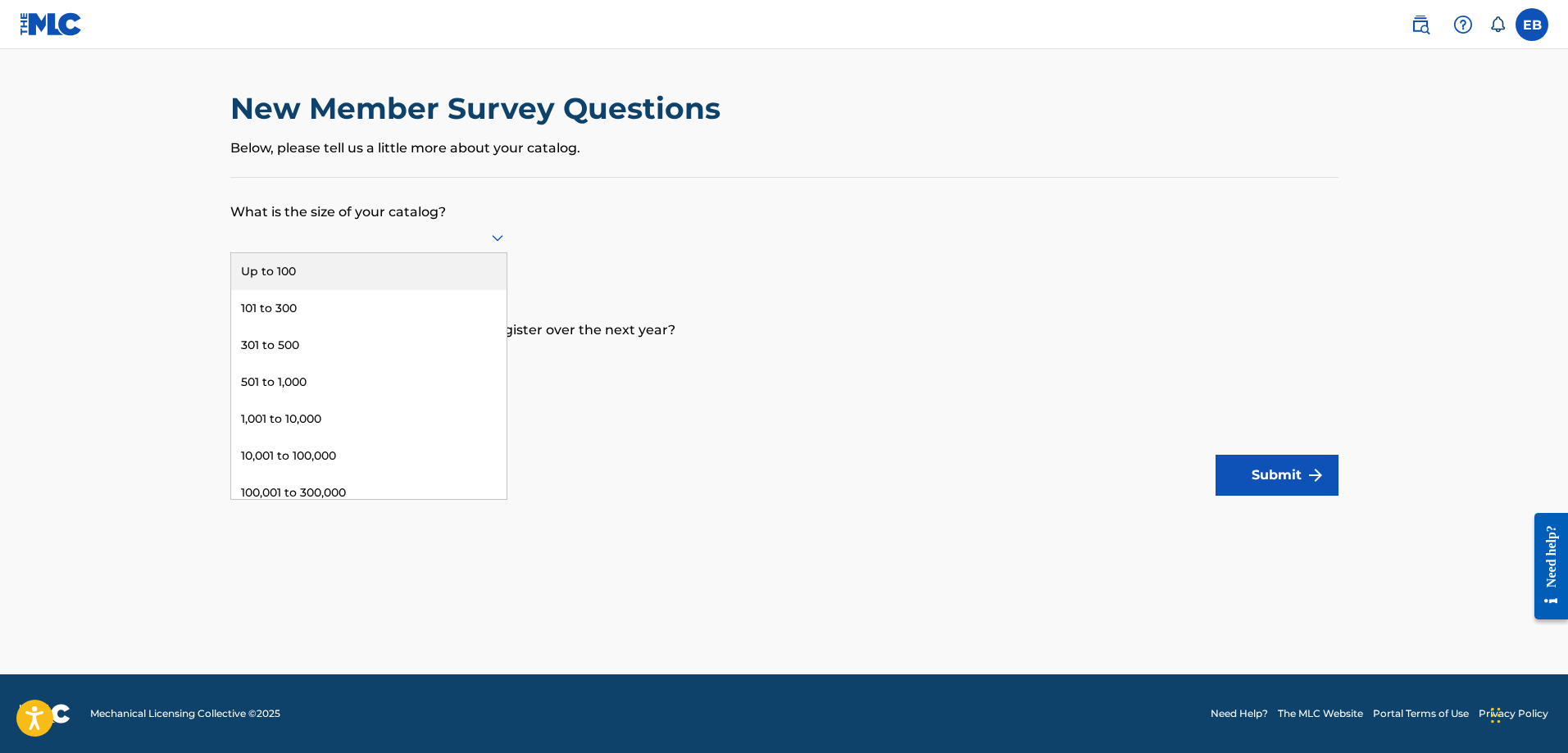
click at [328, 272] on div "Up to 100" at bounding box center [369, 271] width 275 height 37
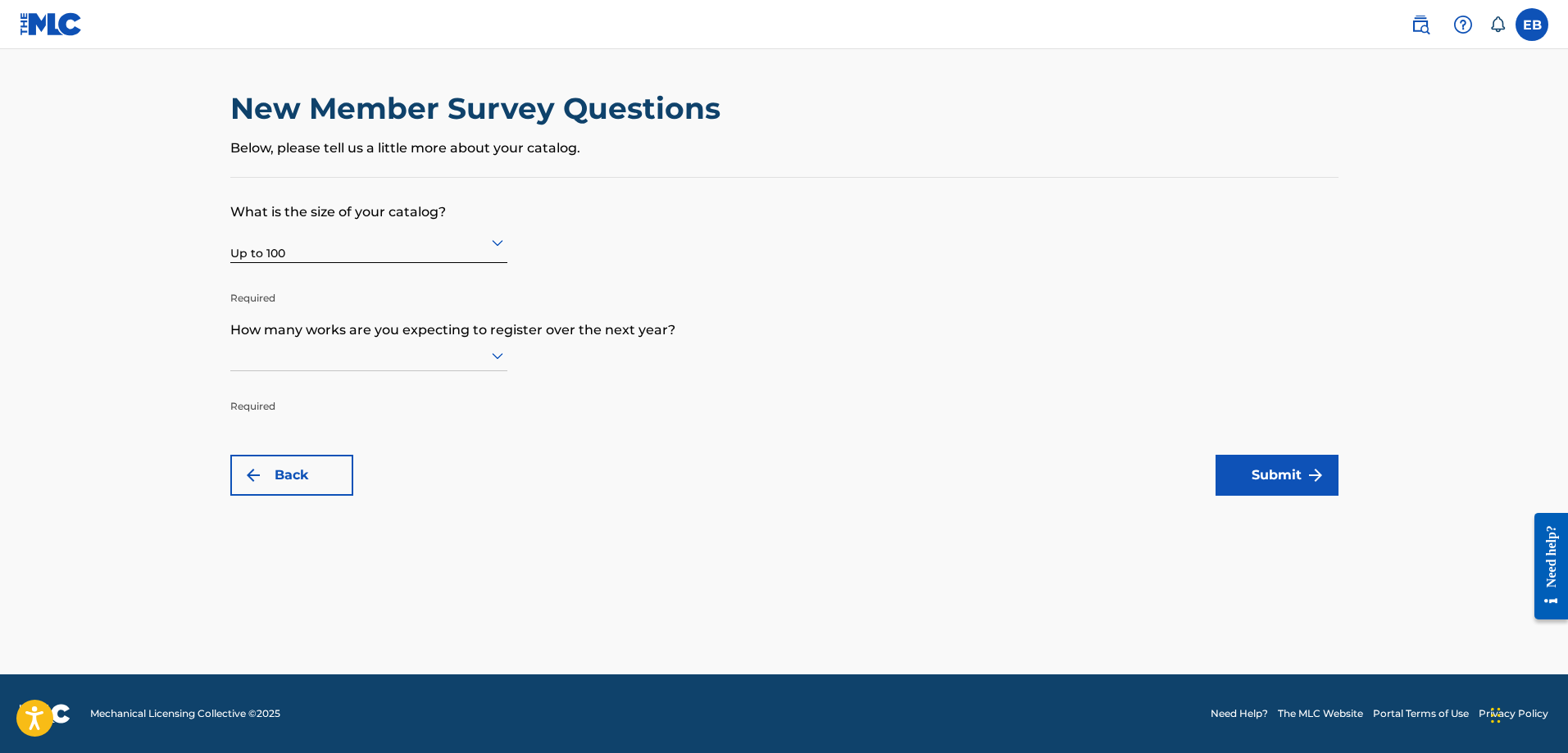
click at [492, 353] on icon at bounding box center [498, 356] width 12 height 7
click at [317, 396] on div "Up to 100" at bounding box center [369, 390] width 275 height 37
click at [1252, 462] on button "Submit" at bounding box center [1277, 476] width 123 height 41
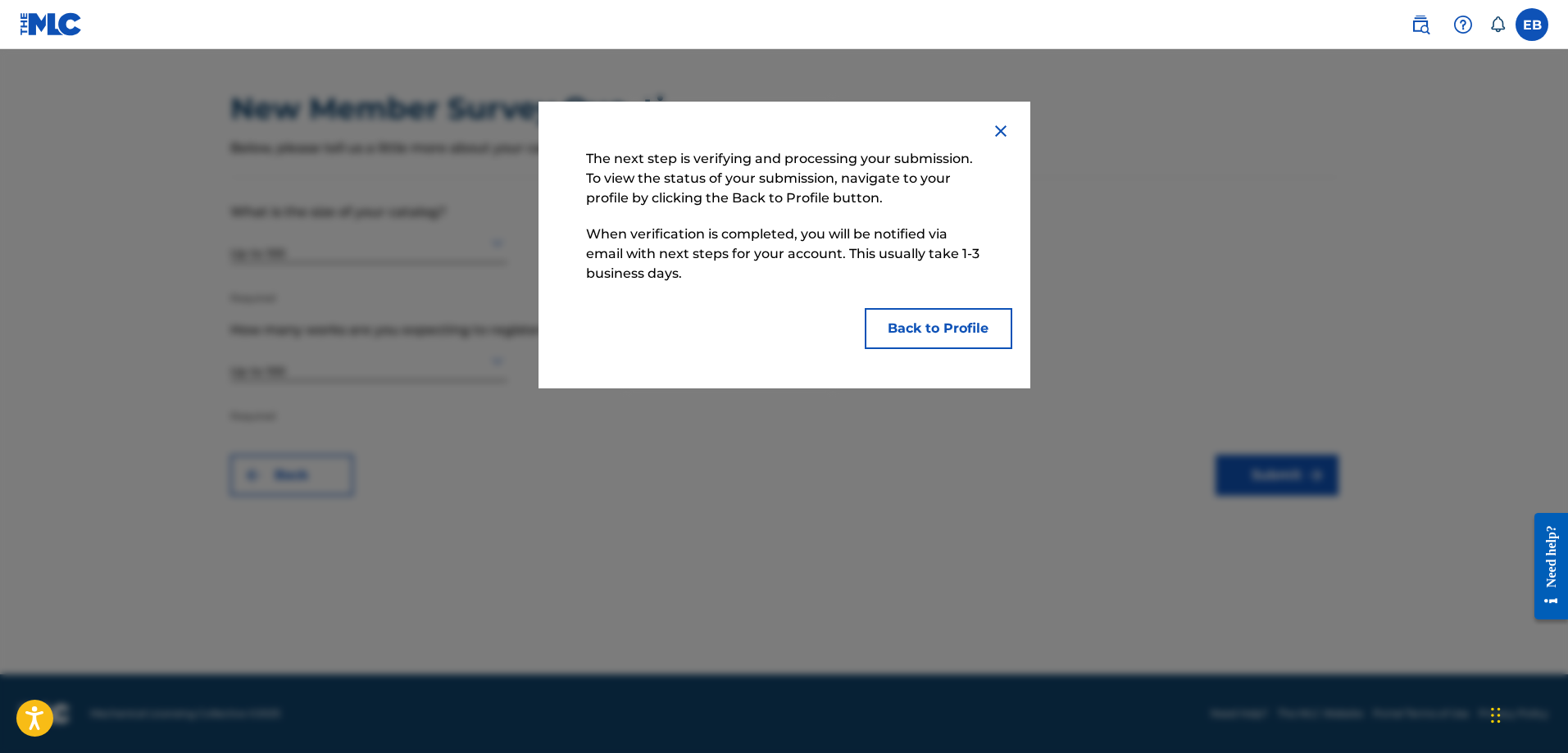
click at [909, 333] on button "Back to Profile" at bounding box center [939, 329] width 148 height 41
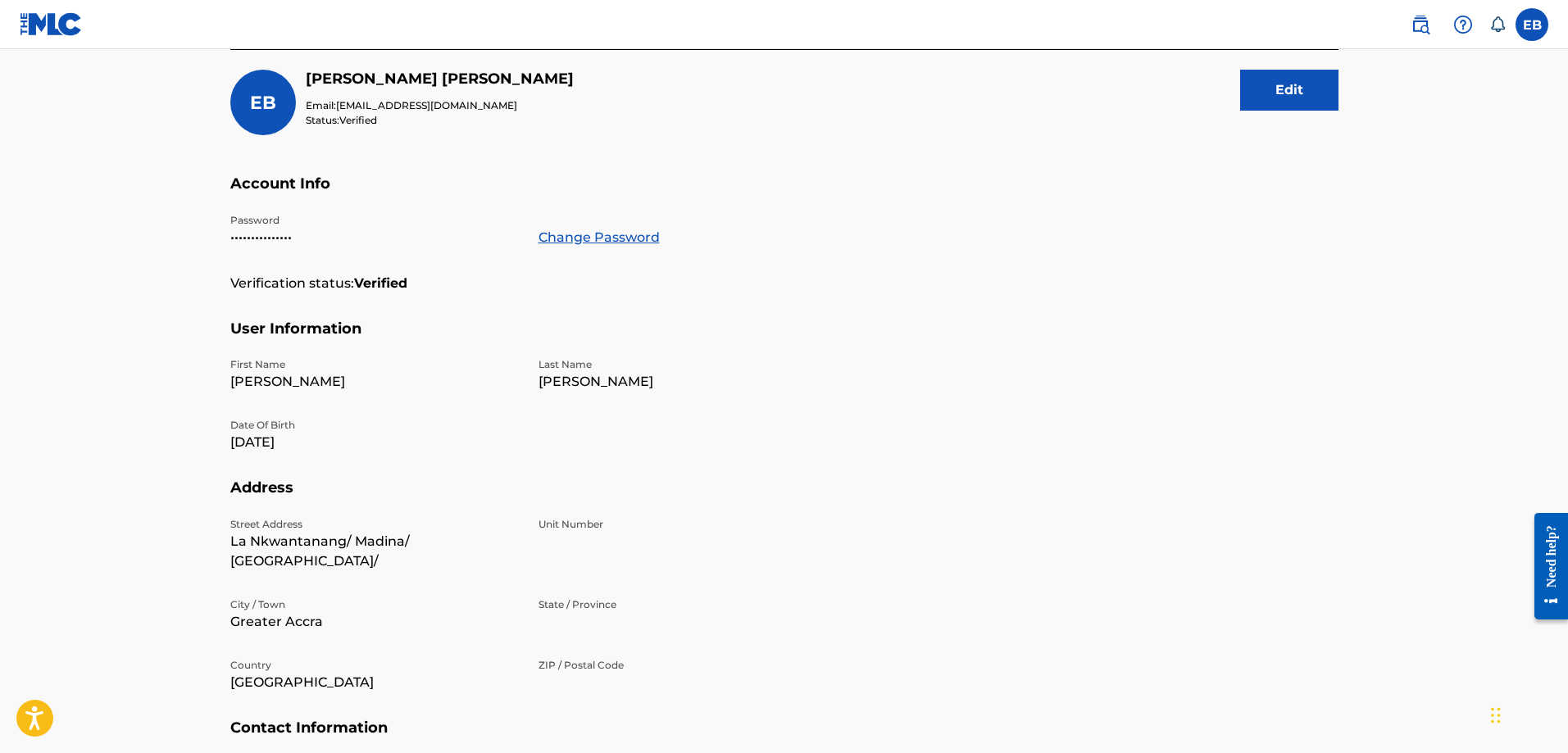
scroll to position [159, 0]
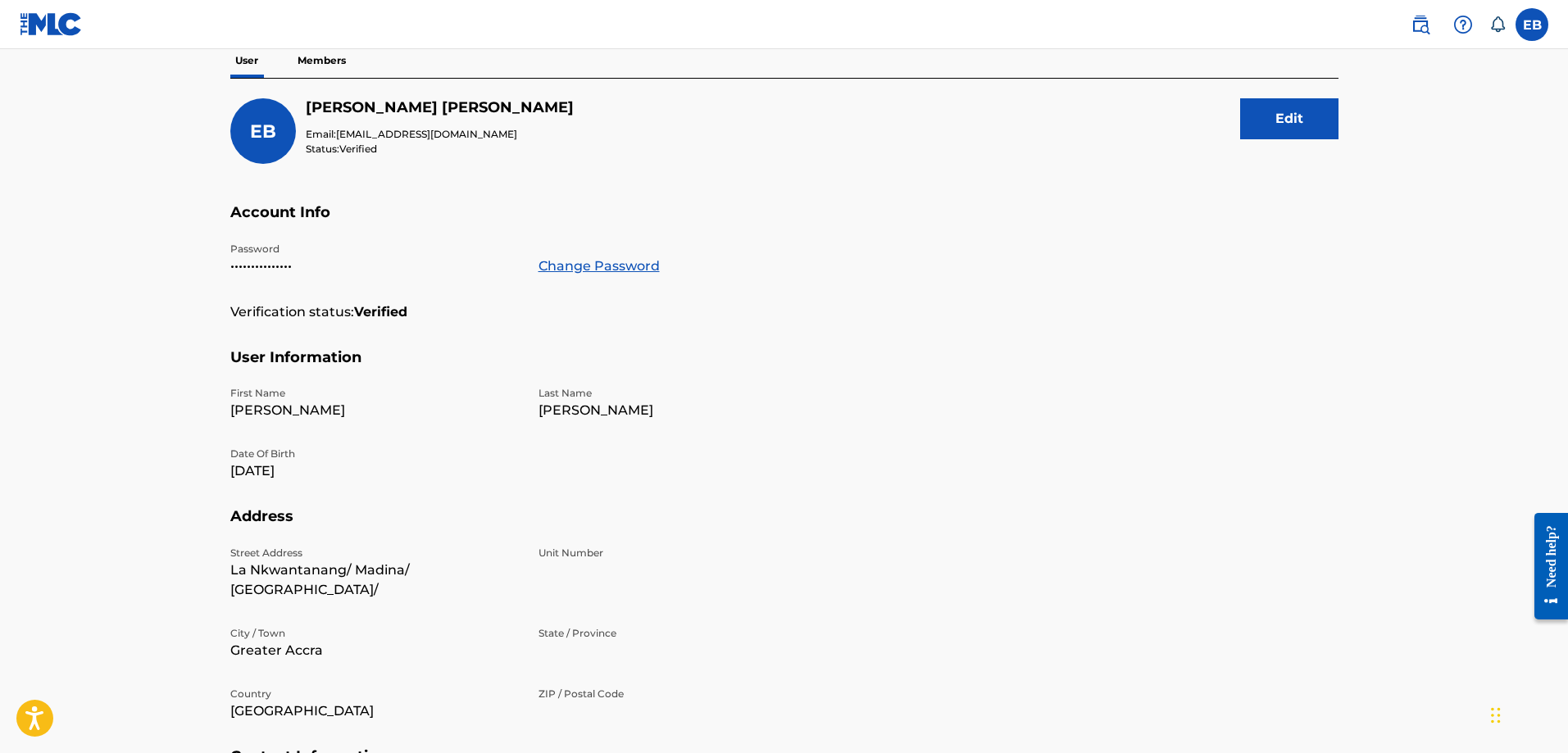
click at [315, 65] on p "Members" at bounding box center [322, 60] width 58 height 34
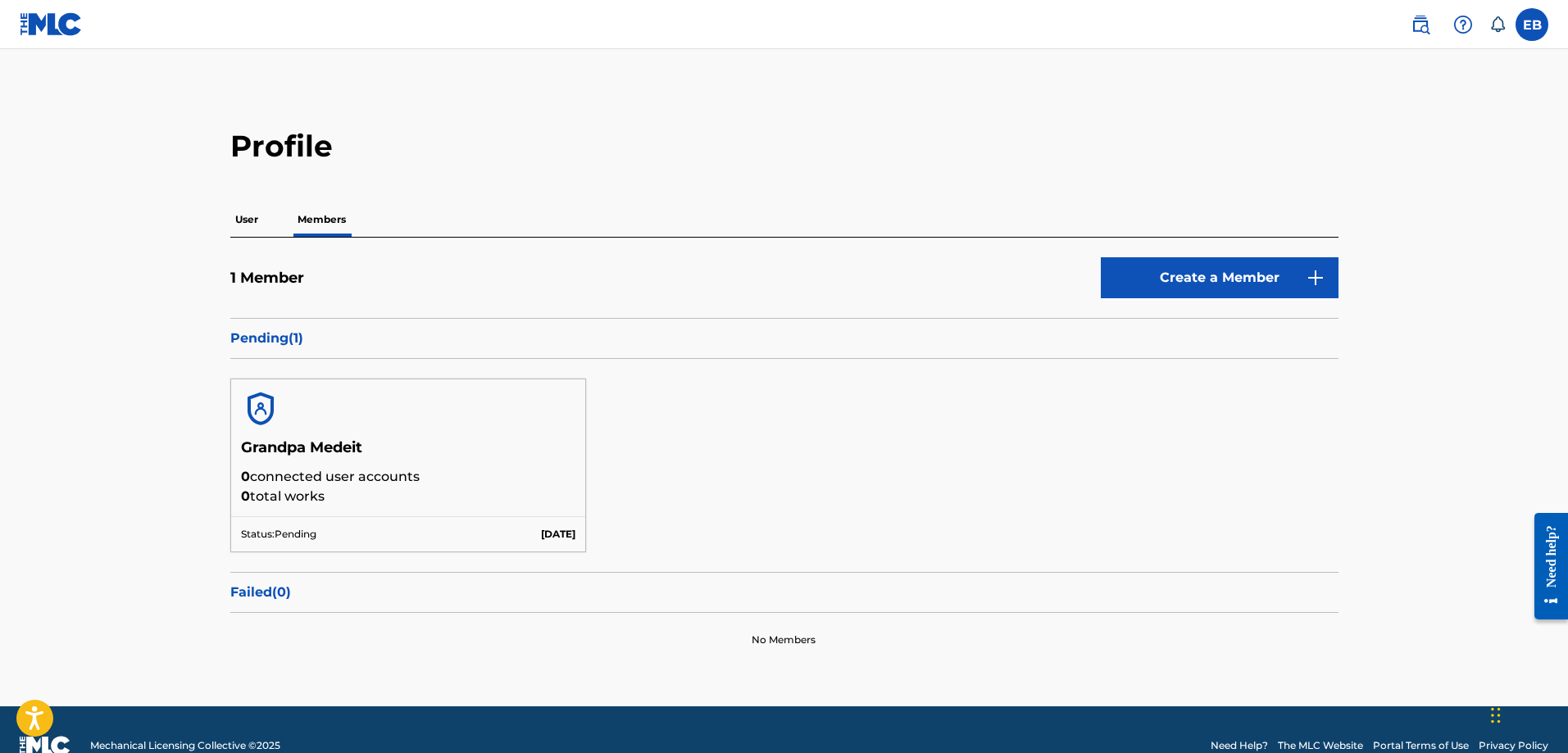
click at [255, 227] on p "User" at bounding box center [247, 219] width 33 height 34
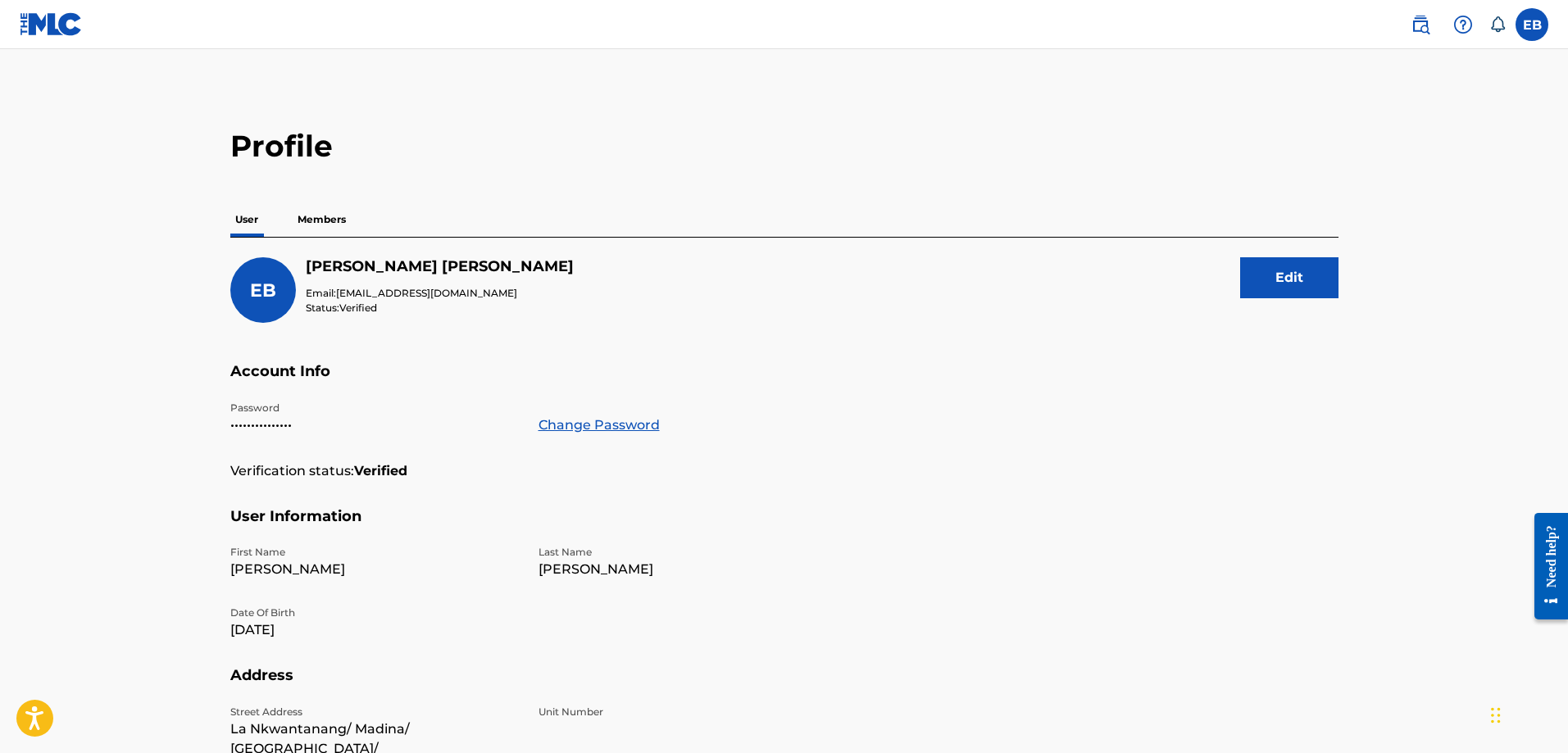
click at [318, 219] on p "Members" at bounding box center [322, 219] width 58 height 34
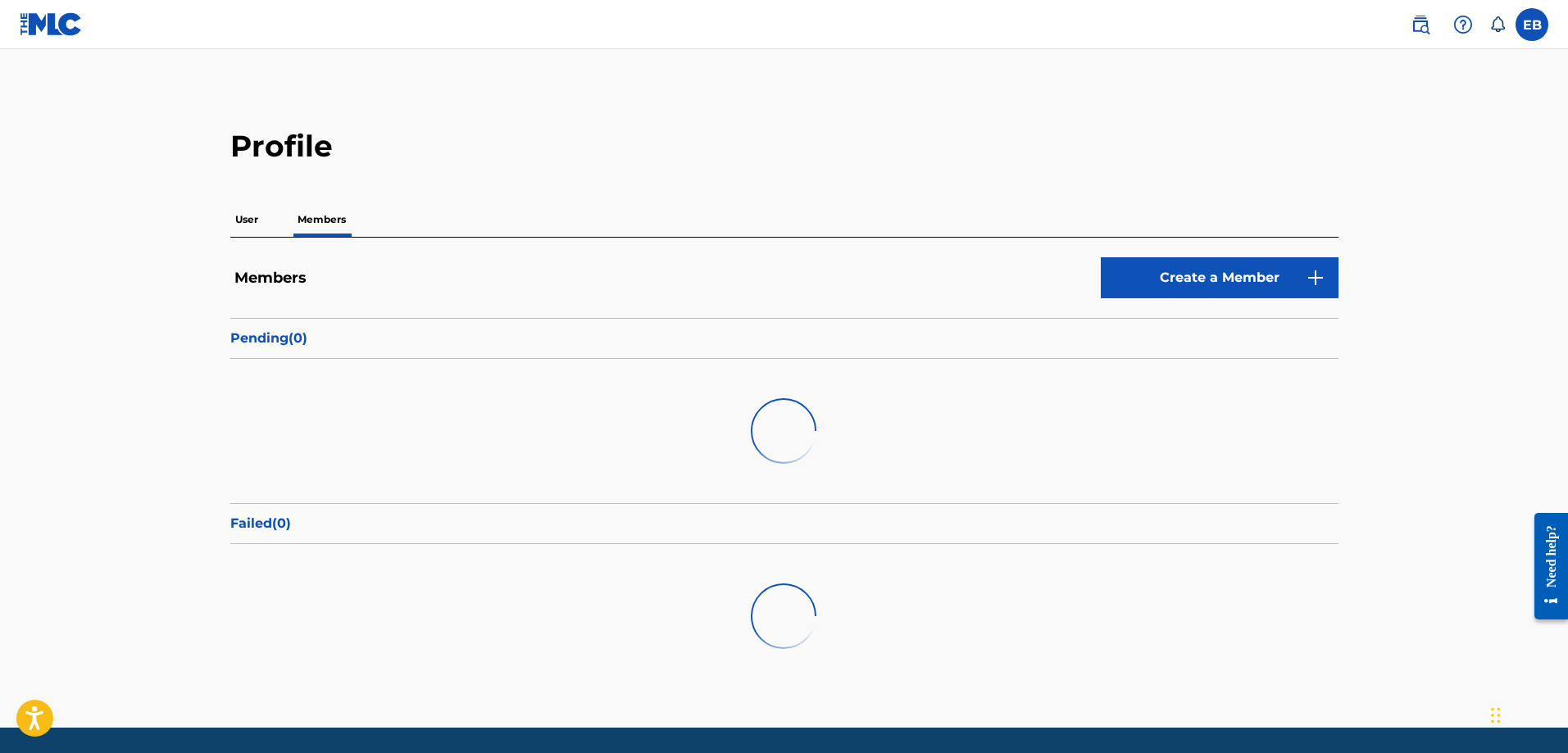
click at [242, 222] on p "User" at bounding box center [247, 219] width 33 height 34
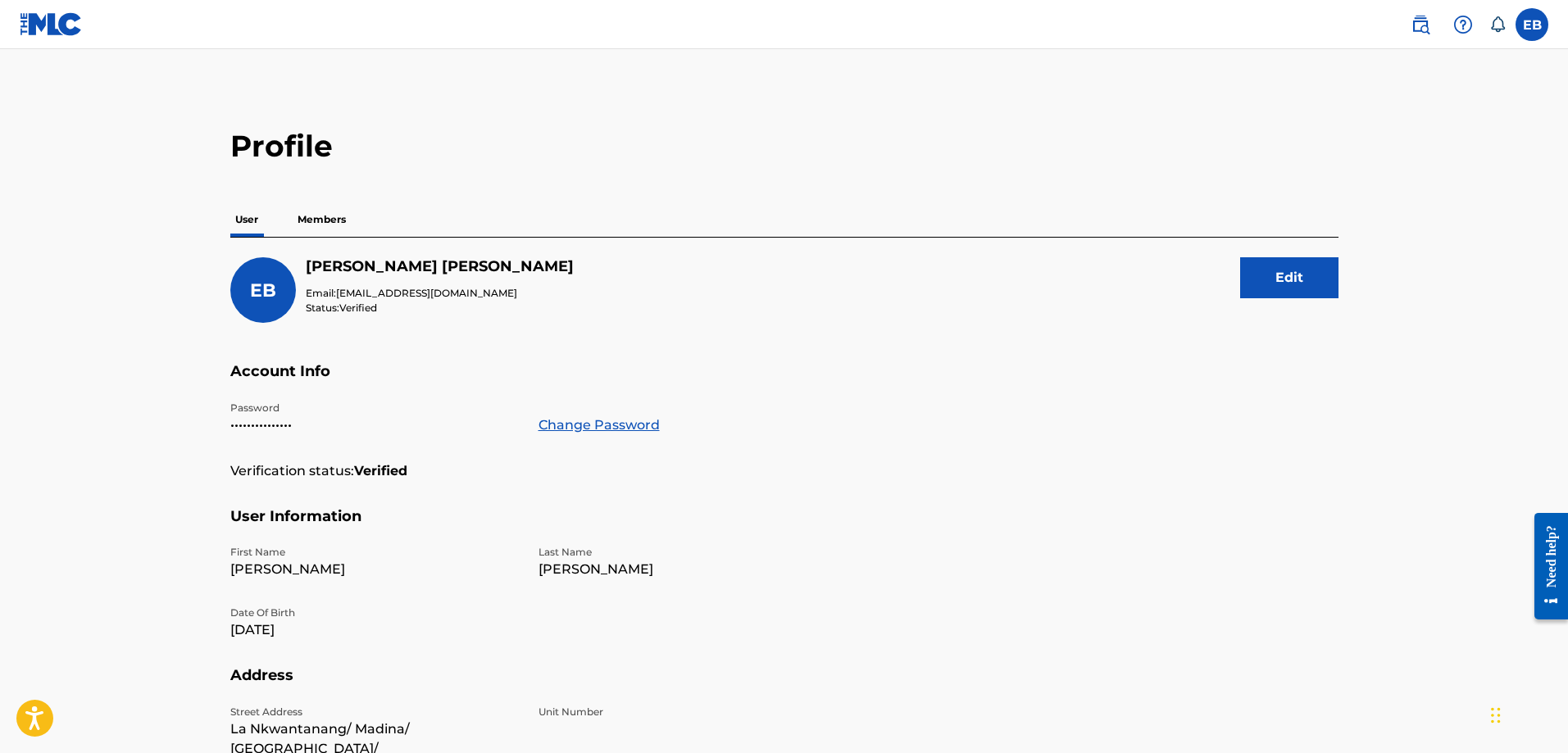
click at [305, 216] on p "Members" at bounding box center [322, 219] width 58 height 34
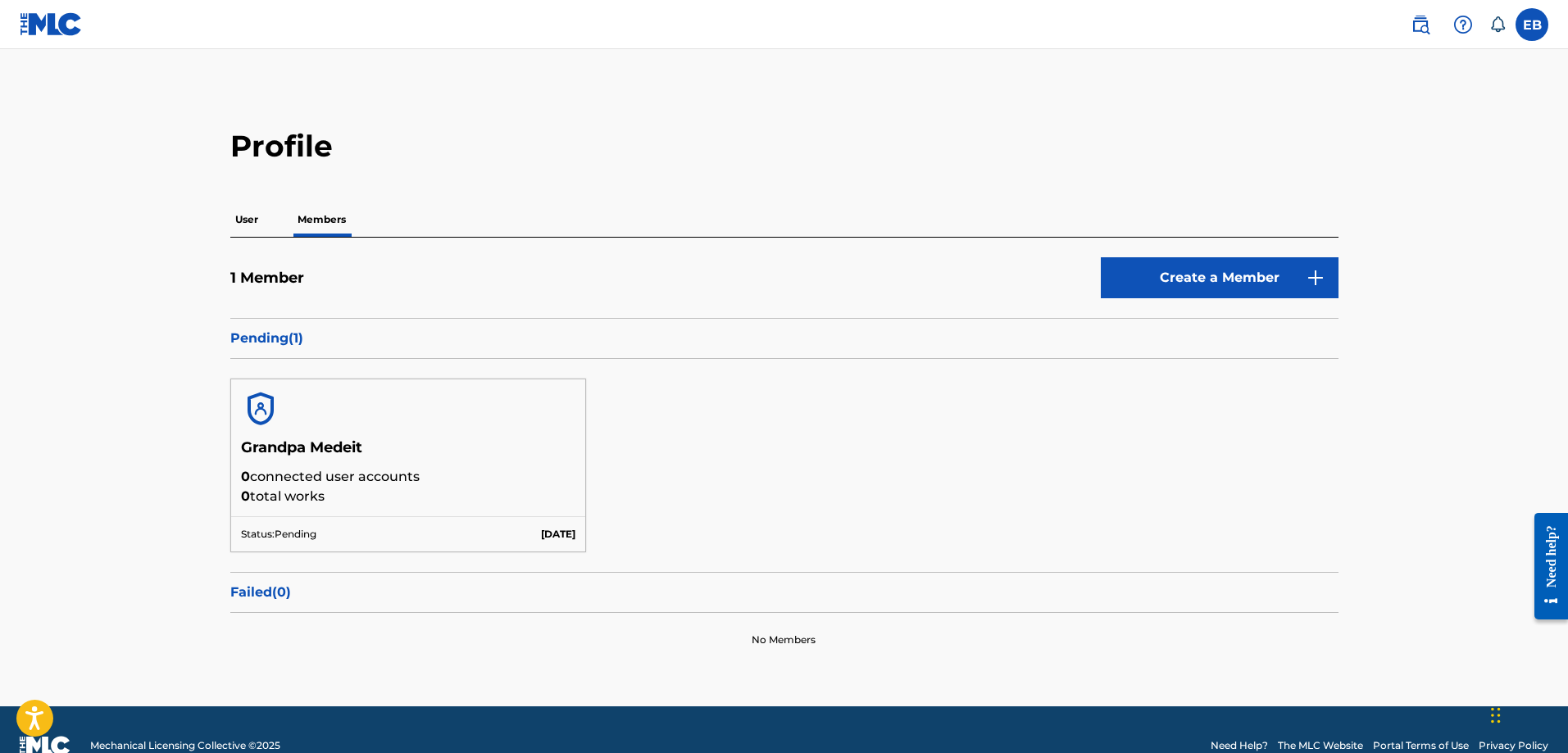
click at [259, 225] on p "User" at bounding box center [247, 219] width 33 height 34
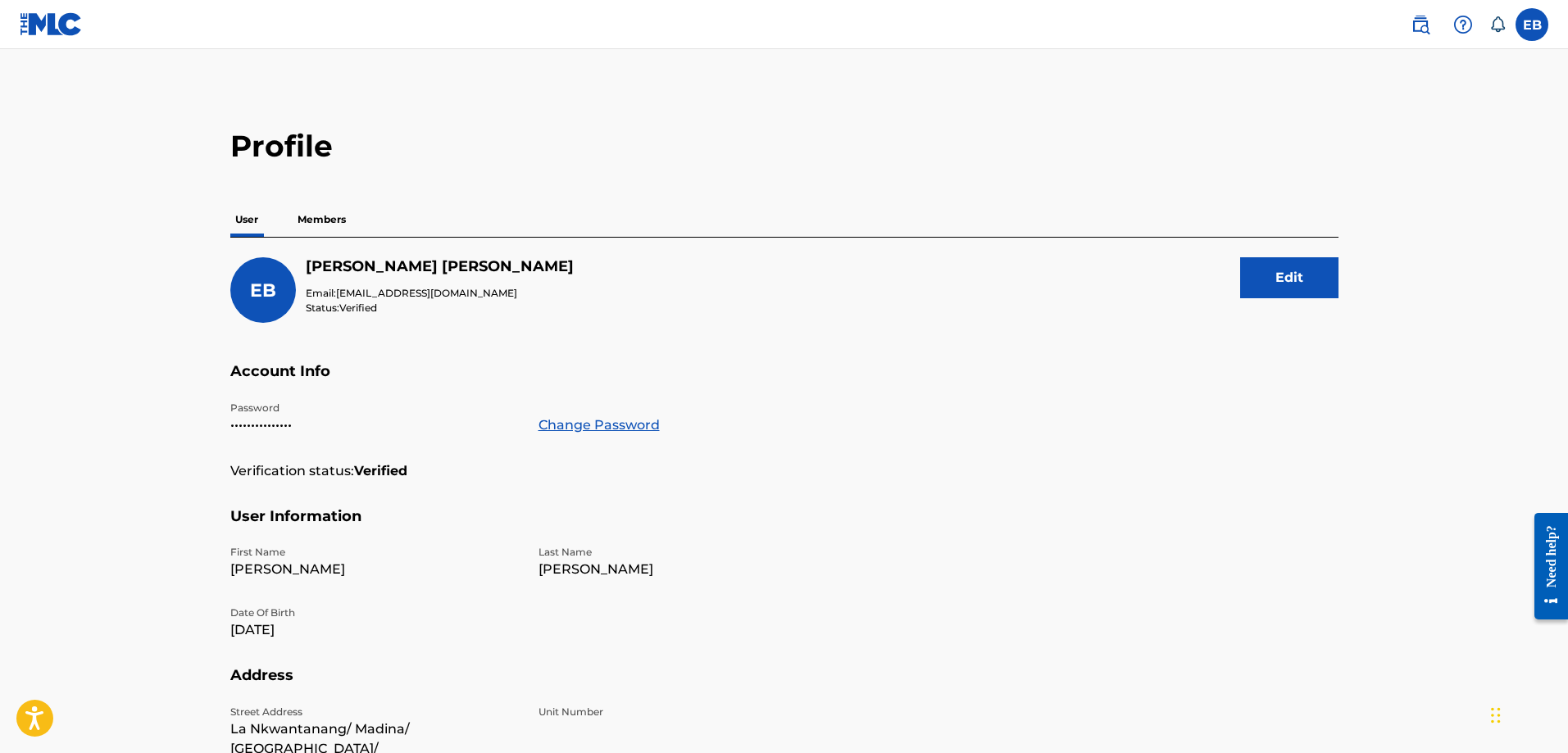
drag, startPoint x: 81, startPoint y: 3, endPoint x: 638, endPoint y: 143, distance: 574.3
click at [638, 143] on h2 "Profile" at bounding box center [784, 146] width 1108 height 37
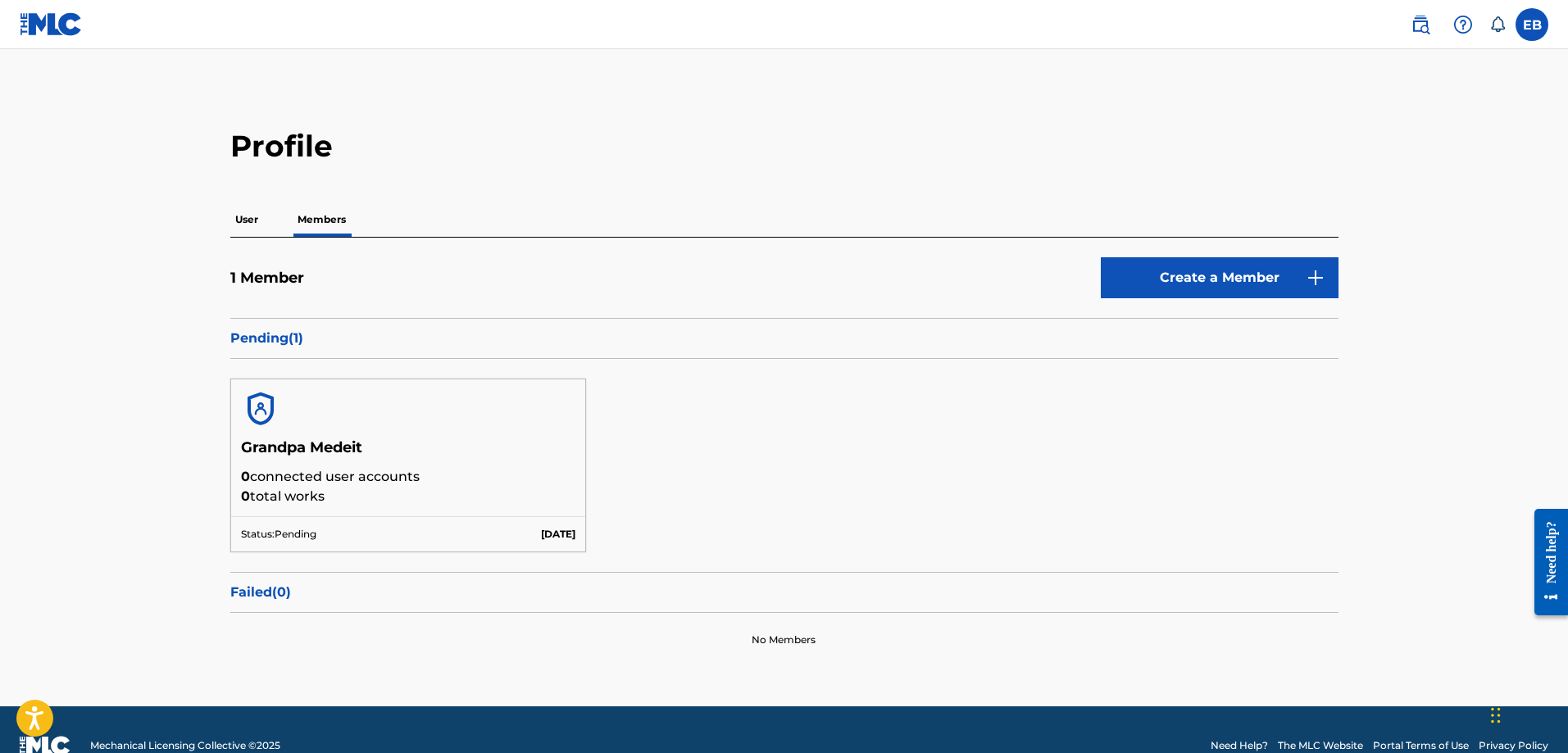
click at [241, 227] on p "User" at bounding box center [247, 219] width 33 height 34
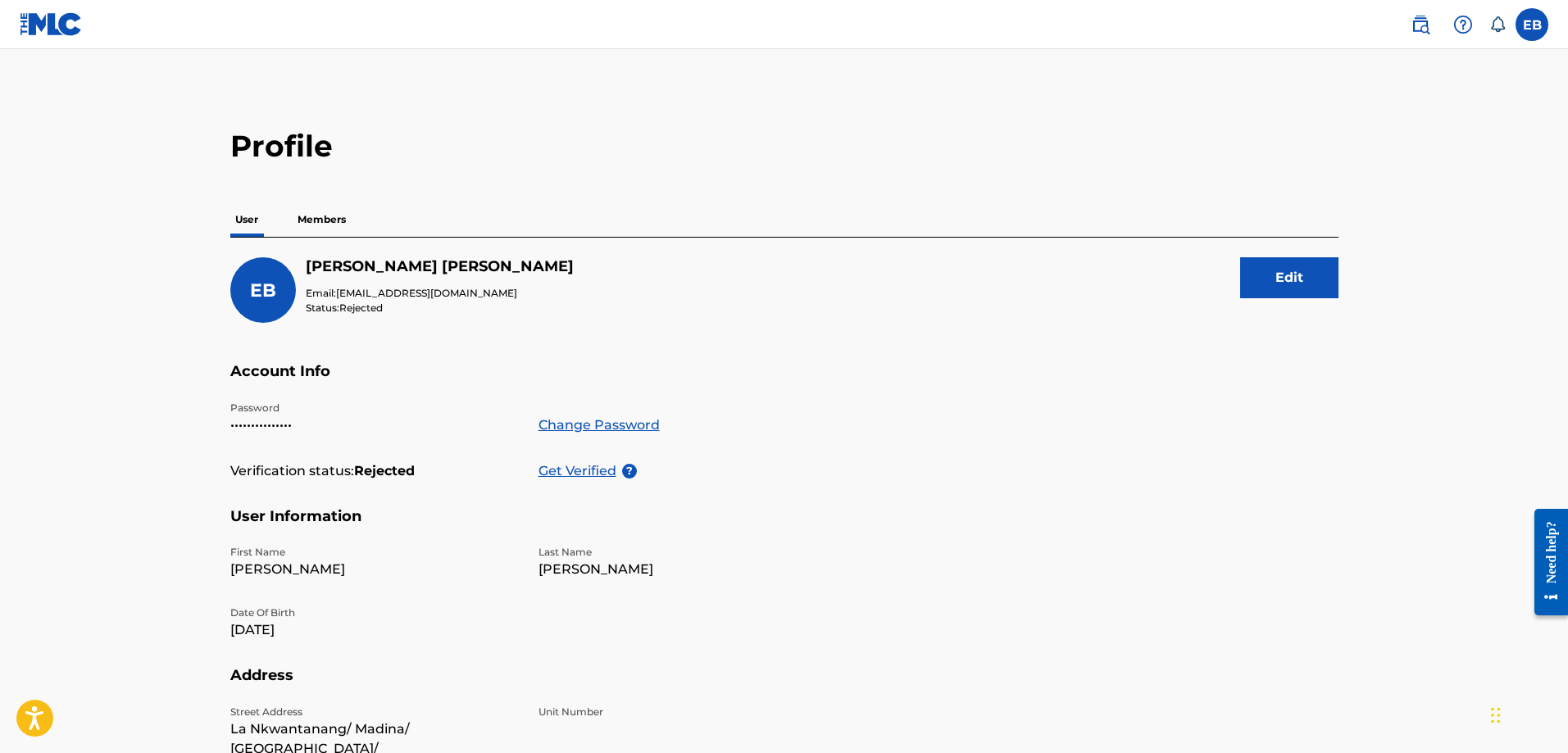
drag, startPoint x: 349, startPoint y: 236, endPoint x: 338, endPoint y: 221, distance: 18.6
click at [341, 227] on p "Members" at bounding box center [322, 219] width 58 height 34
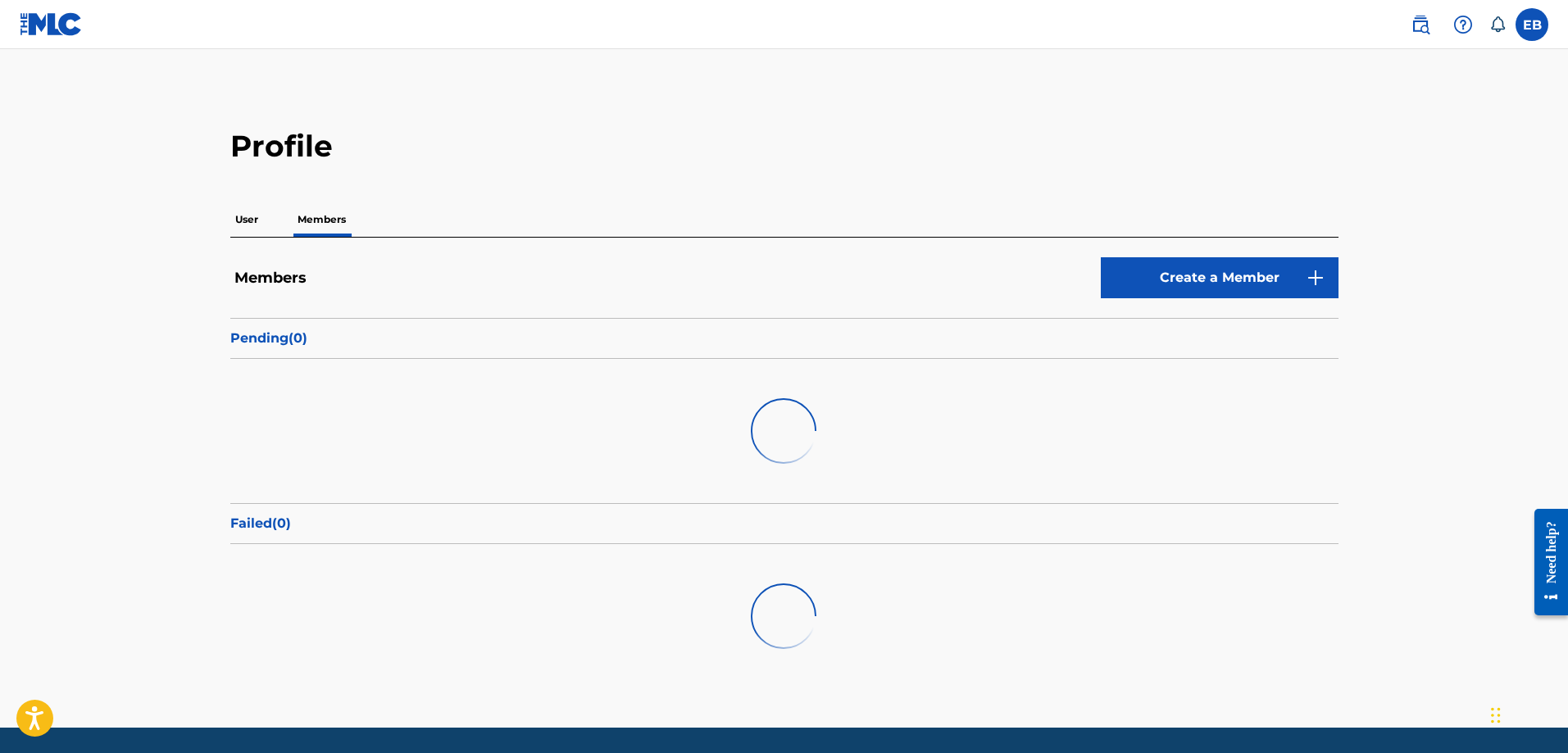
click at [237, 221] on p "User" at bounding box center [247, 219] width 33 height 34
